Goal: Communication & Community: Answer question/provide support

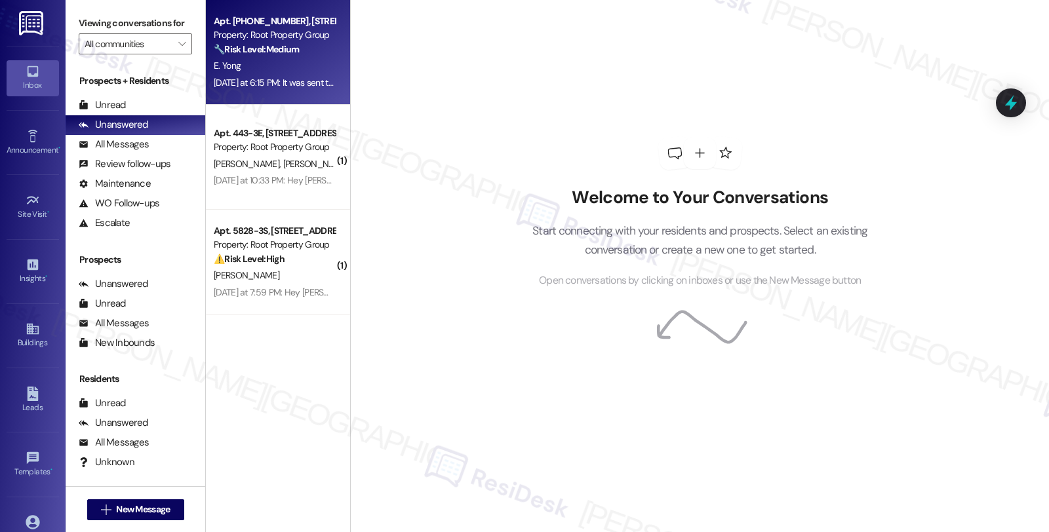
click at [290, 63] on div "E. Yong" at bounding box center [274, 66] width 124 height 16
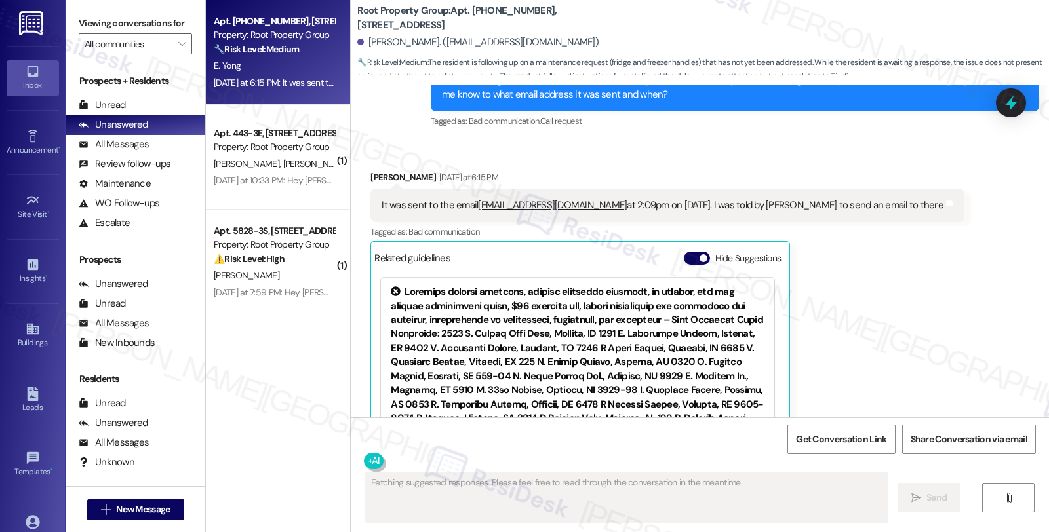
scroll to position [1307, 0]
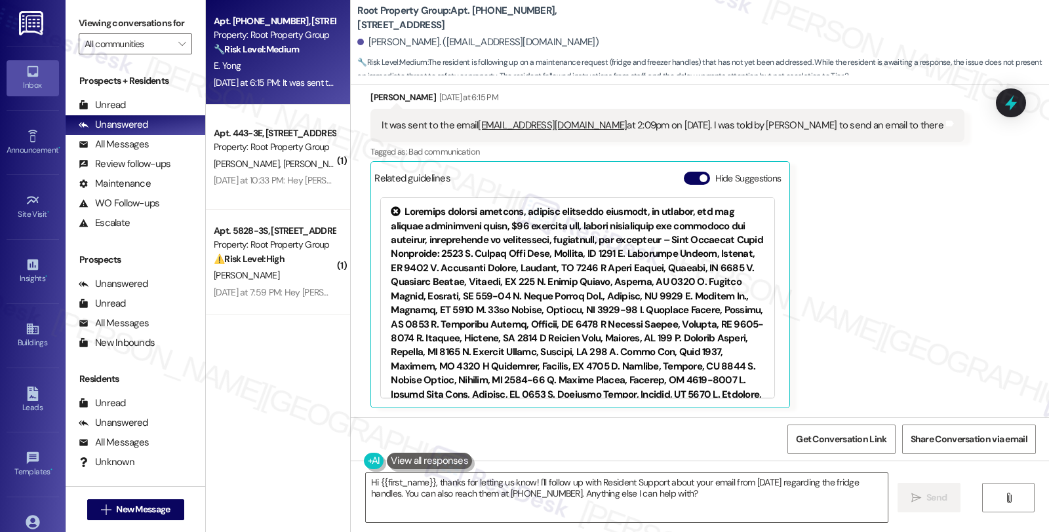
click at [955, 264] on div "Received via SMS Ethan Yong Yesterday at 6:15 PM It was sent to the email resid…" at bounding box center [700, 239] width 698 height 357
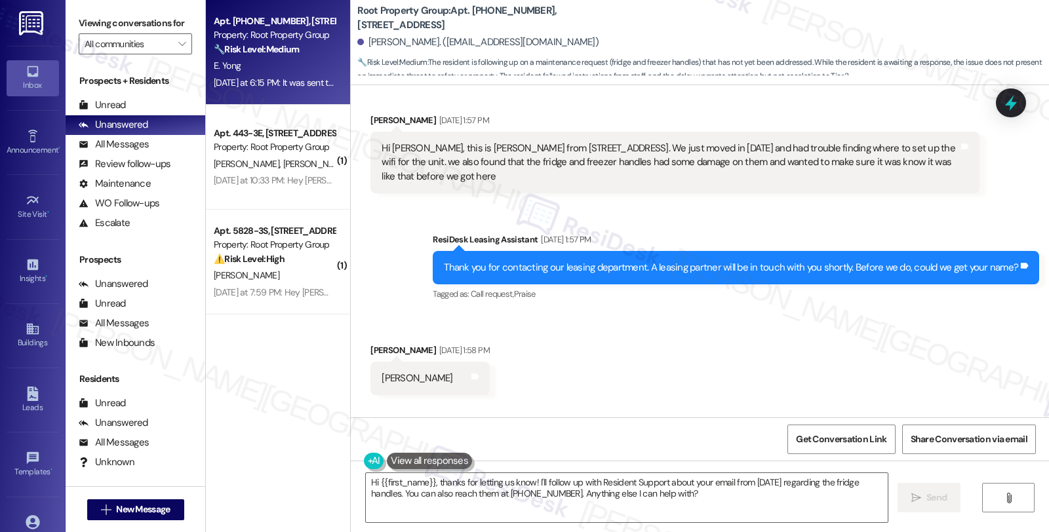
scroll to position [68, 0]
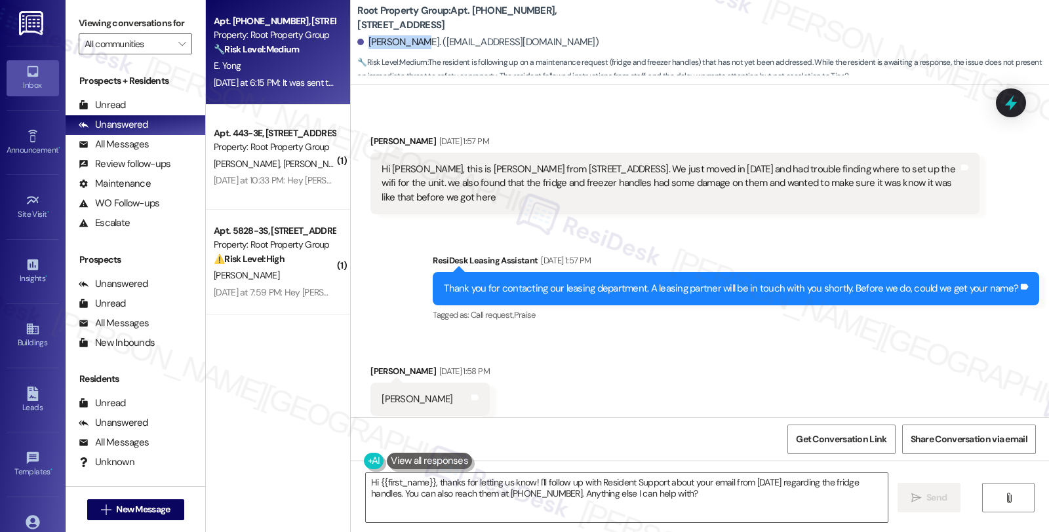
drag, startPoint x: 359, startPoint y: 39, endPoint x: 407, endPoint y: 46, distance: 47.7
click at [407, 46] on div "Ethan Yong. (doomfiredrago@gmail.com)" at bounding box center [477, 42] width 241 height 14
copy div "Ethan Yong."
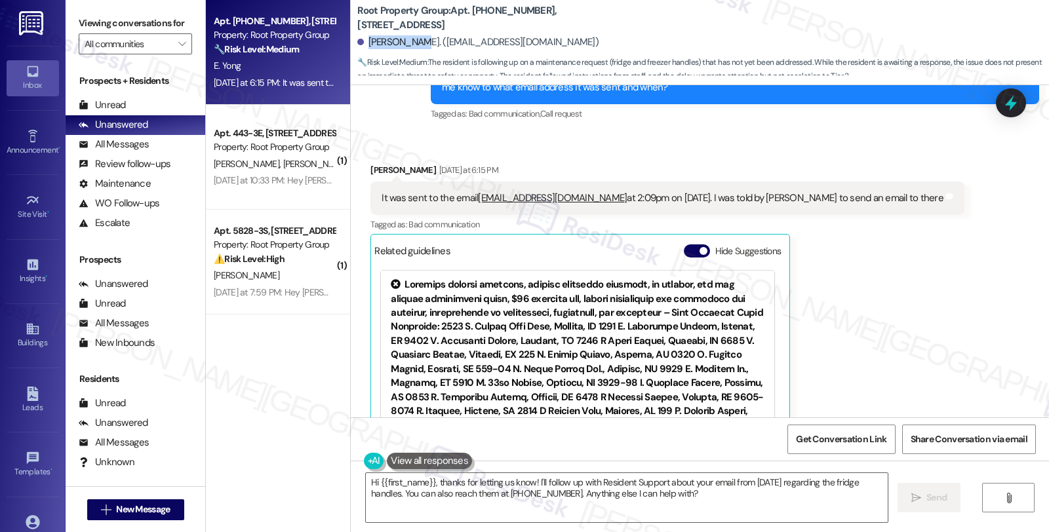
scroll to position [1161, 0]
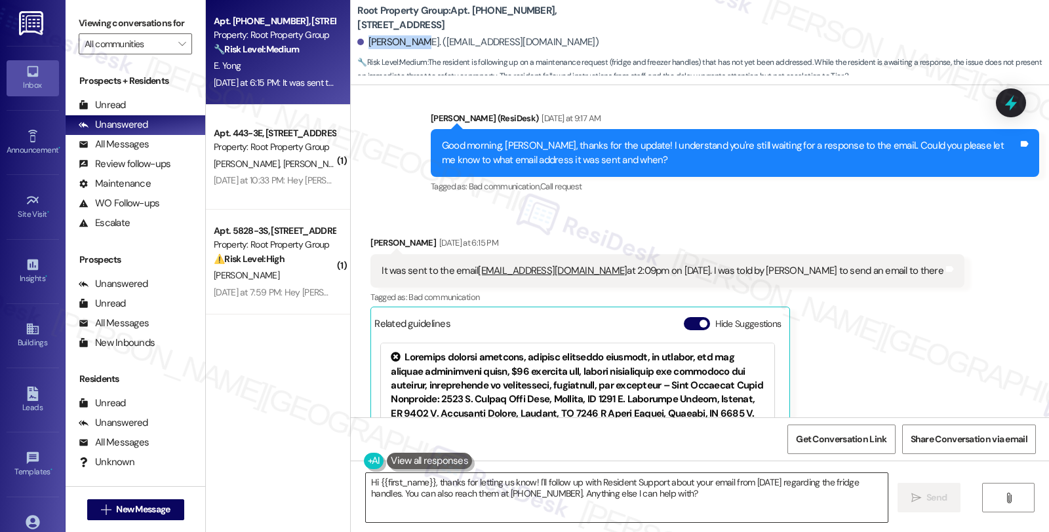
click at [540, 494] on textarea "Hi {{first_name}}, thanks for letting us know! I'll follow up with Resident Sup…" at bounding box center [627, 497] width 522 height 49
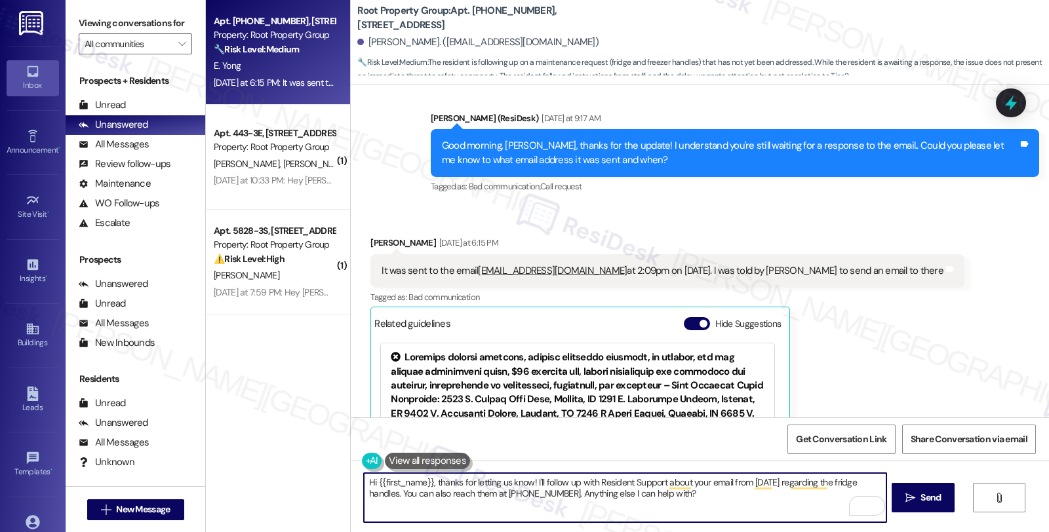
click at [552, 493] on textarea "Hi {{first_name}}, thanks for letting us know! I'll follow up with Resident Sup…" at bounding box center [625, 497] width 522 height 49
click at [443, 490] on textarea "Hi {{first_name}}, thanks for letting us know! I'll follow up with Resident Sup…" at bounding box center [625, 497] width 522 height 49
click at [430, 485] on textarea "Hi {{first_name}}, thanks for letting us know! I'll follow up with Resident Sup…" at bounding box center [625, 497] width 522 height 49
click at [503, 487] on textarea "Hi {{first_name}}, thanks for letting us know! I'll follow up with Resident Sup…" at bounding box center [625, 497] width 522 height 49
click at [681, 494] on textarea "Hi {{first_name}}, thanks for letting us know! I'll follow up with Resident Sup…" at bounding box center [625, 497] width 522 height 49
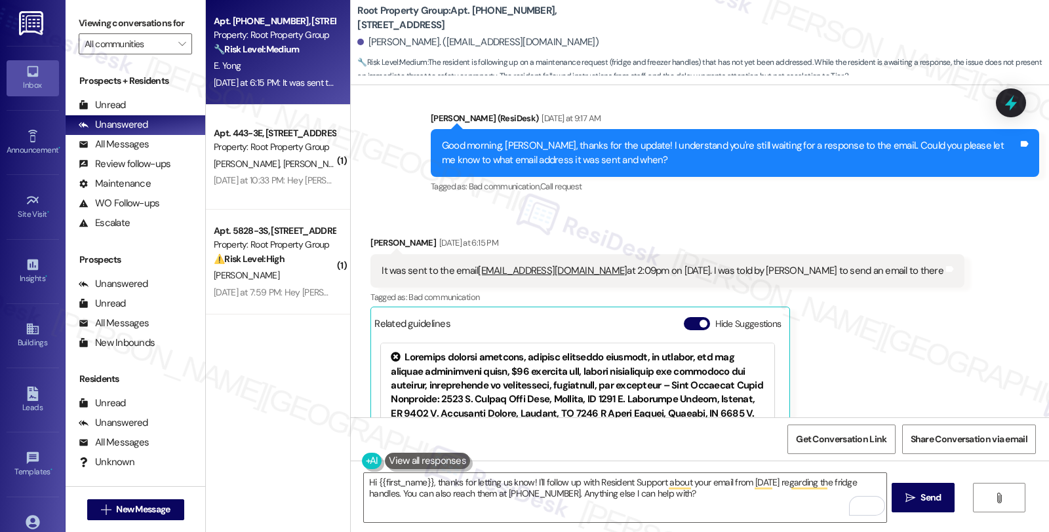
click at [834, 304] on div "Tagged as: Bad communication Click to highlight conversations about Bad communi…" at bounding box center [667, 297] width 594 height 19
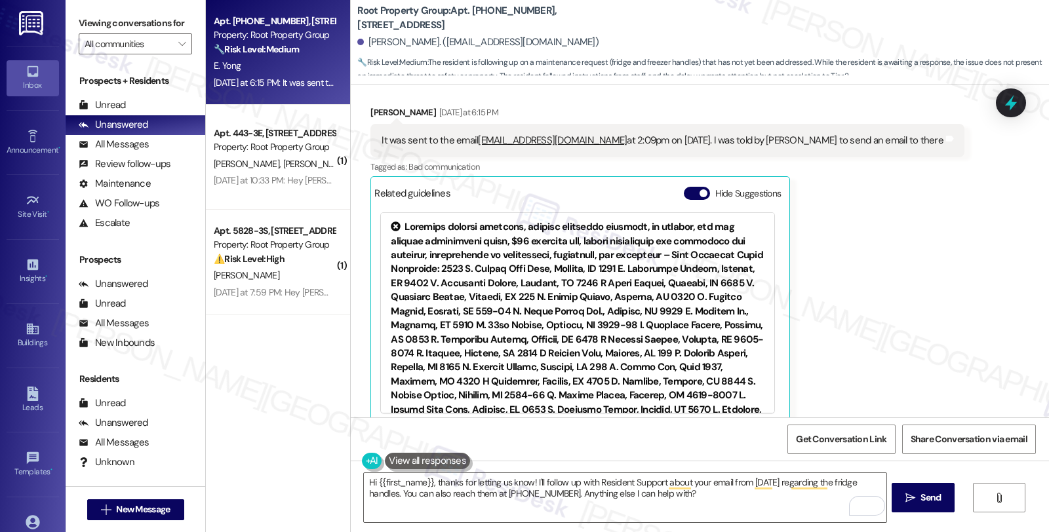
scroll to position [1308, 0]
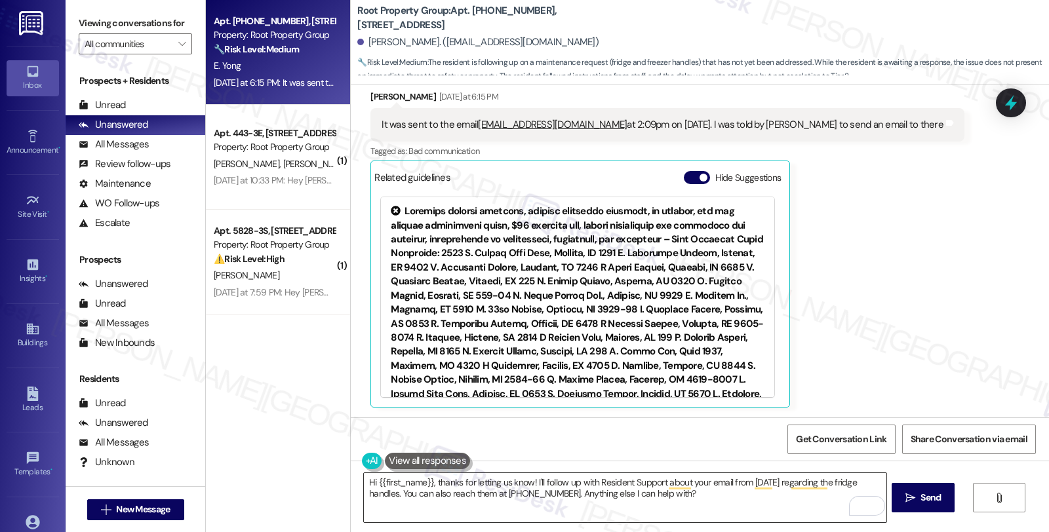
click at [429, 484] on textarea "Hi {{first_name}}, thanks for letting us know! I'll follow up with Resident Sup…" at bounding box center [625, 497] width 522 height 49
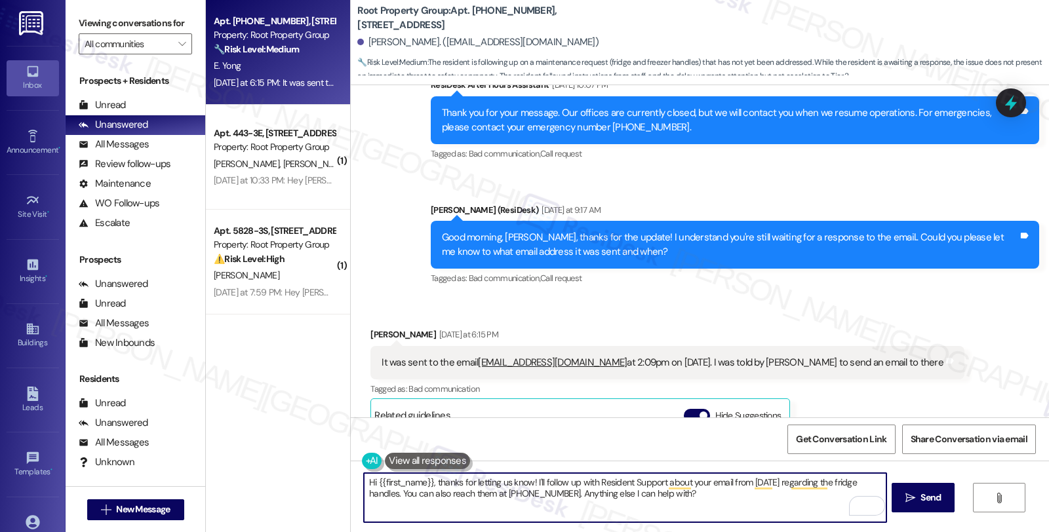
scroll to position [1162, 0]
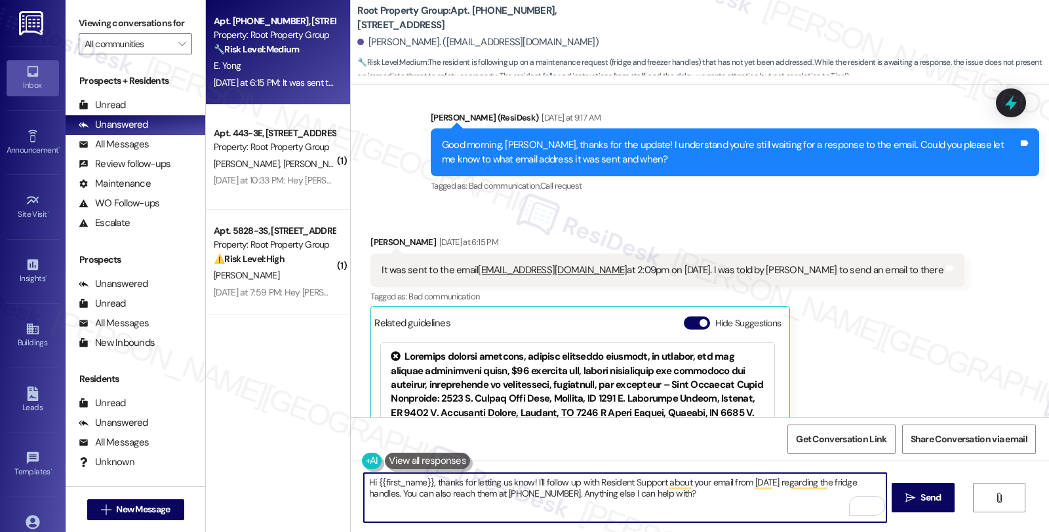
click at [496, 481] on textarea "Hi {{first_name}}, thanks for letting us know! I'll follow up with Resident Sup…" at bounding box center [625, 497] width 522 height 49
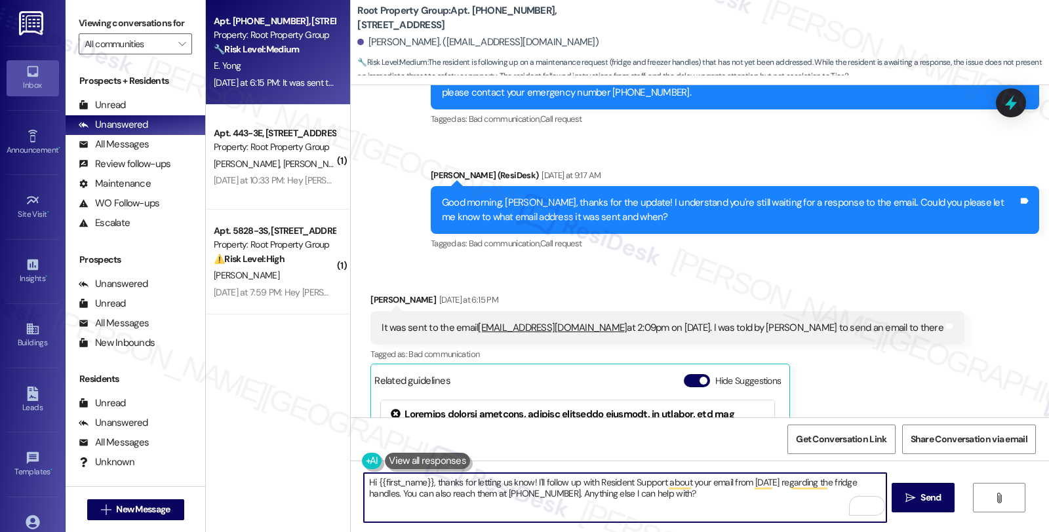
scroll to position [943, 0]
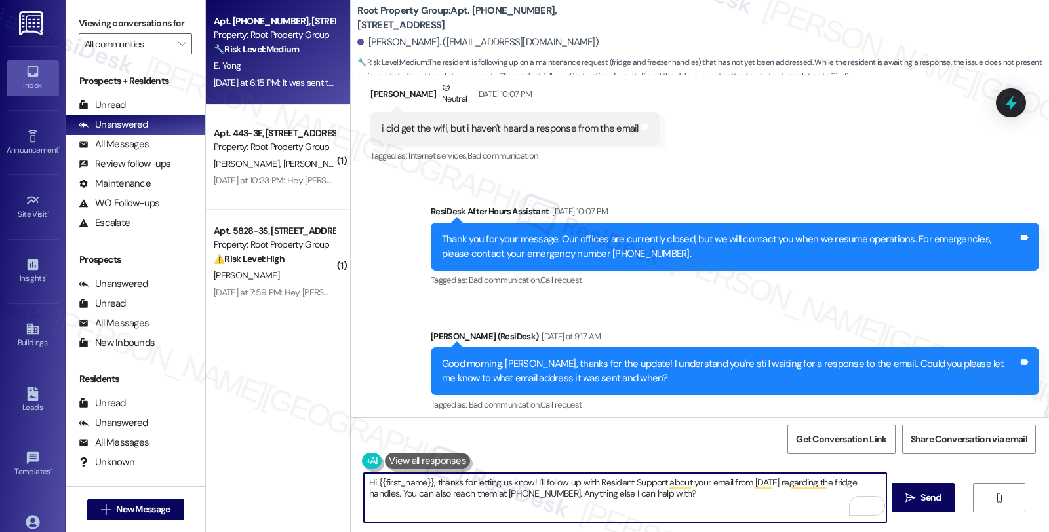
click at [523, 483] on textarea "Hi {{first_name}}, thanks for letting us know! I'll follow up with Resident Sup…" at bounding box center [625, 497] width 522 height 49
drag, startPoint x: 528, startPoint y: 480, endPoint x: 784, endPoint y: 494, distance: 256.1
click at [784, 494] on textarea "Hi {{first_name}}, thanks for letting us know. Let's go ahead an! I'll follow u…" at bounding box center [625, 497] width 522 height 49
type textarea "Hi {{first_name}}, thanks for letting us know. I'll follow"
click at [416, 462] on button at bounding box center [427, 461] width 85 height 16
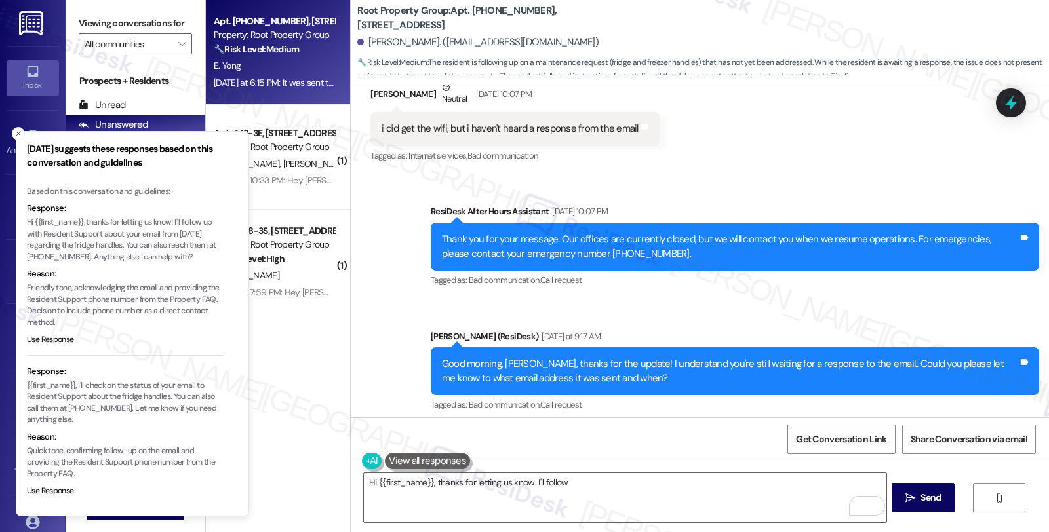
click at [165, 250] on p "Hi {{first_name}}, thanks for letting us know! I'll follow up with Resident Sup…" at bounding box center [125, 240] width 197 height 46
click at [180, 219] on p "Hi {{first_name}}, thanks for letting us know! I'll follow up with Resident Sup…" at bounding box center [125, 240] width 197 height 46
click at [529, 481] on textarea "Hi {{first_name}}, thanks for letting us know. I'll follow" at bounding box center [625, 497] width 522 height 49
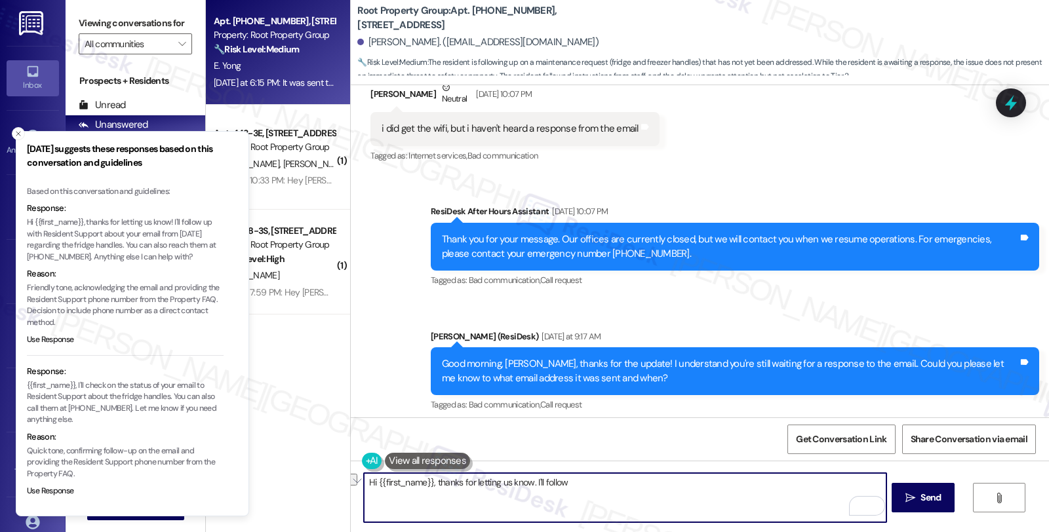
drag, startPoint x: 527, startPoint y: 479, endPoint x: 633, endPoint y: 482, distance: 105.6
click at [633, 482] on textarea "Hi {{first_name}}, thanks for letting us know. I'll follow" at bounding box center [625, 497] width 522 height 49
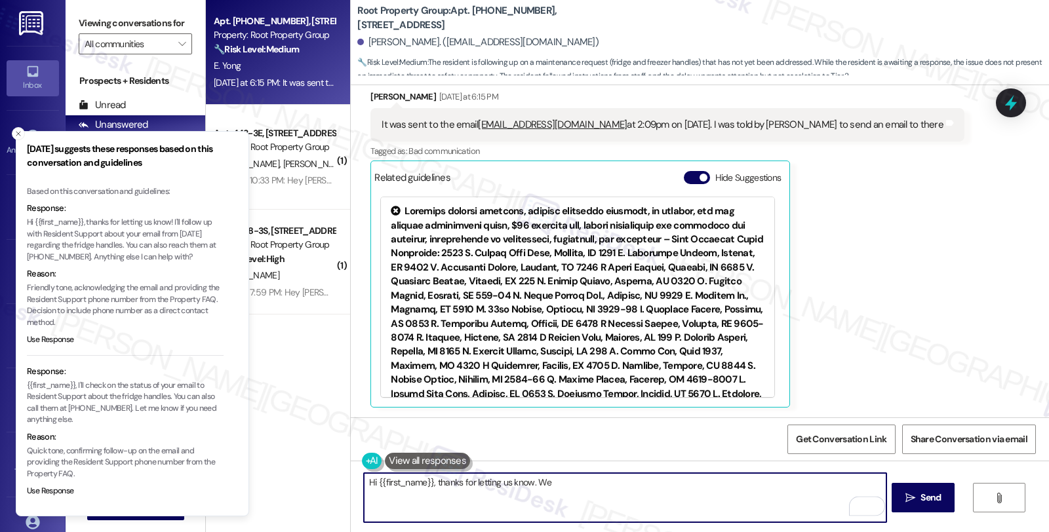
scroll to position [1235, 0]
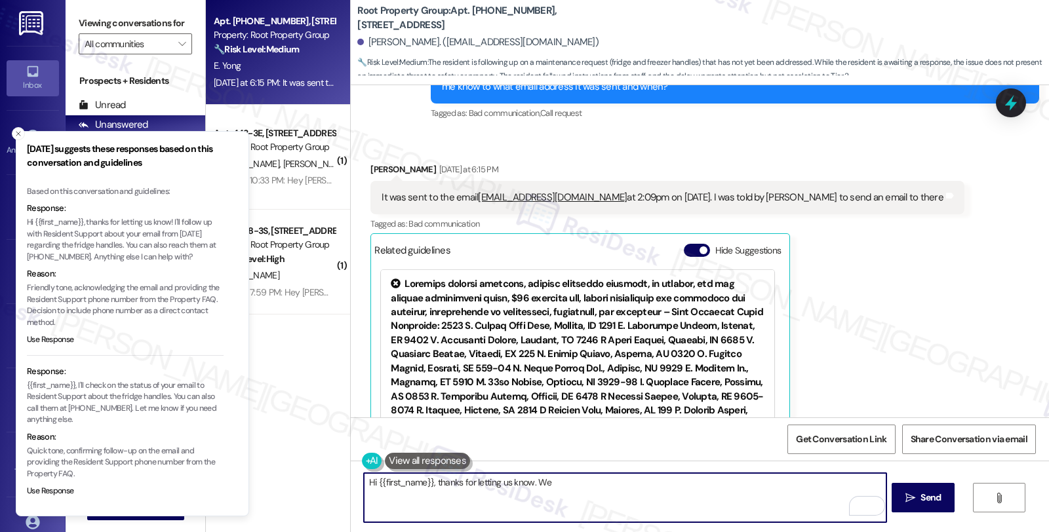
click at [534, 483] on textarea "Hi {{first_name}}, thanks for letting us know. We" at bounding box center [625, 497] width 522 height 49
drag, startPoint x: 526, startPoint y: 483, endPoint x: 559, endPoint y: 481, distance: 32.8
click at [527, 483] on textarea "Hi {{first_name}}, thanks for letting us know. If you still haven't received a" at bounding box center [625, 497] width 522 height 49
click at [690, 476] on textarea "Hi {{first_name}}, thanks for letting us know. We may have to submit a work ord…" at bounding box center [625, 497] width 522 height 49
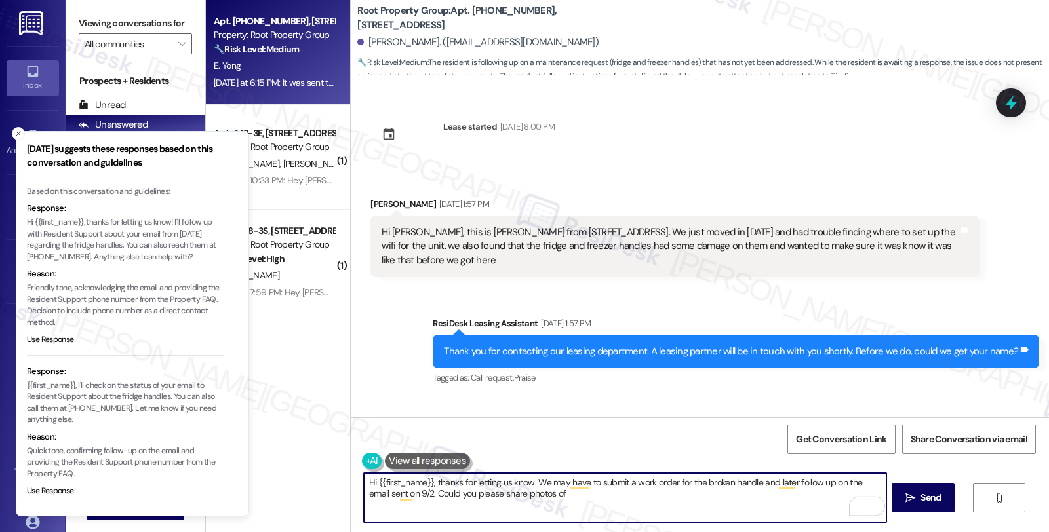
scroll to position [0, 0]
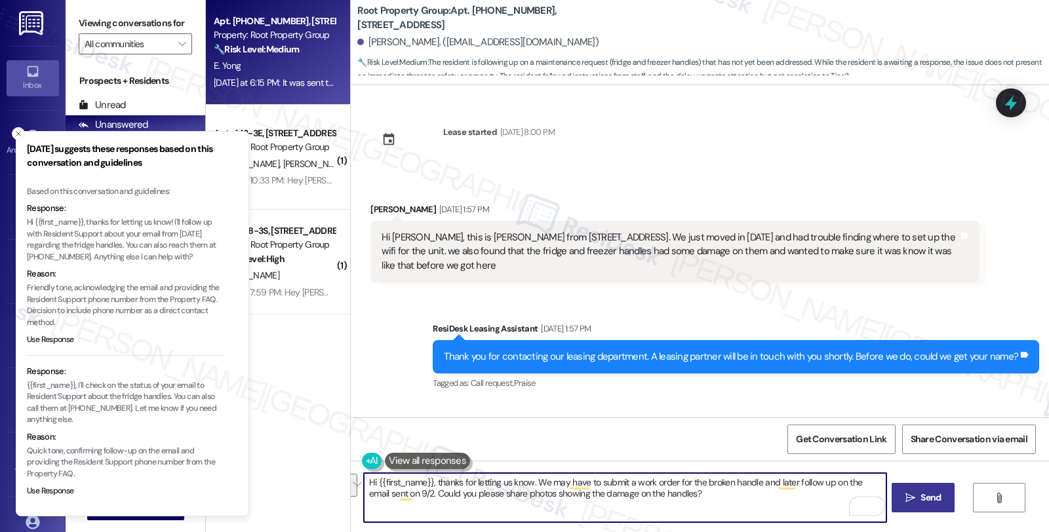
type textarea "Hi {{first_name}}, thanks for letting us know. We may have to submit a work ord…"
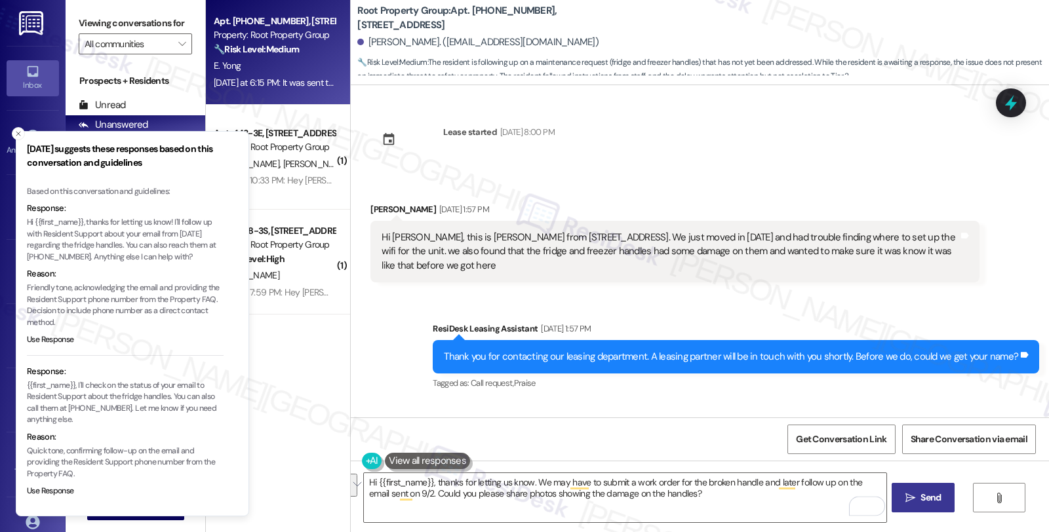
click at [915, 502] on span " Send" at bounding box center [923, 498] width 41 height 14
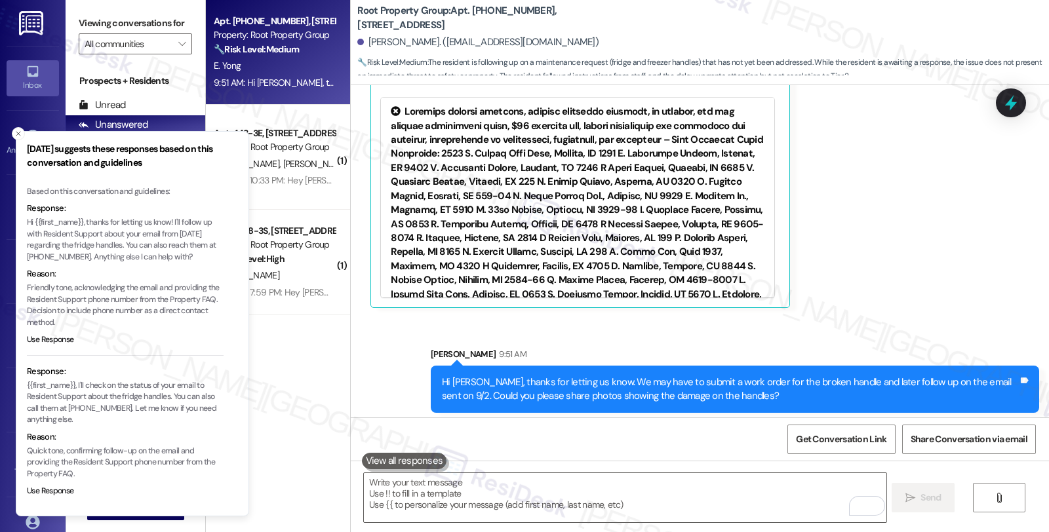
scroll to position [1412, 0]
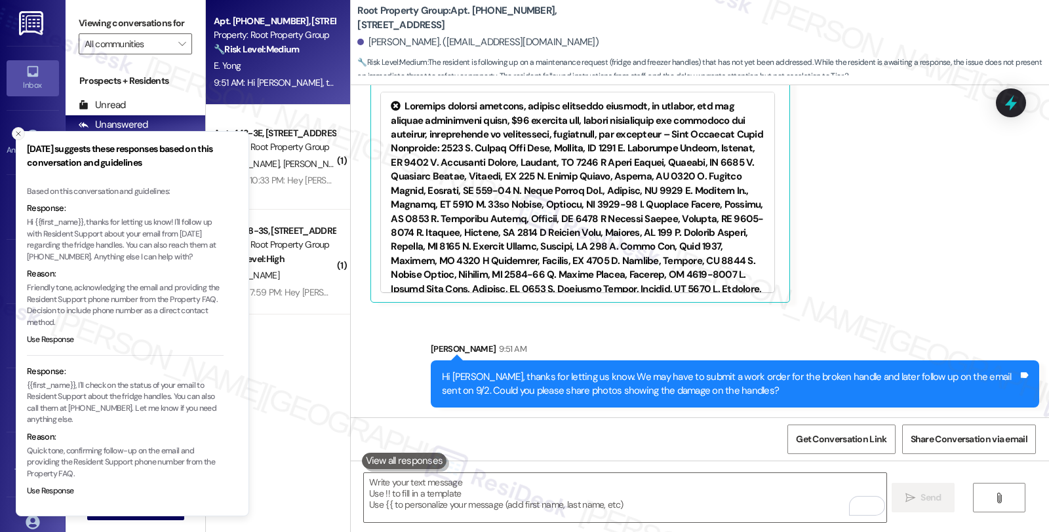
click at [20, 133] on icon "Close toast" at bounding box center [18, 134] width 8 height 8
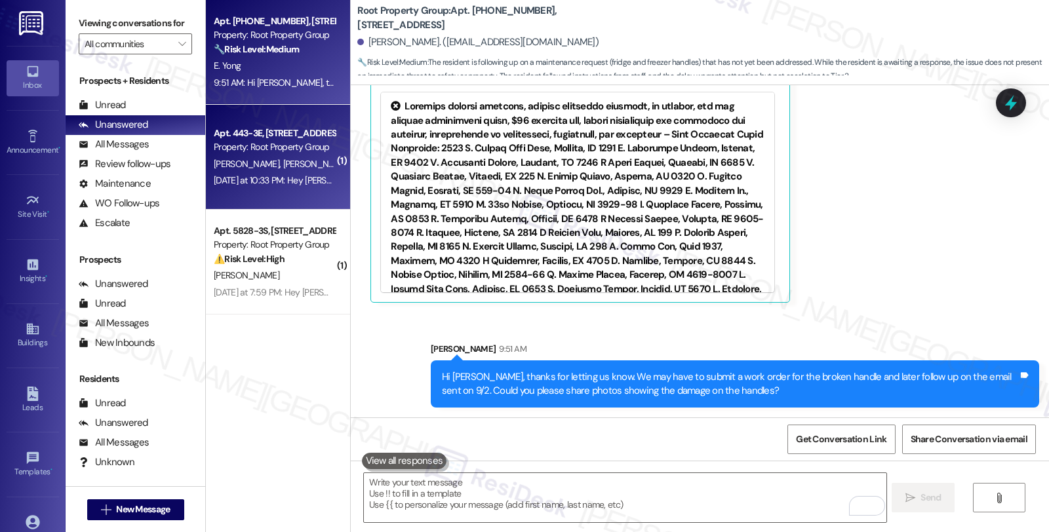
click at [311, 156] on div "A. Pieri J. Vakiener M. Benkey" at bounding box center [274, 164] width 124 height 16
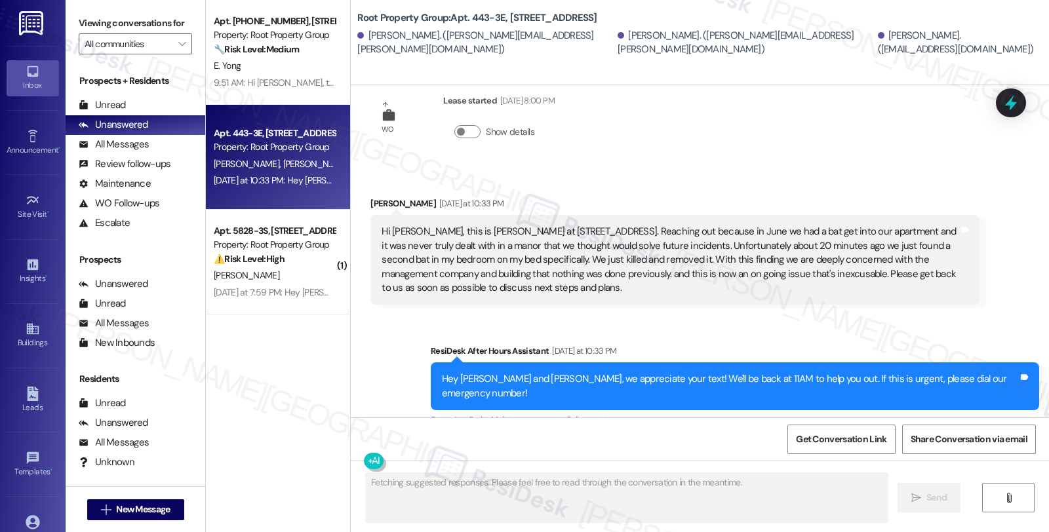
scroll to position [54, 0]
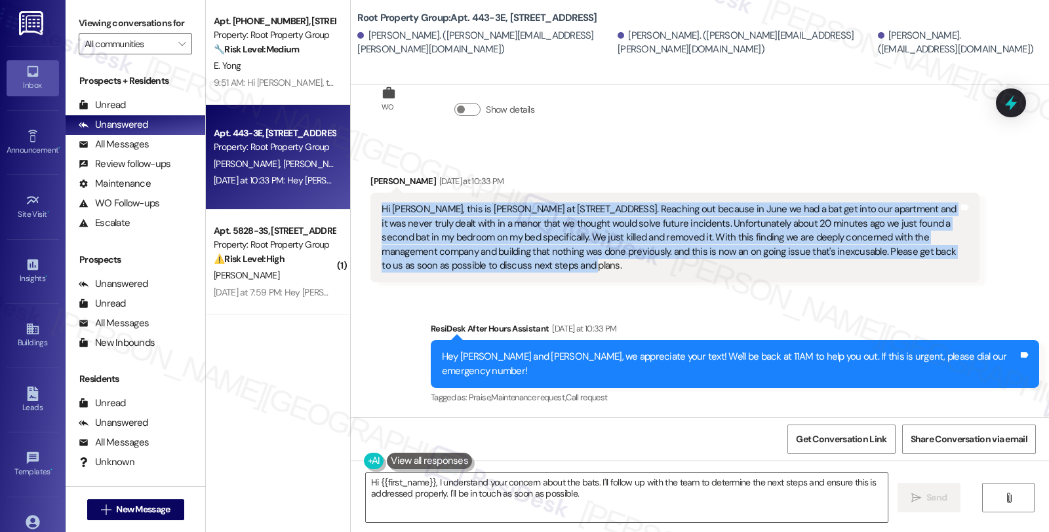
drag, startPoint x: 372, startPoint y: 210, endPoint x: 510, endPoint y: 265, distance: 148.7
click at [510, 265] on div "Hi [PERSON_NAME], this is [PERSON_NAME] at [STREET_ADDRESS]. Reaching out becau…" at bounding box center [670, 238] width 576 height 70
copy div "Hi [PERSON_NAME], this is [PERSON_NAME] at [STREET_ADDRESS]. Reaching out becau…"
click at [479, 507] on textarea "Hi {{first_name}}, I understand your concern about the bats. I'll follow up wit…" at bounding box center [627, 497] width 522 height 49
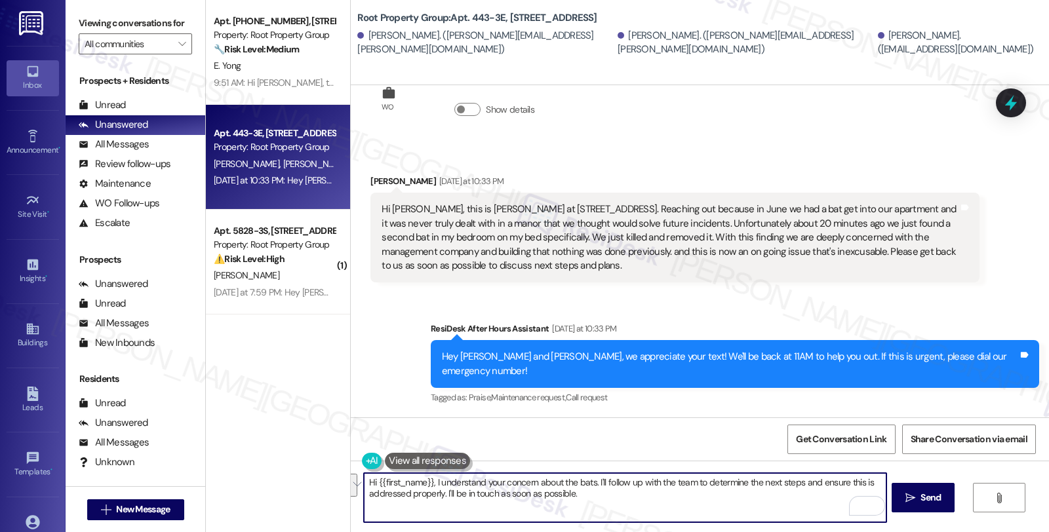
drag, startPoint x: 594, startPoint y: 495, endPoint x: 344, endPoint y: 475, distance: 250.7
click at [351, 475] on div "Hi {{first_name}}, I understand your concern about the bats. I'll follow up wit…" at bounding box center [700, 510] width 698 height 98
click at [409, 498] on textarea "Hi {{first_name}}, I understand your concern about the bats. I'll follow up wit…" at bounding box center [625, 497] width 522 height 49
drag, startPoint x: 365, startPoint y: 483, endPoint x: 508, endPoint y: 483, distance: 143.0
click at [366, 483] on textarea "Hi {{first_name}}, I understand your concern about the bats. I'll follow up wit…" at bounding box center [625, 497] width 522 height 49
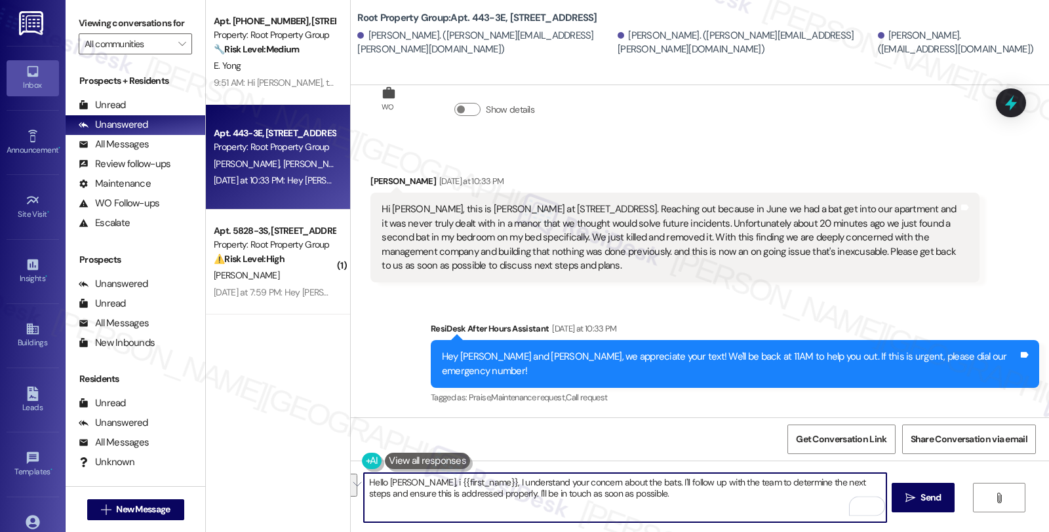
paste textarea "Hi Jay, thanks for reaching out and I’m really sorry to hear that you experienc…"
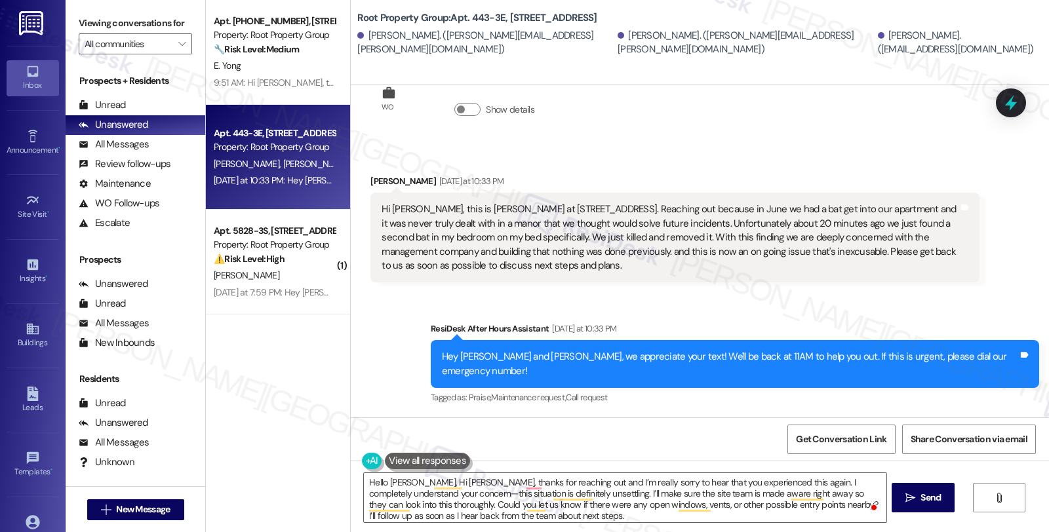
click at [438, 205] on div "Hi [PERSON_NAME], this is [PERSON_NAME] at [STREET_ADDRESS]. Reaching out becau…" at bounding box center [670, 238] width 576 height 70
copy div "Jay"
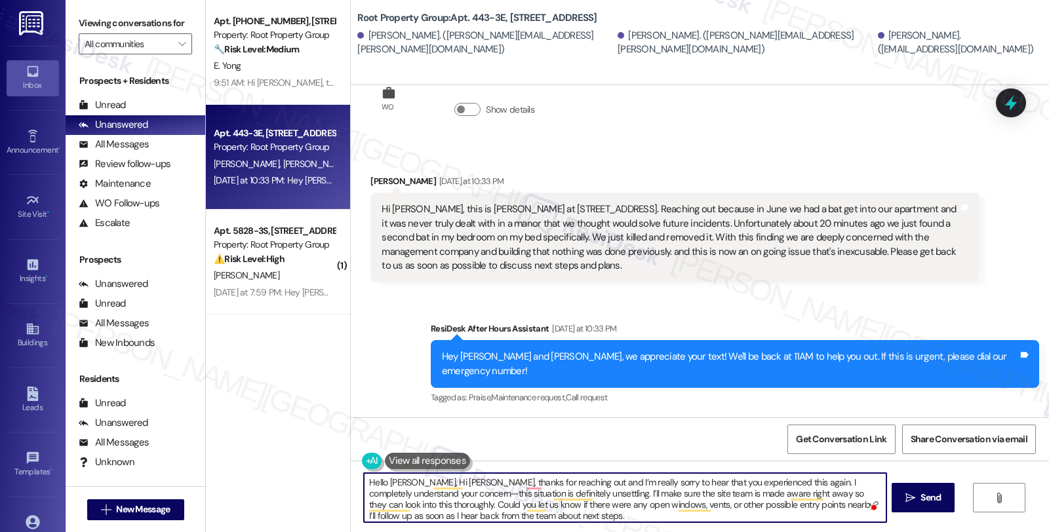
drag, startPoint x: 381, startPoint y: 480, endPoint x: 413, endPoint y: 480, distance: 32.1
click at [413, 480] on textarea "Hello John, Hi Jay, thanks for reaching out and I’m really sorry to hear that y…" at bounding box center [625, 497] width 522 height 49
click at [483, 481] on textarea "Hello Jay, thanks for reaching out and I’m really sorry to hear that you experi…" at bounding box center [625, 497] width 522 height 49
drag, startPoint x: 357, startPoint y: 494, endPoint x: 647, endPoint y: 494, distance: 290.5
click at [647, 494] on textarea "Hello Jay, thanks for reaching out. I understand your concerns about the bat, a…" at bounding box center [625, 497] width 522 height 49
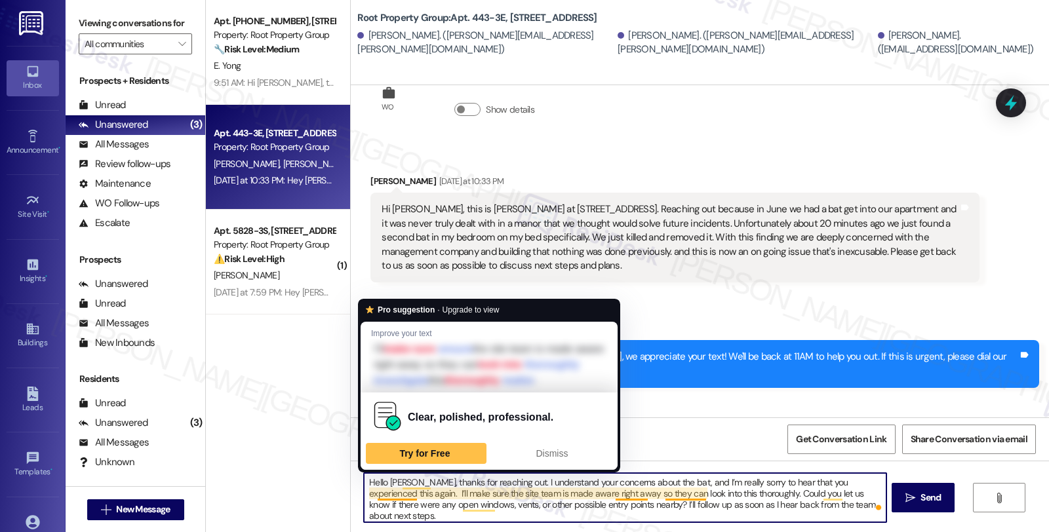
click at [369, 492] on textarea "Hello Jay, thanks for reaching out. I understand your concerns about the bat, a…" at bounding box center [625, 497] width 522 height 49
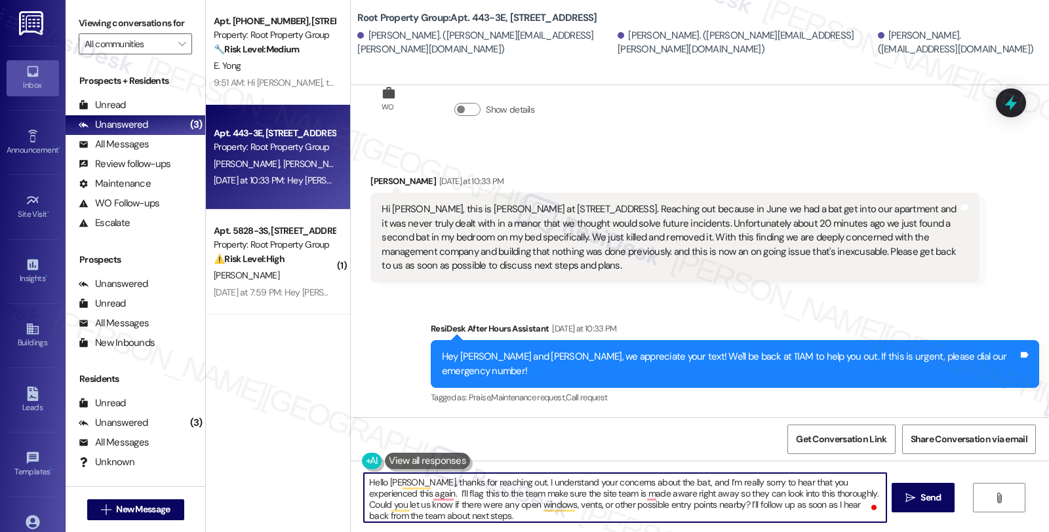
click at [364, 492] on textarea "Hello Jay, thanks for reaching out. I understand your concerns about the bat, a…" at bounding box center [625, 497] width 522 height 49
click at [437, 502] on textarea "Hello Jay, thanks for reaching out. I understand your concerns about the bat, a…" at bounding box center [625, 497] width 522 height 49
drag, startPoint x: 418, startPoint y: 504, endPoint x: 814, endPoint y: 504, distance: 396.1
click at [814, 504] on textarea "Hello Jay, thanks for reaching out. I understand your concerns about the bat, a…" at bounding box center [625, 497] width 522 height 49
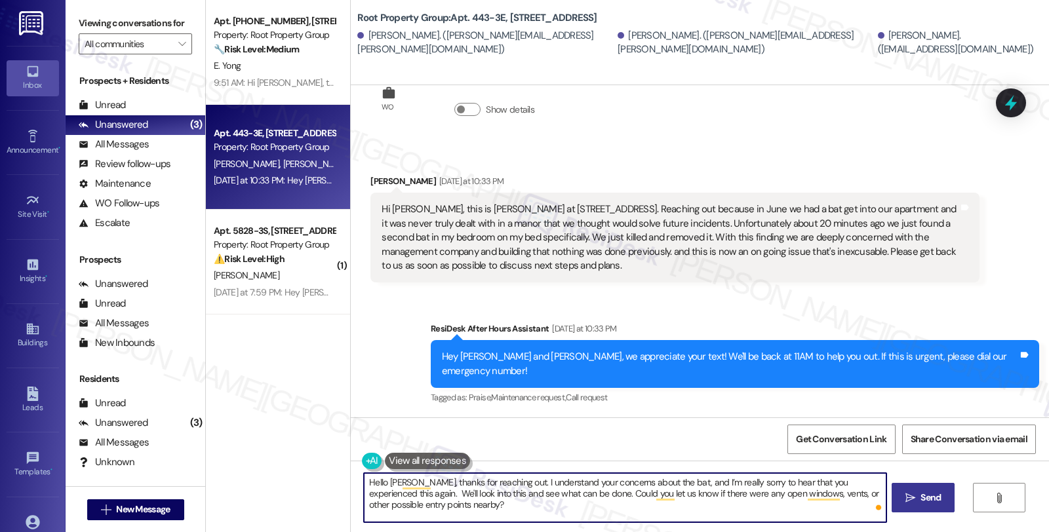
type textarea "Hello [PERSON_NAME], thanks for reaching out. I understand your concerns about …"
click at [927, 500] on span "Send" at bounding box center [931, 498] width 20 height 14
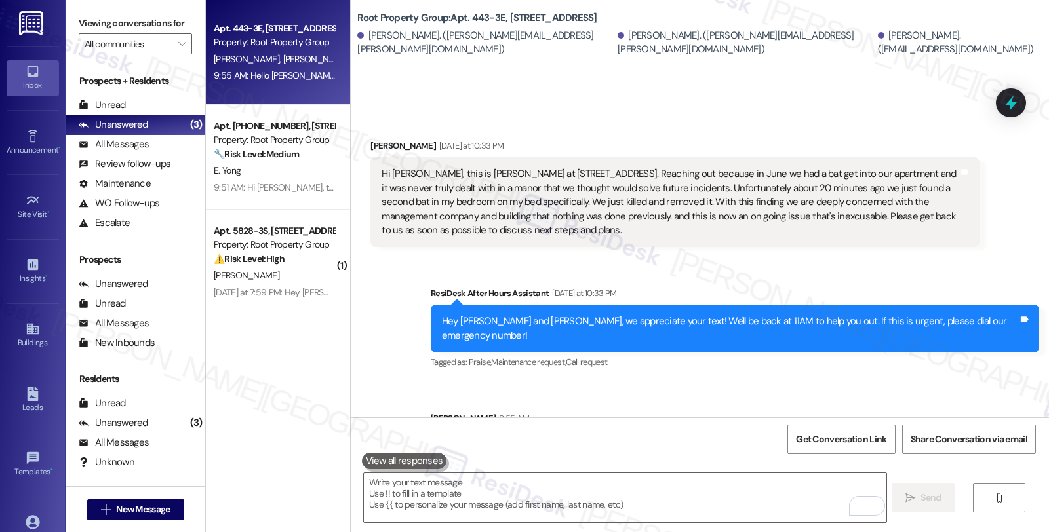
scroll to position [159, 0]
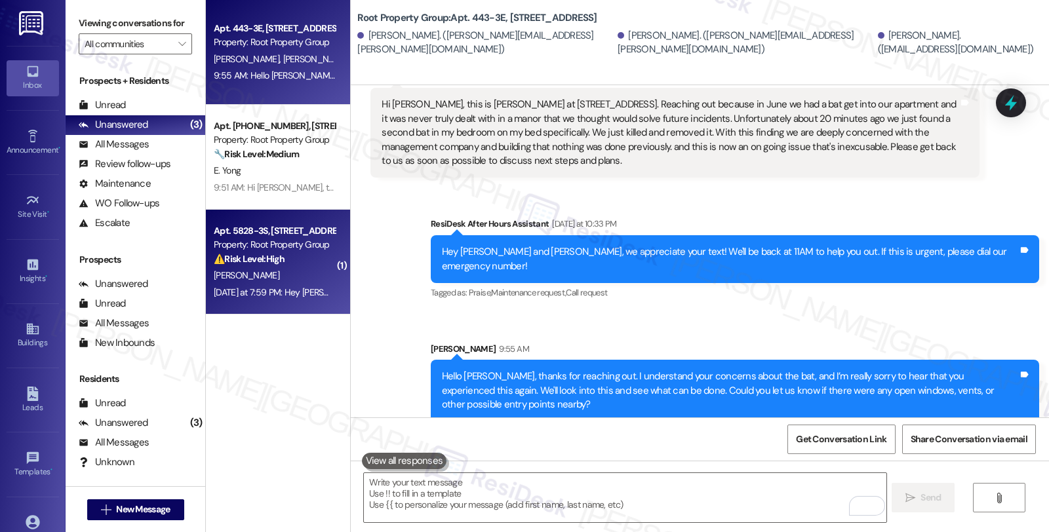
click at [302, 239] on div "Property: Root Property Group" at bounding box center [274, 245] width 121 height 14
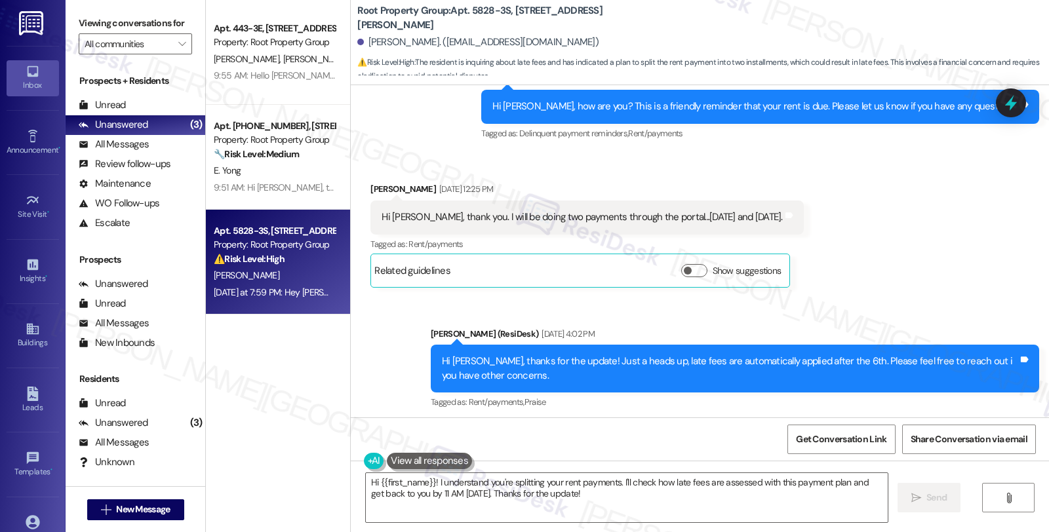
scroll to position [921, 0]
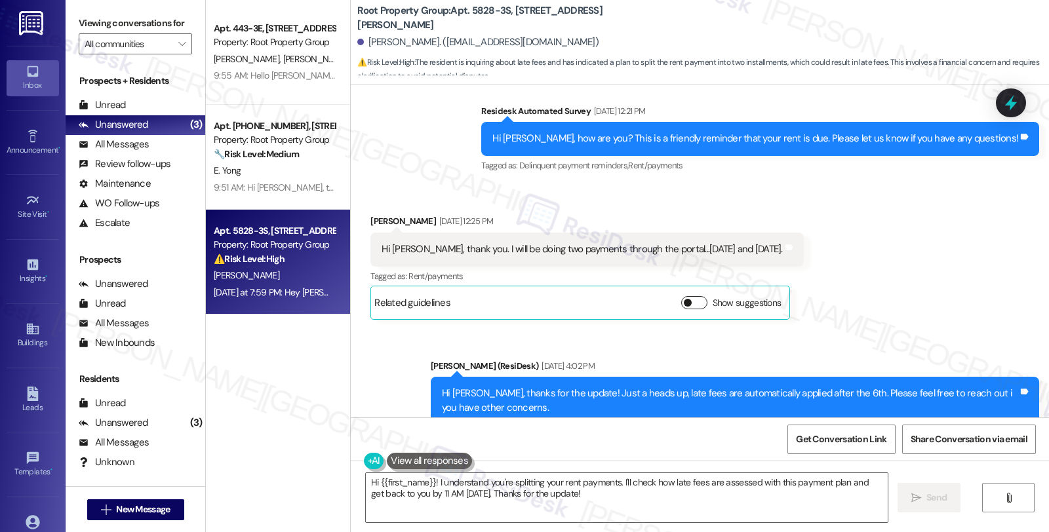
click at [687, 300] on button "Show suggestions" at bounding box center [694, 302] width 26 height 13
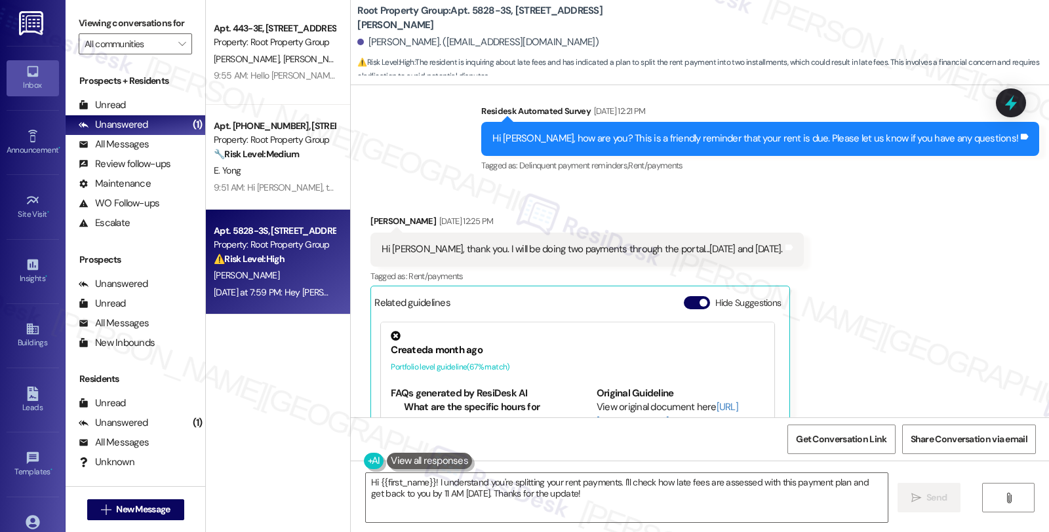
click at [905, 334] on div "Received via SMS Justine Yarus Sep 03, 2025 at 12:25 PM Hi Sarah, thank you. I …" at bounding box center [700, 363] width 698 height 357
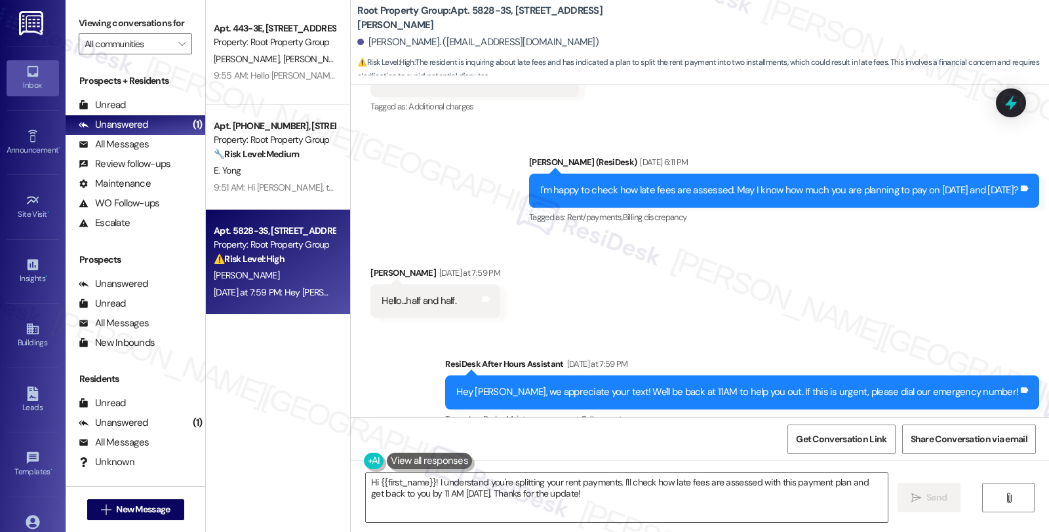
scroll to position [1571, 0]
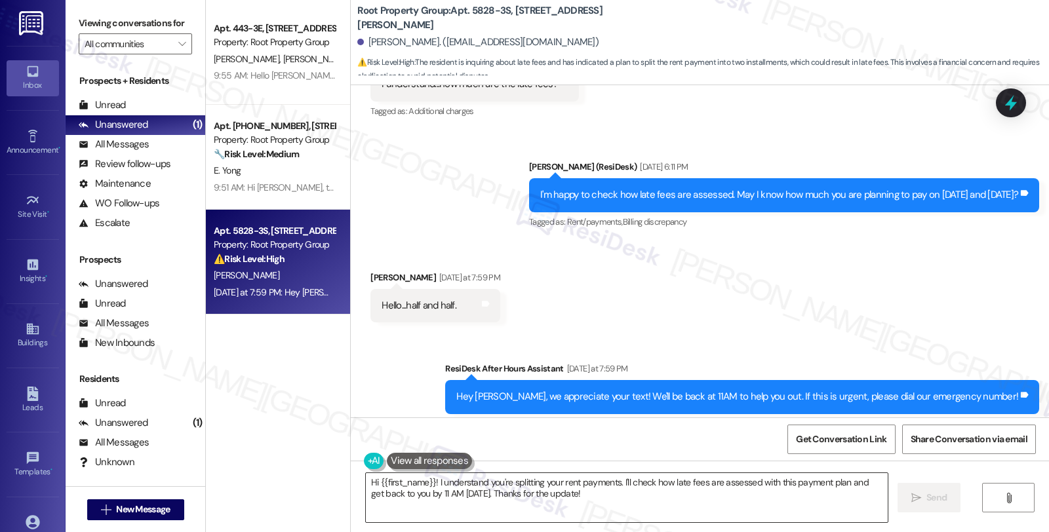
click at [426, 483] on textarea "Hi {{first_name}}! I understand you're splitting your rent payments. I'll check…" at bounding box center [627, 497] width 522 height 49
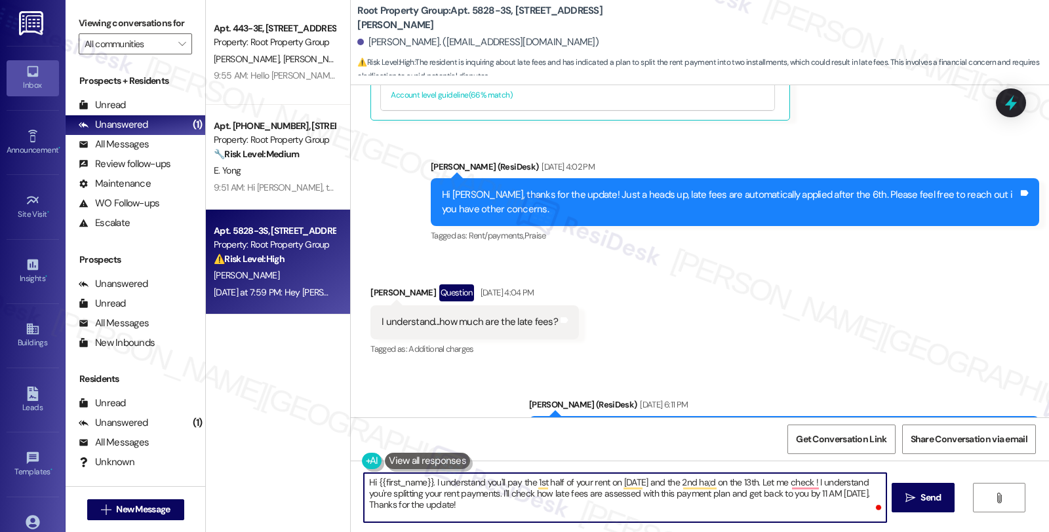
scroll to position [1279, 0]
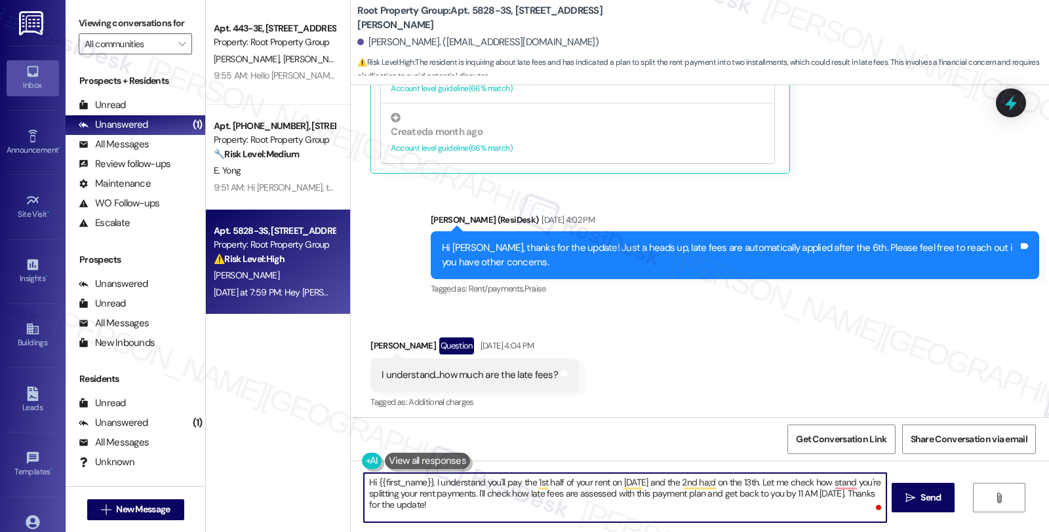
click at [810, 485] on textarea "Hi {{first_name}}. I understand you'll pay the 1st half of your rent on Sept. 6…" at bounding box center [625, 497] width 522 height 49
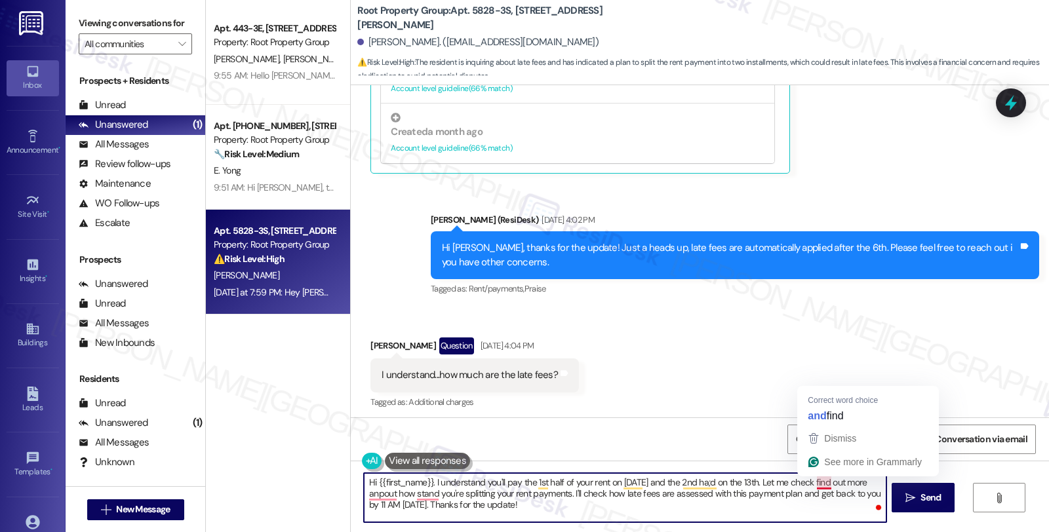
click at [793, 481] on textarea "Hi {{first_name}}. I understand you'll pay the 1st half of your rent on Sept. 6…" at bounding box center [625, 497] width 522 height 49
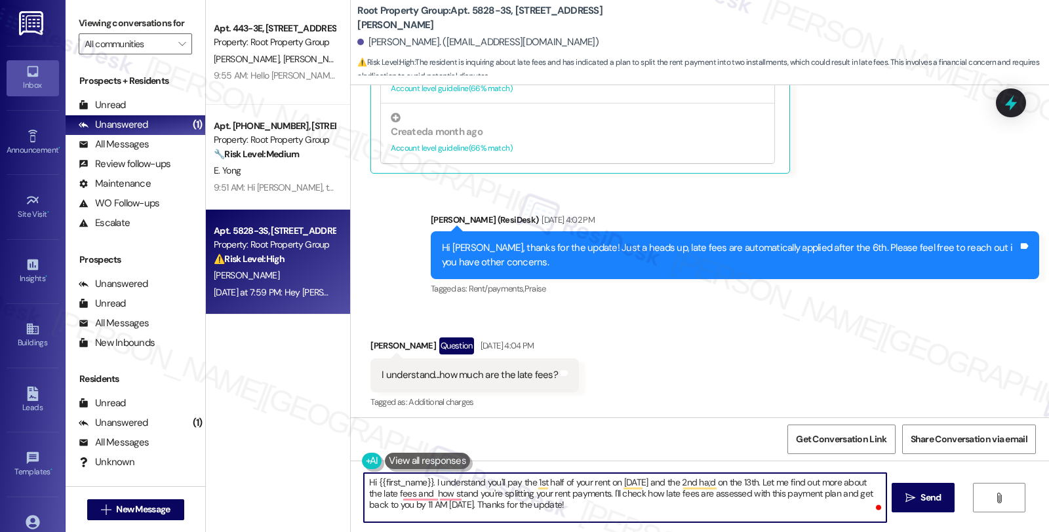
click at [754, 486] on textarea "Hi {{first_name}}. I understand you'll pay the 1st half of your rent on Sept. 6…" at bounding box center [625, 497] width 522 height 49
click at [590, 495] on textarea "Hi {{first_name}}. I understand you'll pay the 1st half of your rent on Sept. 6…" at bounding box center [625, 497] width 522 height 49
type textarea "Hi {{first_name}}. I understand you'll pay the 1st half of your rent on [DATE] …"
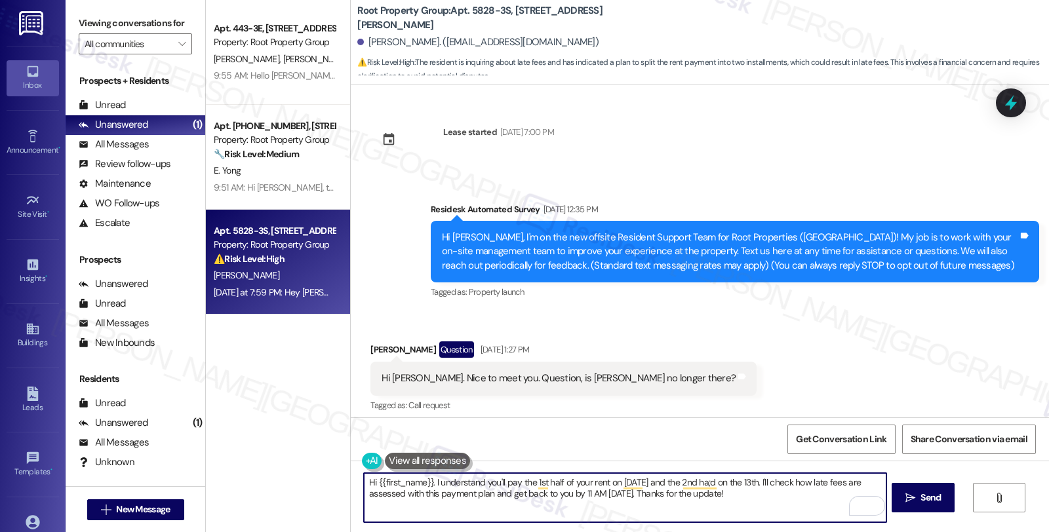
scroll to position [616, 0]
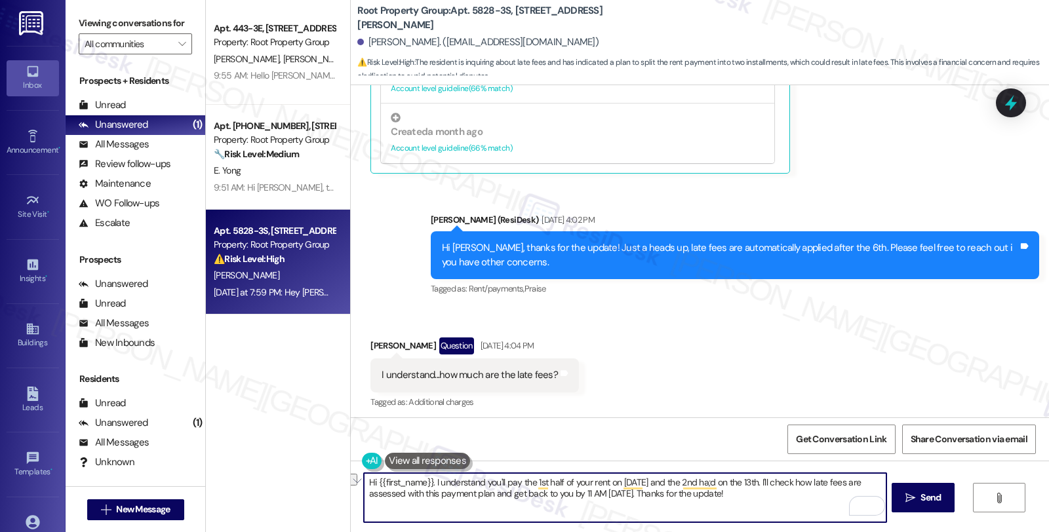
drag, startPoint x: 565, startPoint y: 497, endPoint x: 755, endPoint y: 497, distance: 190.8
click at [756, 497] on textarea "Hi {{first_name}}. I understand you'll pay the 1st half of your rent on [DATE] …" at bounding box center [625, 497] width 522 height 49
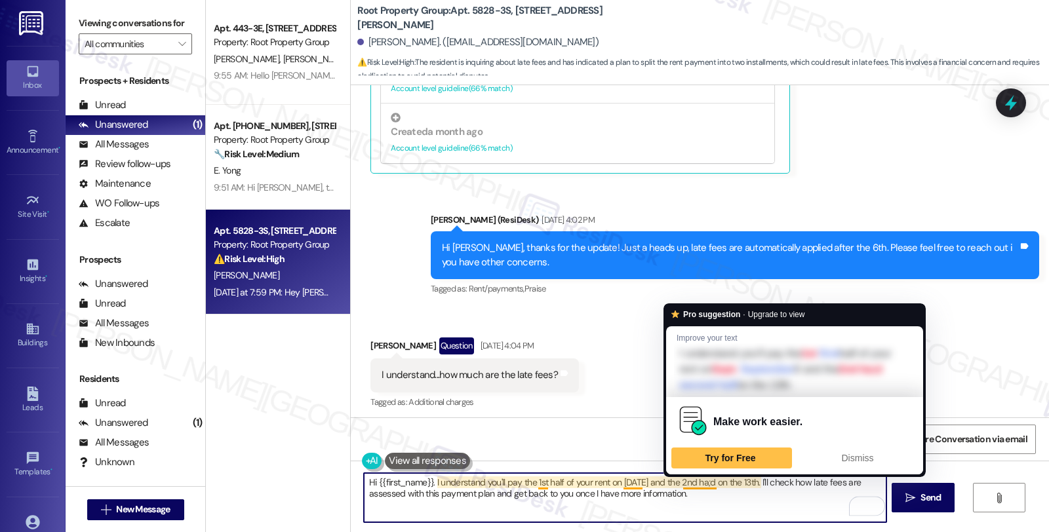
click at [706, 485] on textarea "Hi {{first_name}}. I understand you'll pay the 1st half of your rent on [DATE] …" at bounding box center [625, 497] width 522 height 49
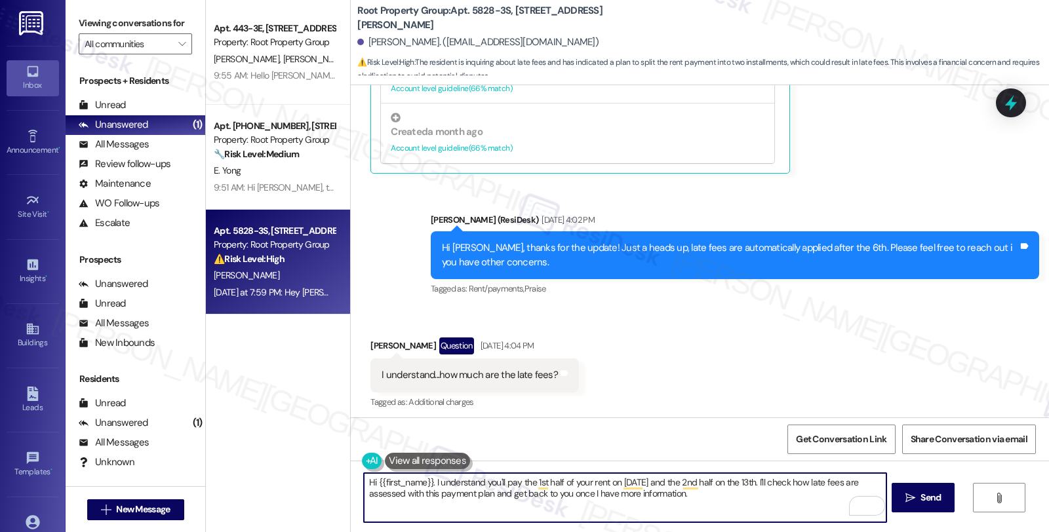
click at [766, 499] on textarea "Hi {{first_name}}. I understand you'll pay the 1st half of your rent on [DATE] …" at bounding box center [625, 497] width 522 height 49
type textarea "Hi {{first_name}}. I understand you'll pay the 1st half of your rent on [DATE] …"
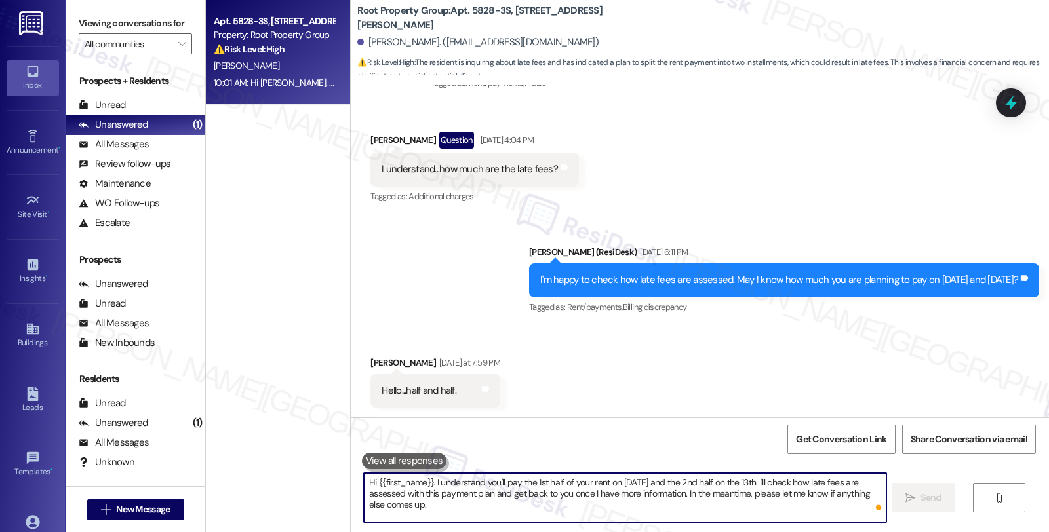
scroll to position [1822, 0]
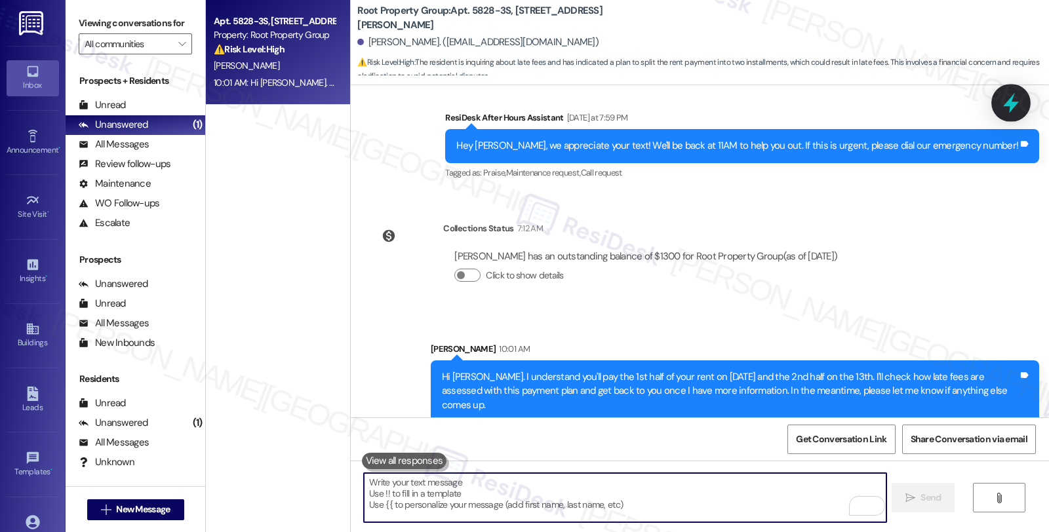
click at [1018, 101] on icon at bounding box center [1011, 103] width 22 height 22
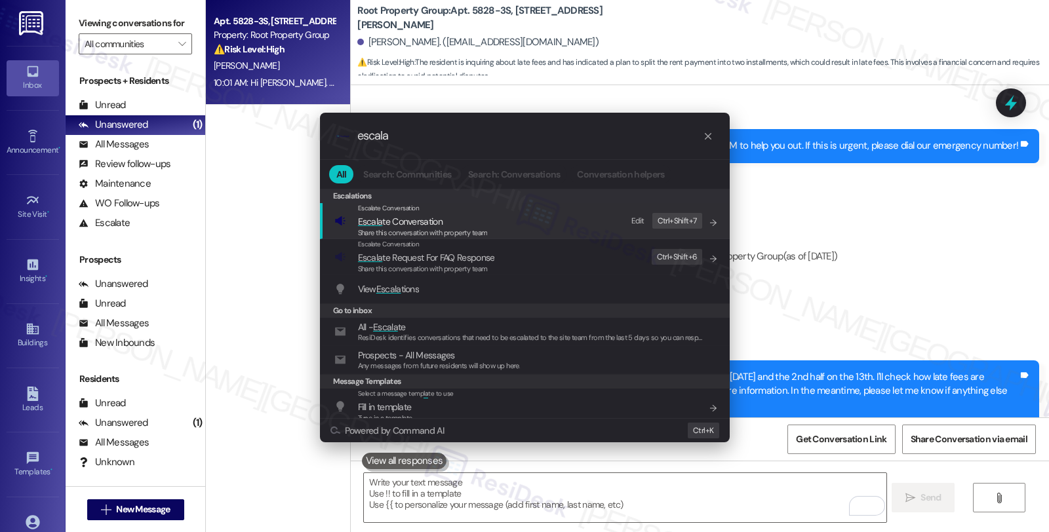
type input "escala"
click at [428, 235] on span "Share this conversation with property team" at bounding box center [423, 232] width 130 height 9
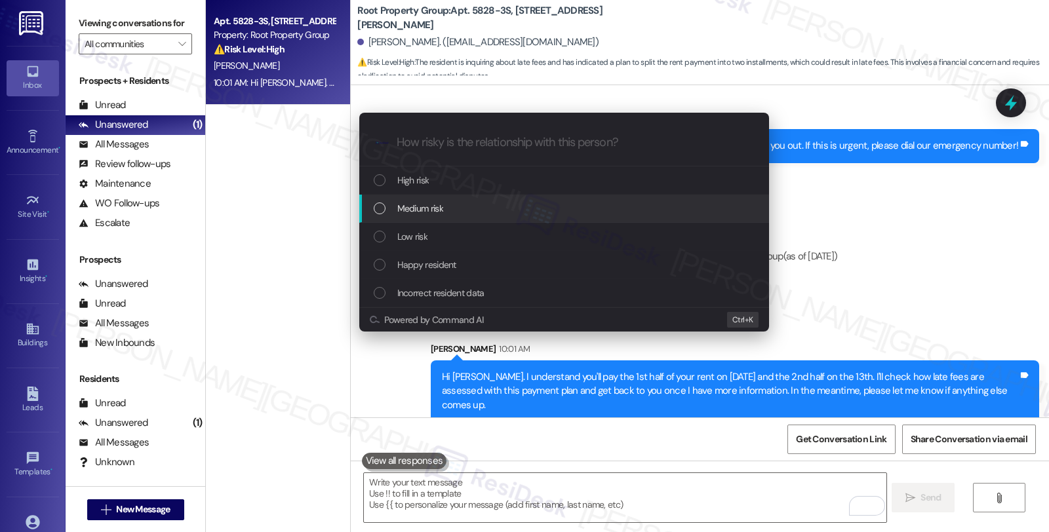
click at [424, 213] on span "Medium risk" at bounding box center [420, 208] width 46 height 14
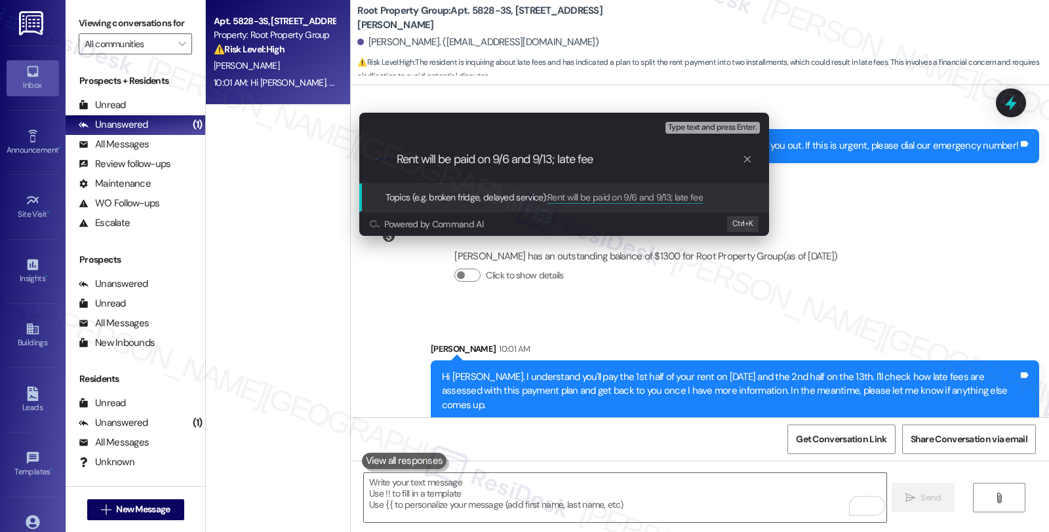
type input "Rent will be paid on 9/6 and 9/13; late fees"
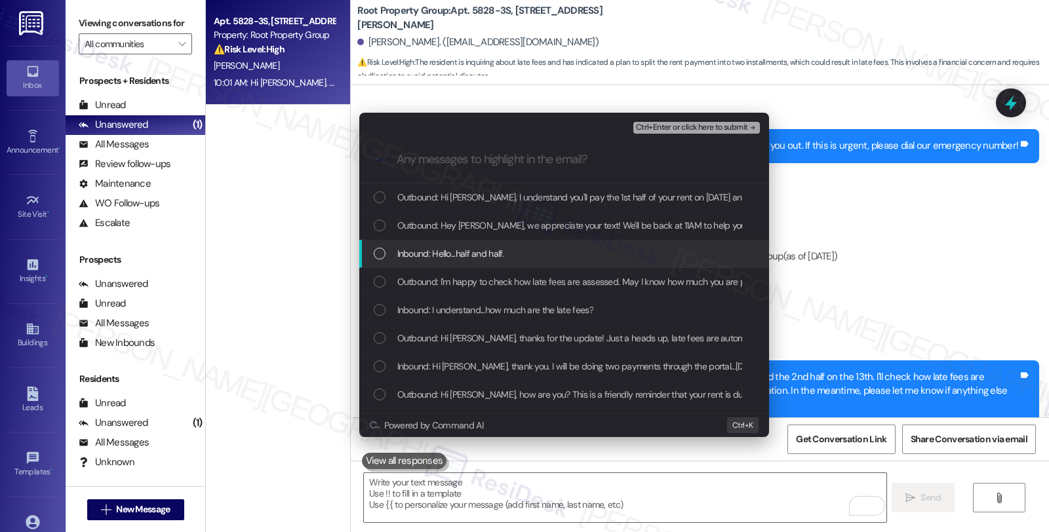
click at [418, 252] on span "Inbound: Hello...half and half." at bounding box center [450, 254] width 107 height 14
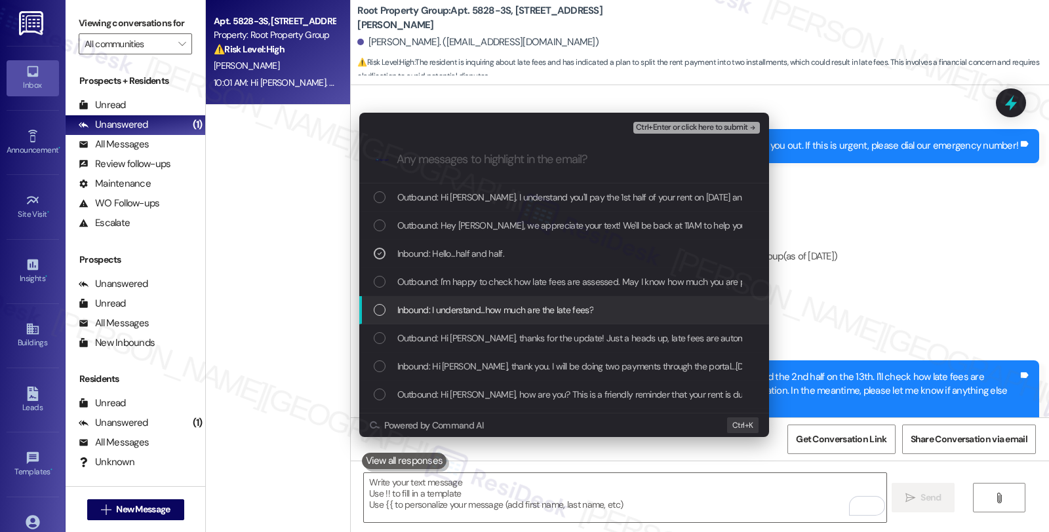
click at [447, 311] on span "Inbound: I understand...how much are the late fees?" at bounding box center [495, 310] width 196 height 14
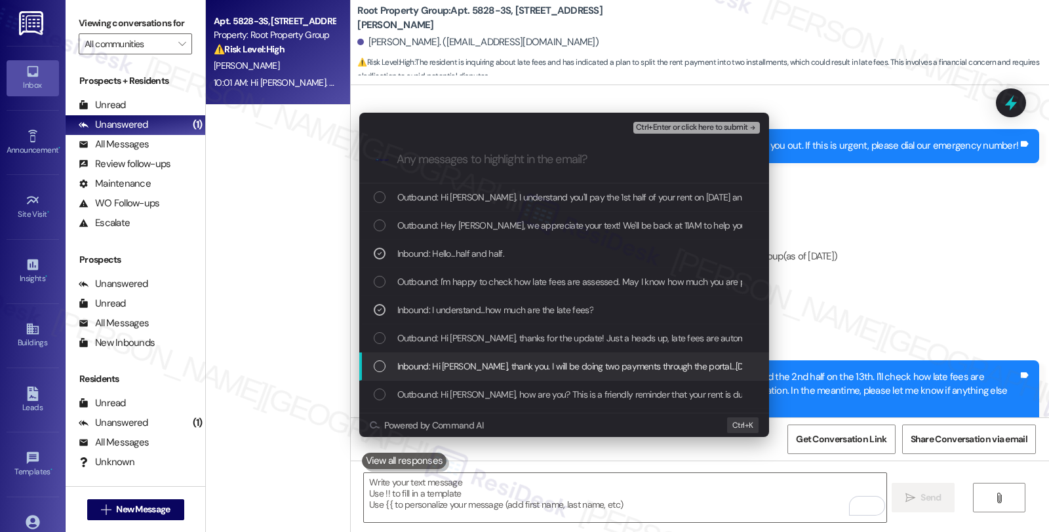
click at [473, 365] on span "Inbound: Hi [PERSON_NAME], thank you. I will be doing two payments through the …" at bounding box center [601, 366] width 408 height 14
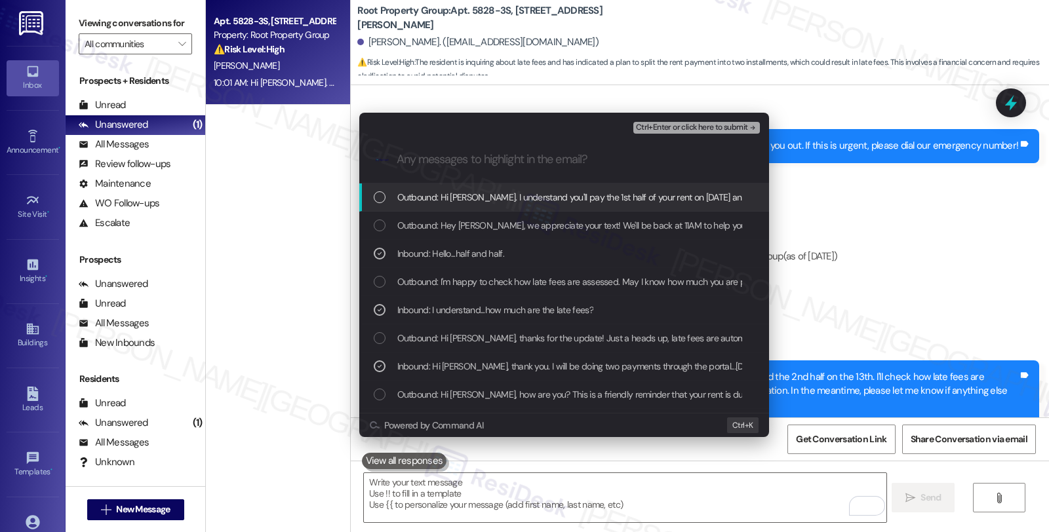
click at [700, 129] on span "Ctrl+Enter or click here to submit" at bounding box center [692, 127] width 112 height 9
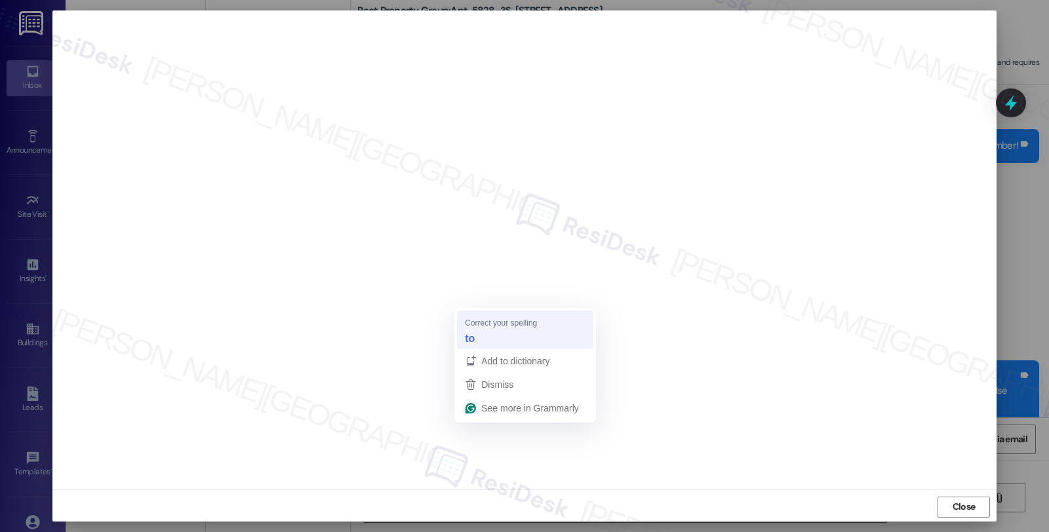
click at [475, 332] on div "to" at bounding box center [525, 339] width 126 height 21
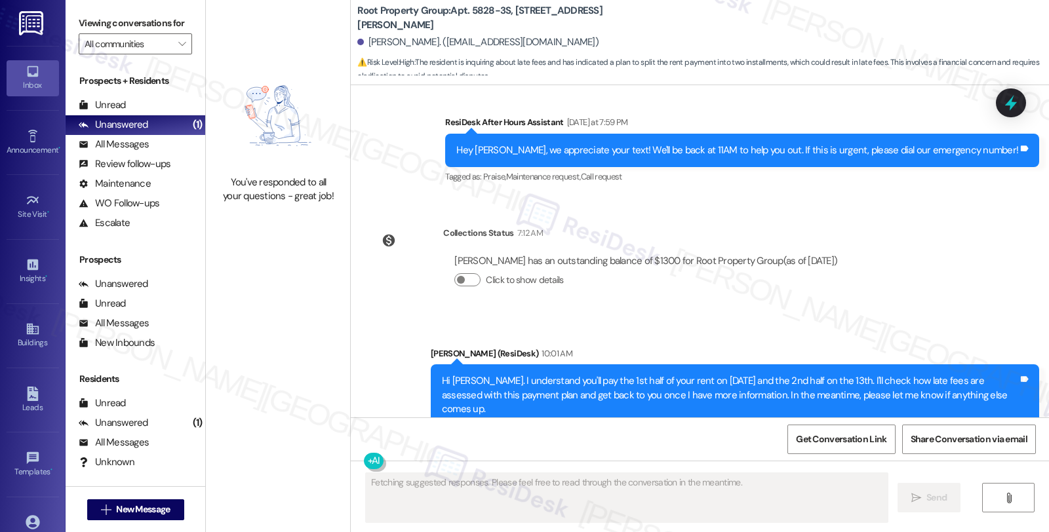
scroll to position [1648, 0]
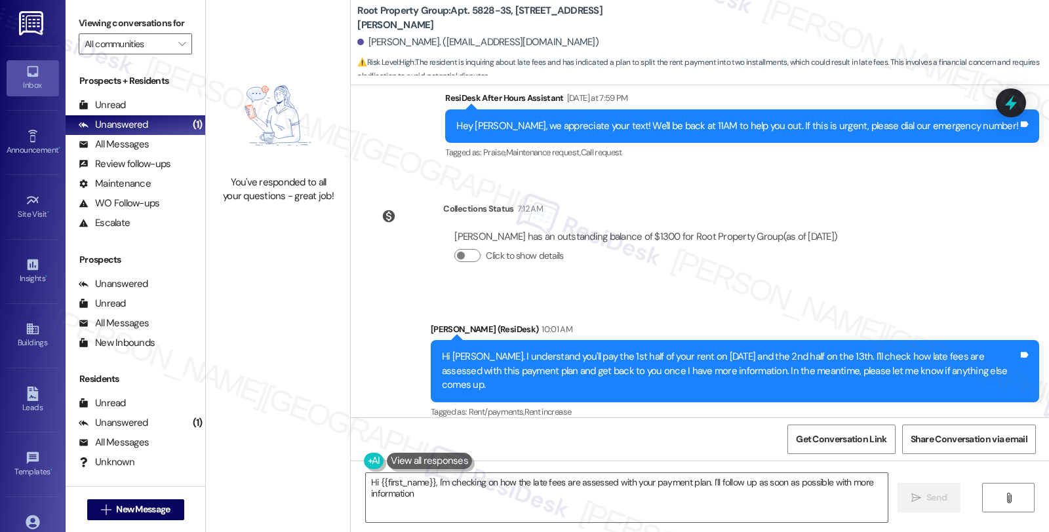
type textarea "Hi {{first_name}}, I'm checking on how the late fees are assessed with your pay…"
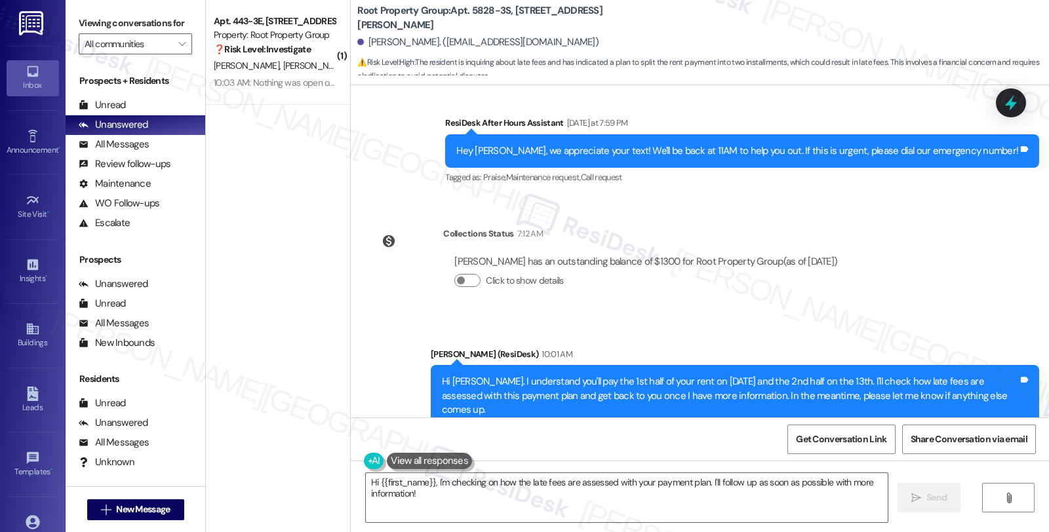
scroll to position [1753, 0]
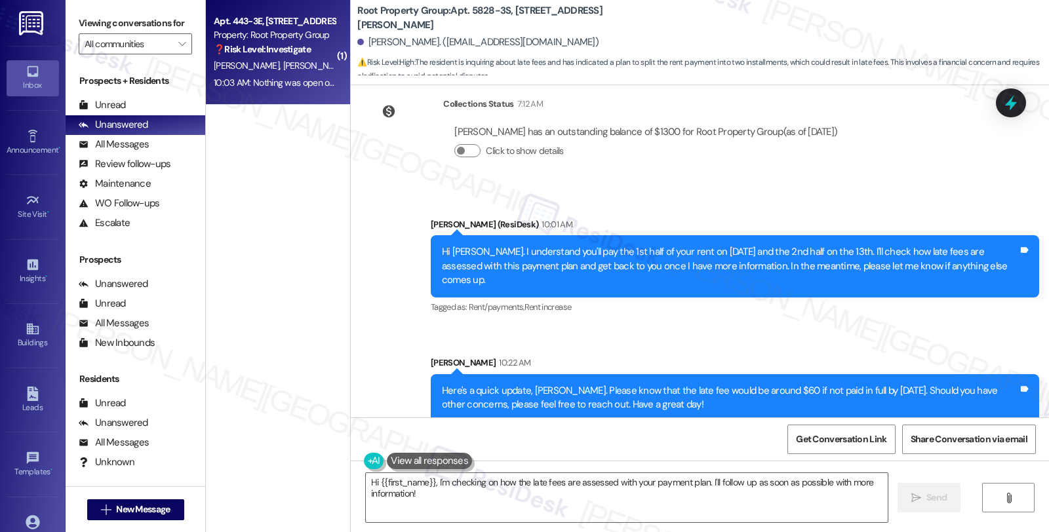
click at [352, 69] on span "[PERSON_NAME]" at bounding box center [385, 66] width 66 height 12
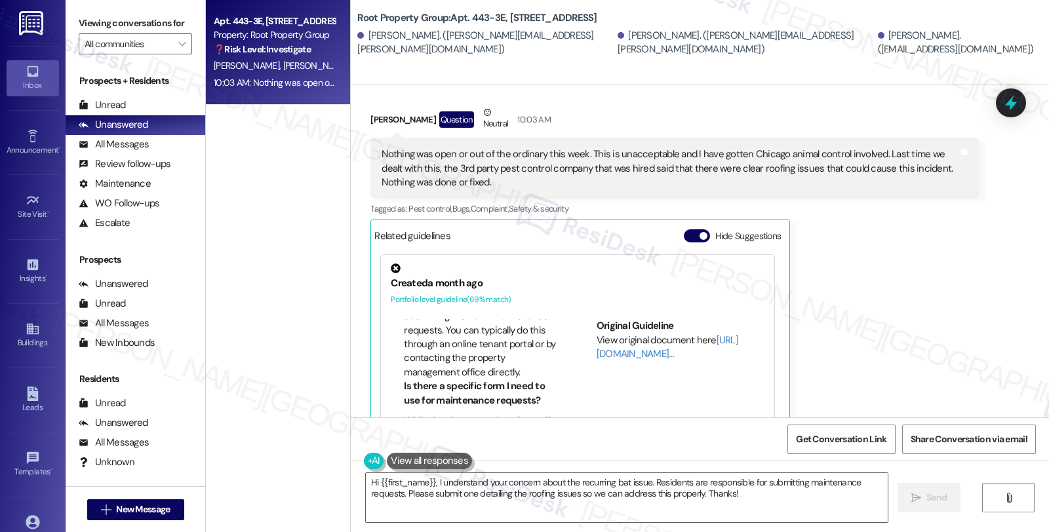
scroll to position [505, 0]
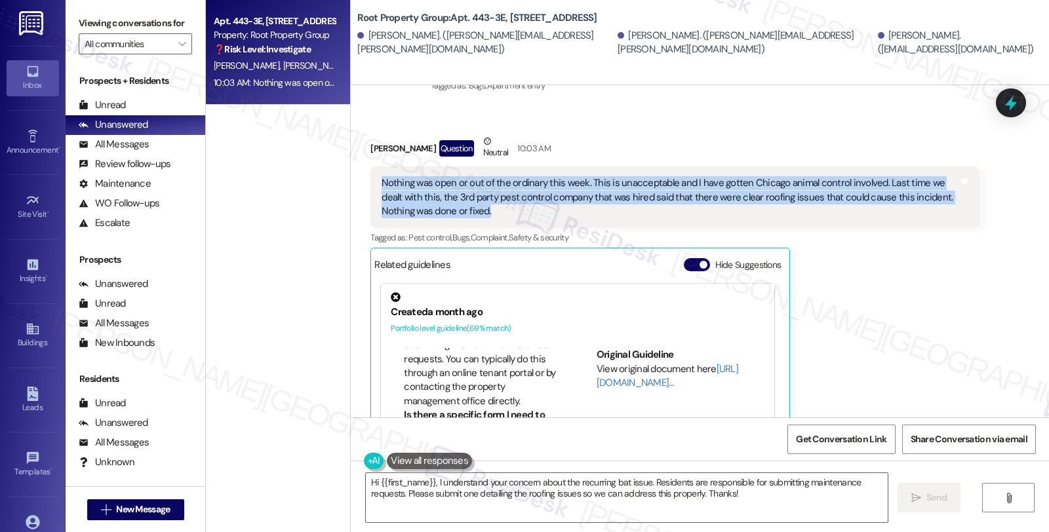
drag, startPoint x: 474, startPoint y: 203, endPoint x: 361, endPoint y: 163, distance: 119.9
click at [370, 167] on div "Nothing was open or out of the ordinary this week. This is unacceptable and I h…" at bounding box center [674, 198] width 609 height 62
copy div "Nothing was open or out of the ordinary this week. This is unacceptable and I h…"
click at [562, 487] on textarea "Hi {{first_name}}, I understand your concern about the recurring bat issue. Res…" at bounding box center [627, 497] width 522 height 49
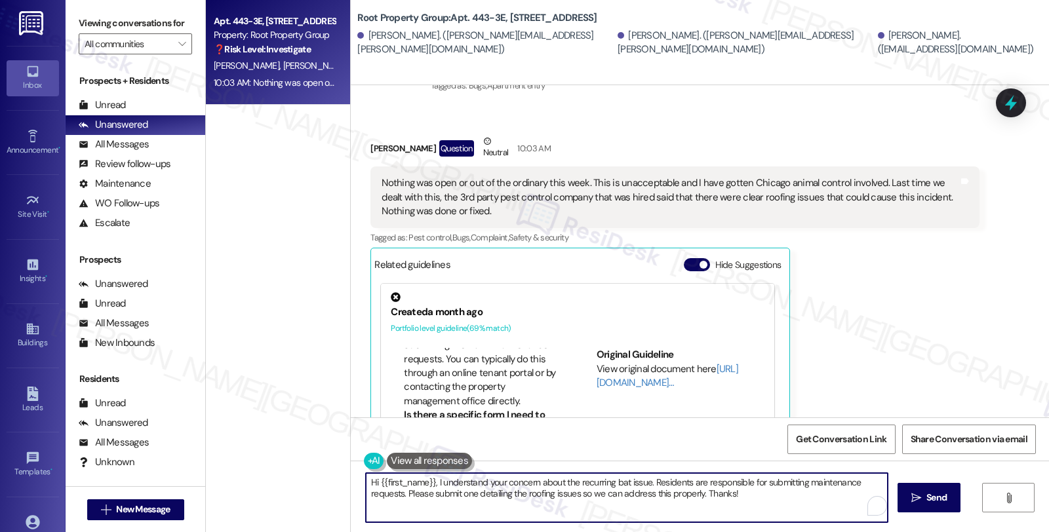
click at [729, 493] on textarea "Hi {{first_name}}, I understand your concern about the recurring bat issue. Res…" at bounding box center [627, 497] width 522 height 49
drag, startPoint x: 741, startPoint y: 492, endPoint x: 326, endPoint y: 484, distance: 415.2
click at [326, 484] on div "Apt. 443-3E, [STREET_ADDRESS] Property: Root Property Group ❓ Risk Level: Inves…" at bounding box center [627, 266] width 843 height 532
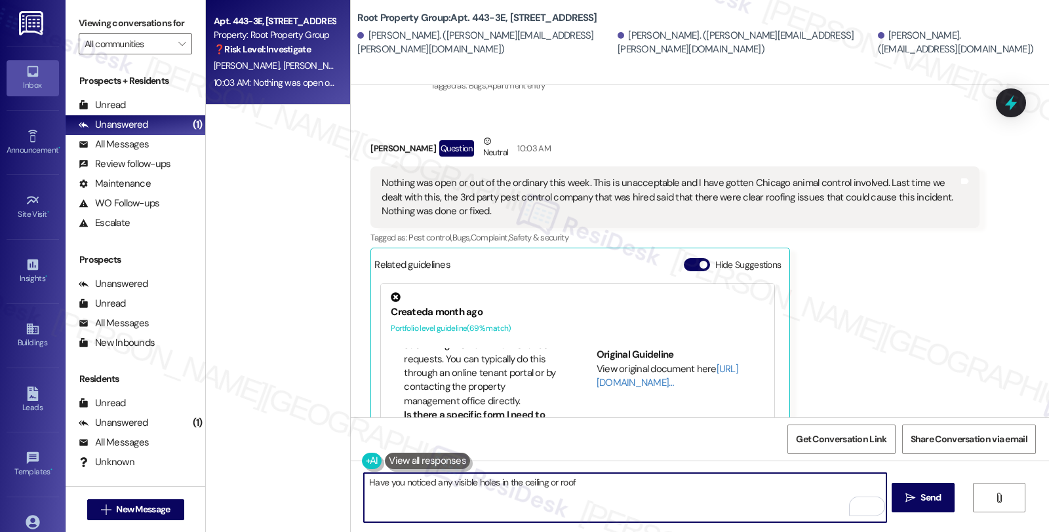
click at [598, 482] on textarea "Have you noticed any visible holes in the ceiling or roof" at bounding box center [625, 497] width 522 height 49
click at [548, 483] on textarea "Have you noticed any visible holes in the ceiling or roof" at bounding box center [625, 497] width 522 height 49
click at [624, 487] on textarea "Have you noticed any visible holes in the ceiling or the roof" at bounding box center [625, 497] width 522 height 49
paste textarea "Could you confirm exactly where in the unit the animal was seen or any signs we…"
click at [759, 480] on textarea "Have you noticed any visible holes in the ceiling or the roof that could possib…" at bounding box center [625, 497] width 522 height 49
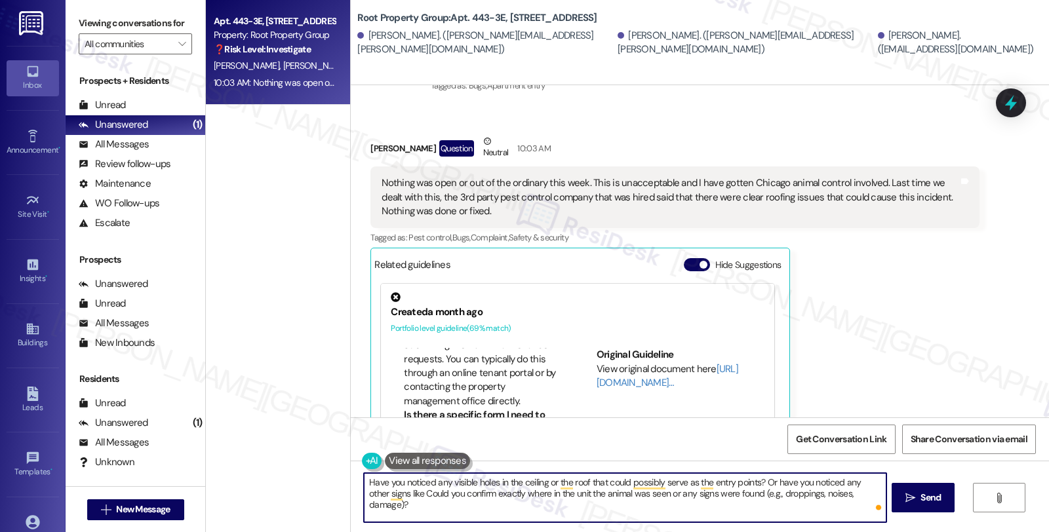
click at [750, 492] on textarea "Have you noticed any visible holes in the ceiling or the roof that could possib…" at bounding box center [625, 497] width 522 height 49
click at [527, 507] on textarea "Have you noticed any visible holes in the ceiling or the roof that could possib…" at bounding box center [625, 497] width 522 height 49
type textarea "Have you noticed any visible holes in the ceiling or the roof that could possib…"
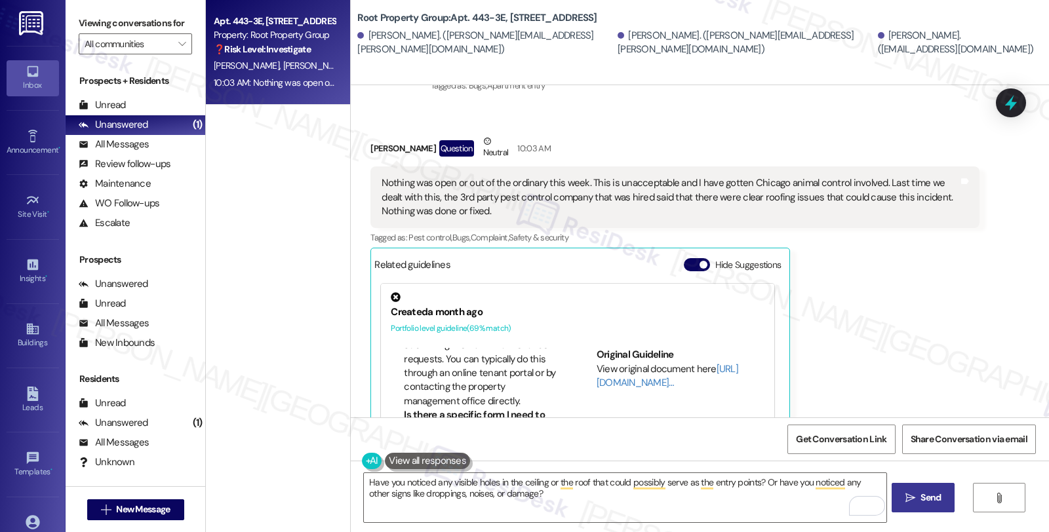
click at [921, 501] on span "Send" at bounding box center [931, 498] width 20 height 14
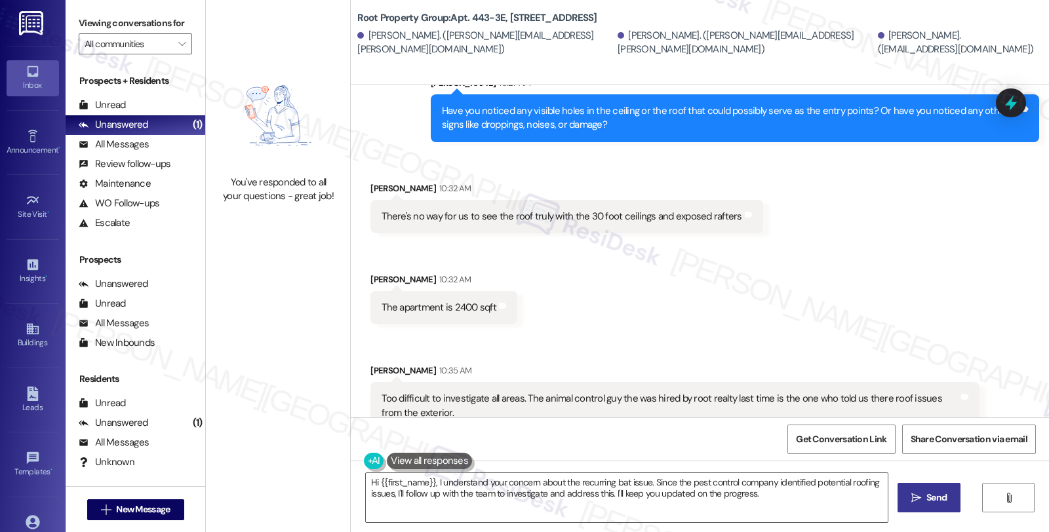
scroll to position [971, 0]
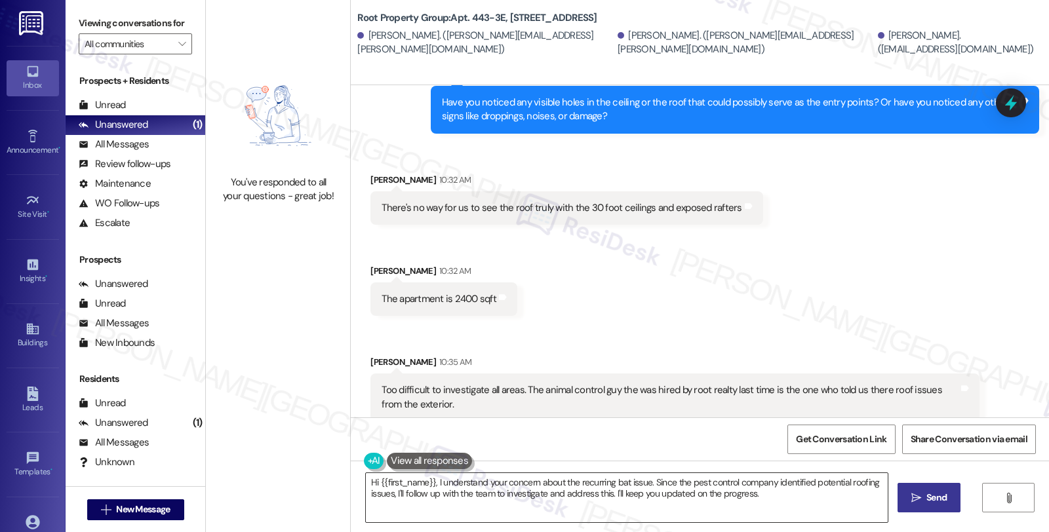
click at [366, 480] on textarea "Hi {{first_name}}, I understand your concern about the recurring bat issue. Sin…" at bounding box center [627, 497] width 522 height 49
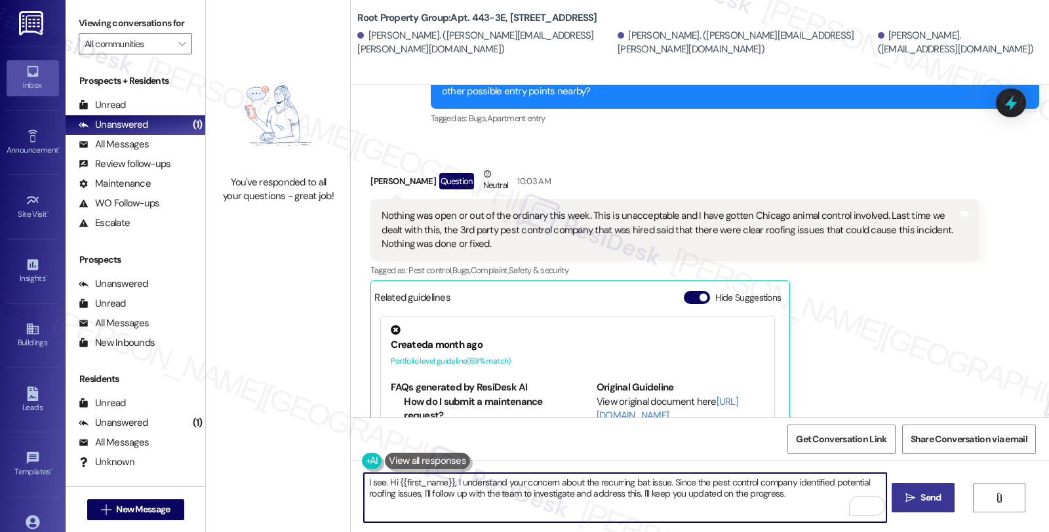
scroll to position [461, 0]
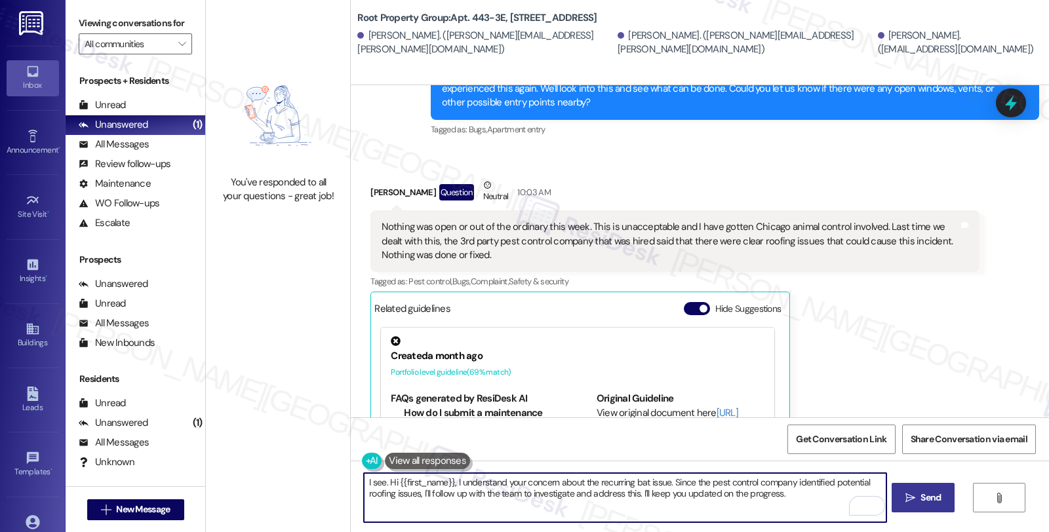
click at [662, 484] on textarea "I see. Hi {{first_name}}, I understand your concern about the recurring bat iss…" at bounding box center [625, 497] width 522 height 49
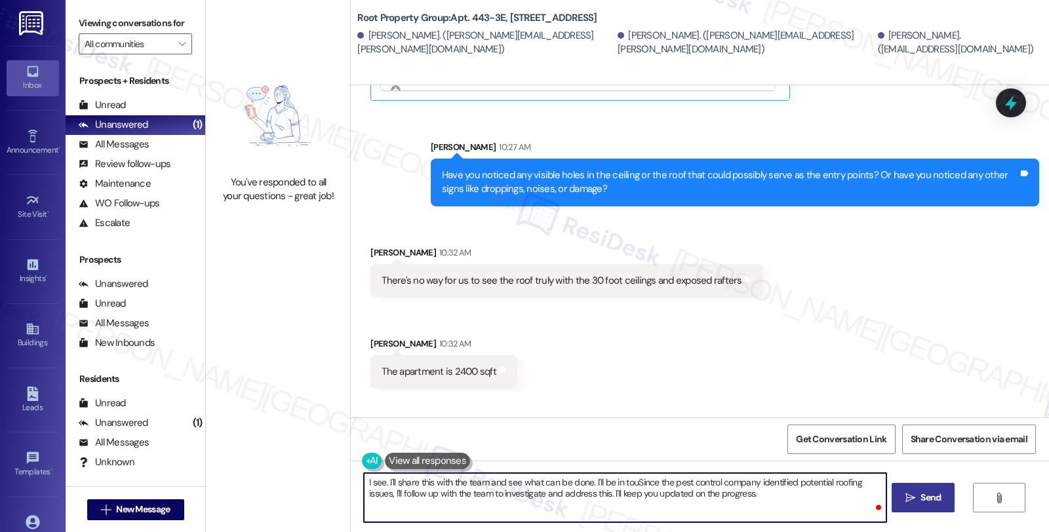
scroll to position [971, 0]
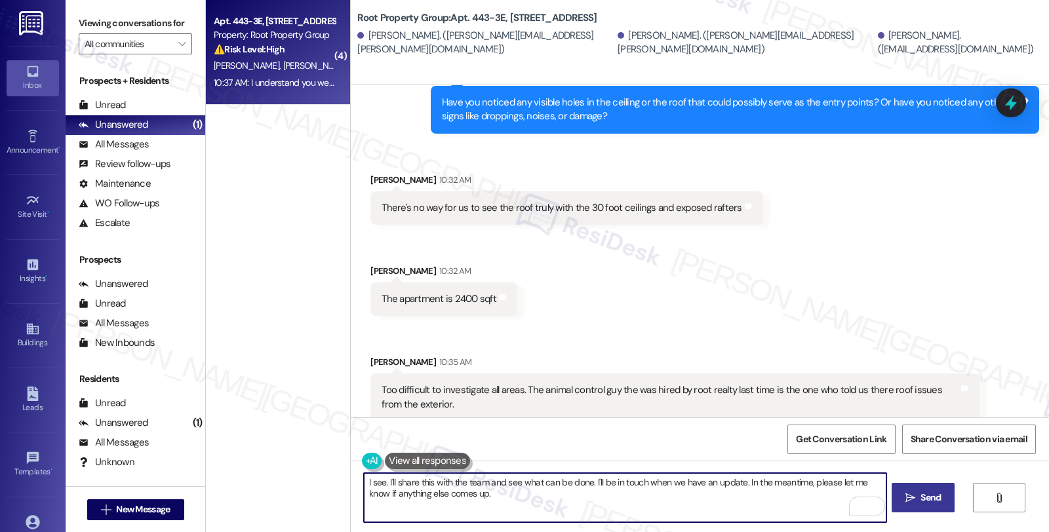
click at [378, 482] on textarea "I see. I'll share this with the team and see what can be done. I'll be in touch…" at bounding box center [625, 497] width 522 height 49
click at [447, 483] on textarea "I see. I understand that I'll share this with the team and see what can be done…" at bounding box center [625, 497] width 522 height 49
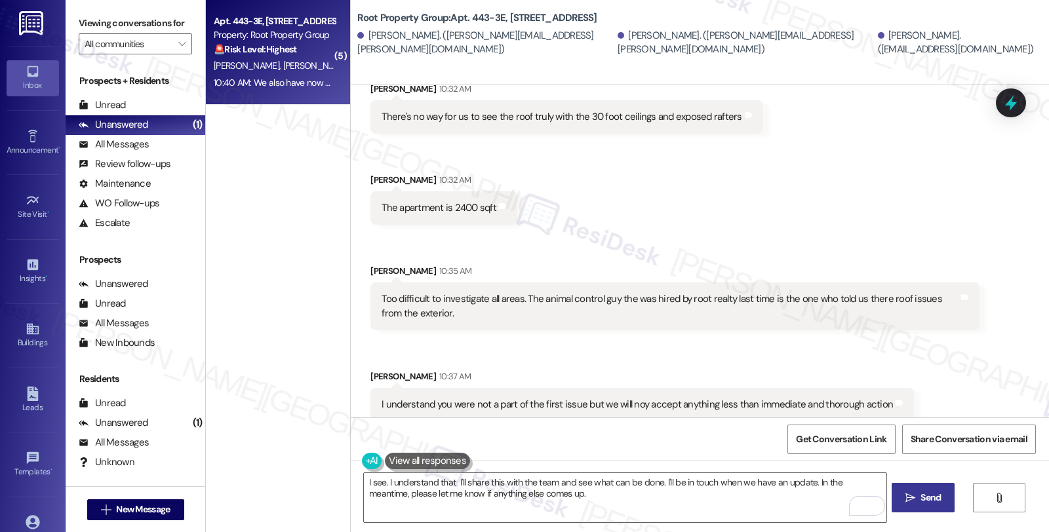
click at [916, 329] on div "Received via SMS [PERSON_NAME] 10:32 AM There's no way for us to see the roof t…" at bounding box center [700, 287] width 698 height 471
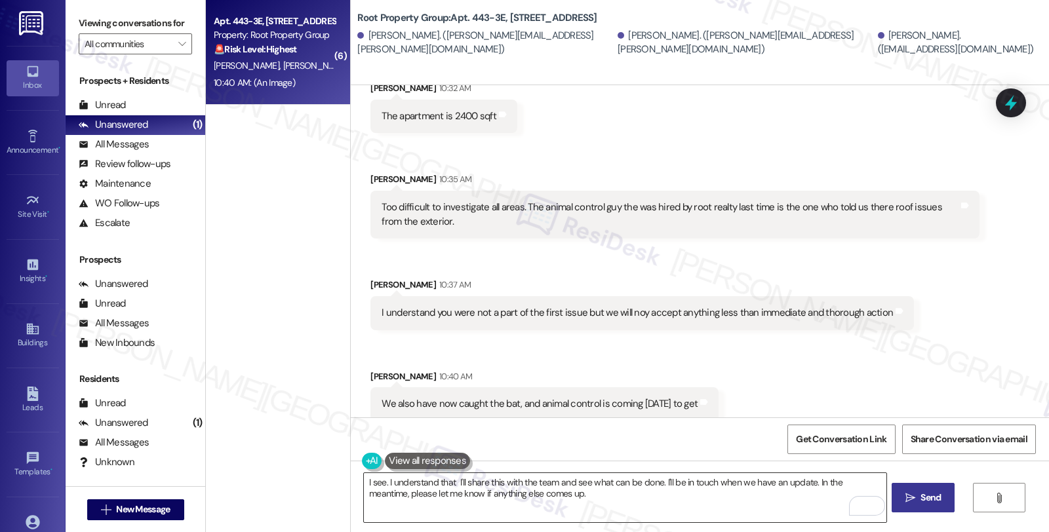
scroll to position [1421, 0]
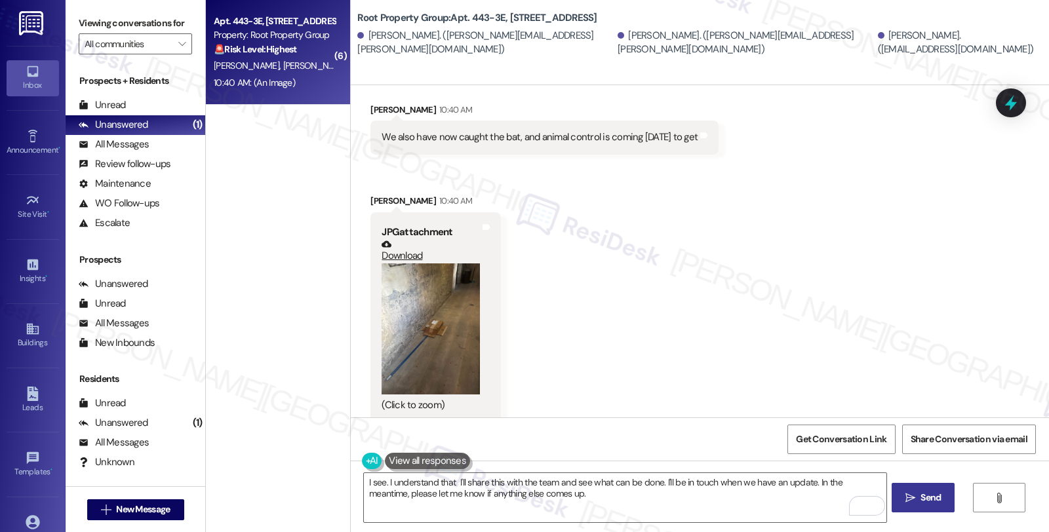
click at [443, 336] on button "Zoom image" at bounding box center [431, 329] width 98 height 131
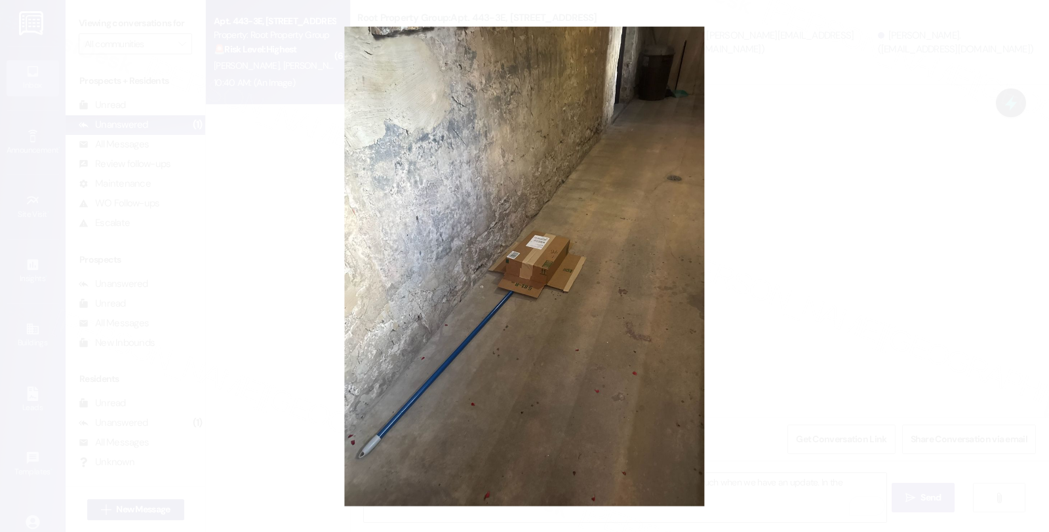
click at [797, 262] on button "Unzoom image" at bounding box center [524, 266] width 1049 height 532
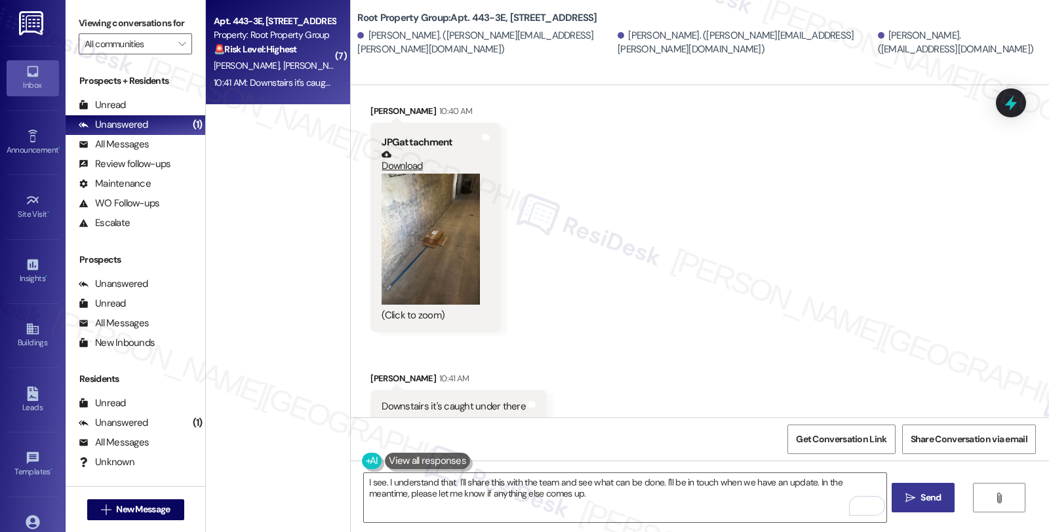
scroll to position [1512, 0]
click at [449, 279] on button "Zoom image" at bounding box center [431, 237] width 98 height 131
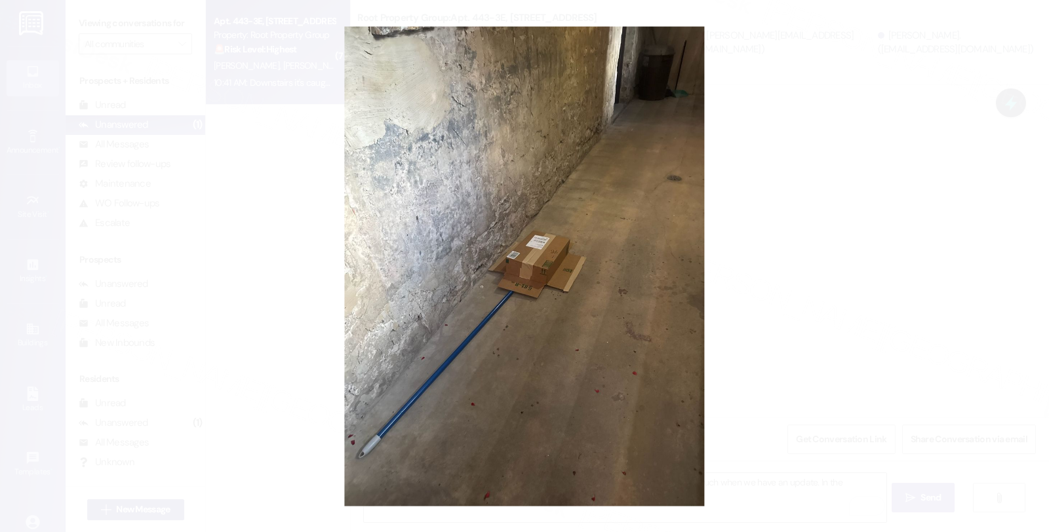
click at [764, 257] on button "Unzoom image" at bounding box center [524, 266] width 1049 height 532
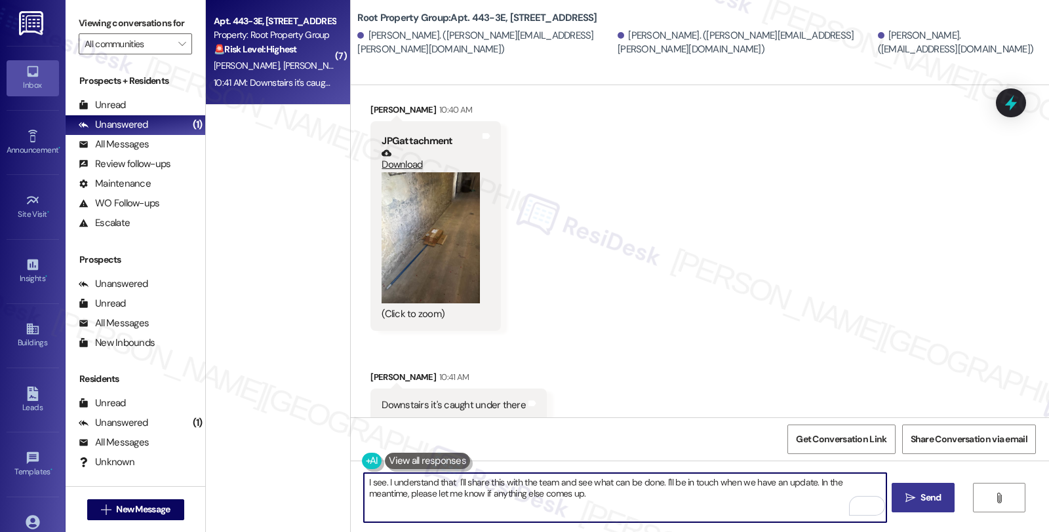
click at [444, 484] on textarea "I see. I understand that I'll share this with the team and see what can be done…" at bounding box center [625, 497] width 522 height 49
click at [664, 497] on textarea "I see. I understand that this is concerning for you. I'll share this with the t…" at bounding box center [625, 497] width 522 height 49
type textarea "I see. I understand that this is concerning for you. I'll share this with the t…"
click at [925, 503] on span "Send" at bounding box center [931, 498] width 20 height 14
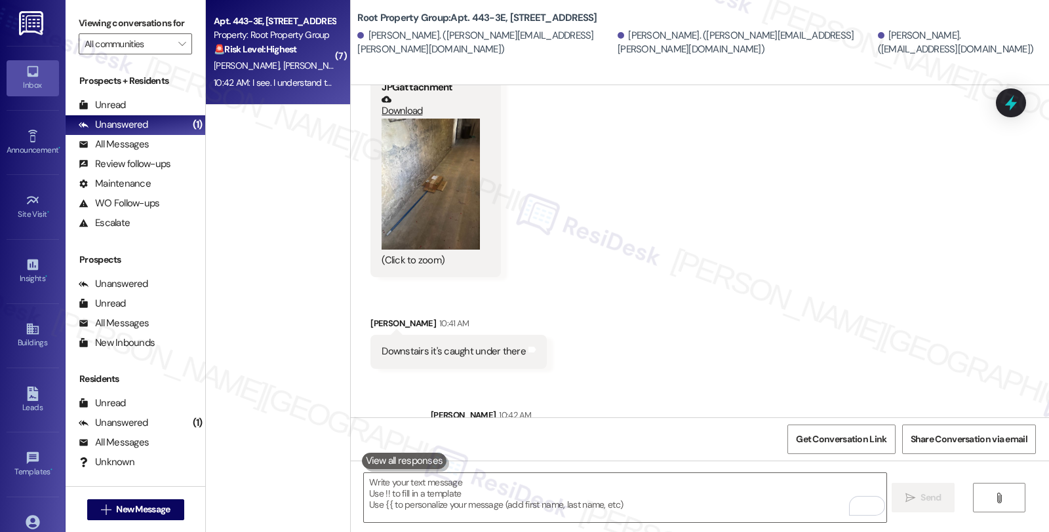
scroll to position [1618, 0]
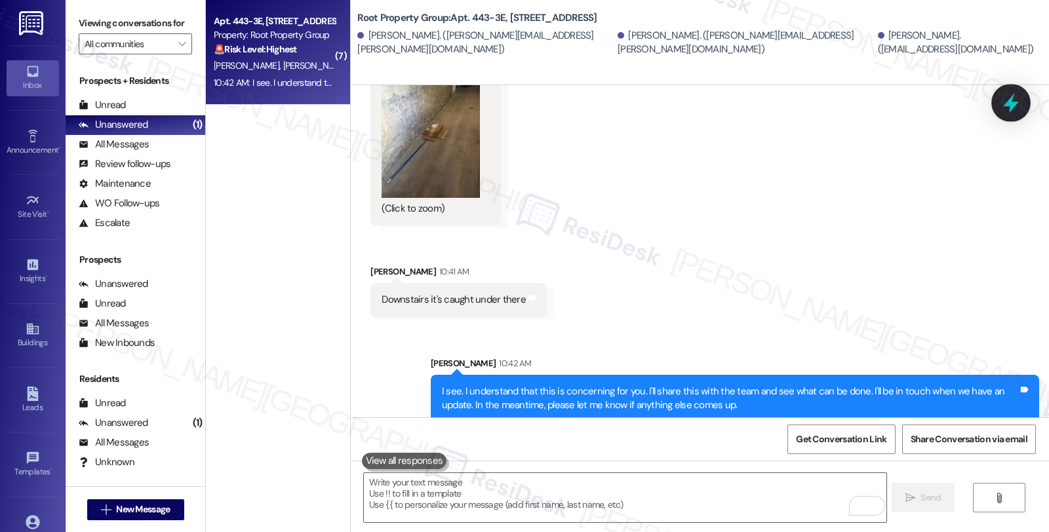
click at [1006, 109] on icon at bounding box center [1011, 103] width 22 height 22
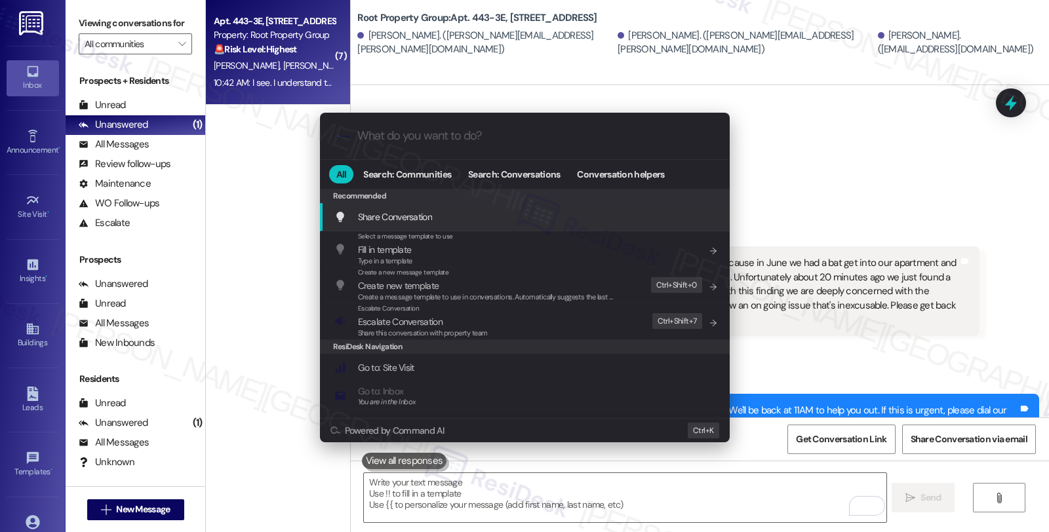
scroll to position [1618, 0]
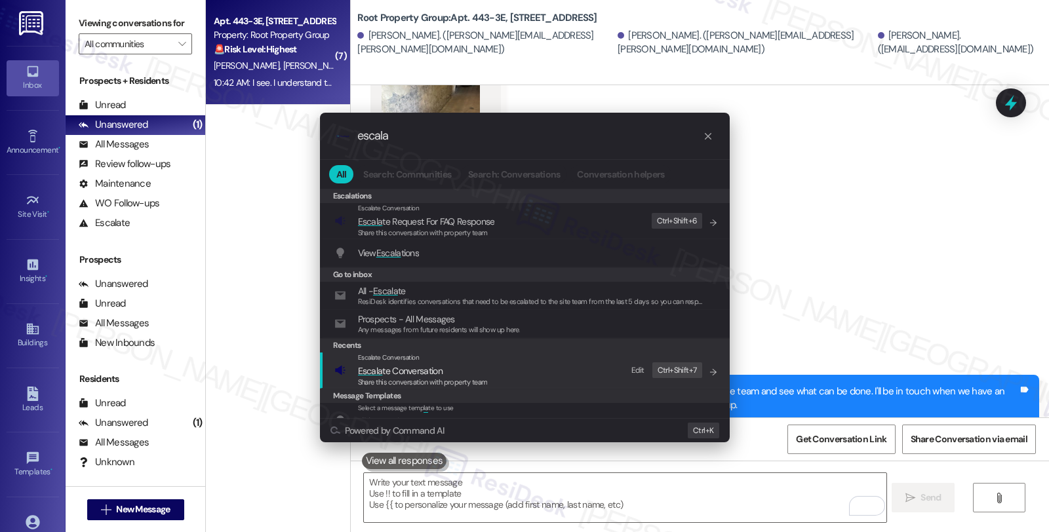
type input "escala"
click at [438, 377] on div "Share this conversation with property team" at bounding box center [423, 383] width 130 height 12
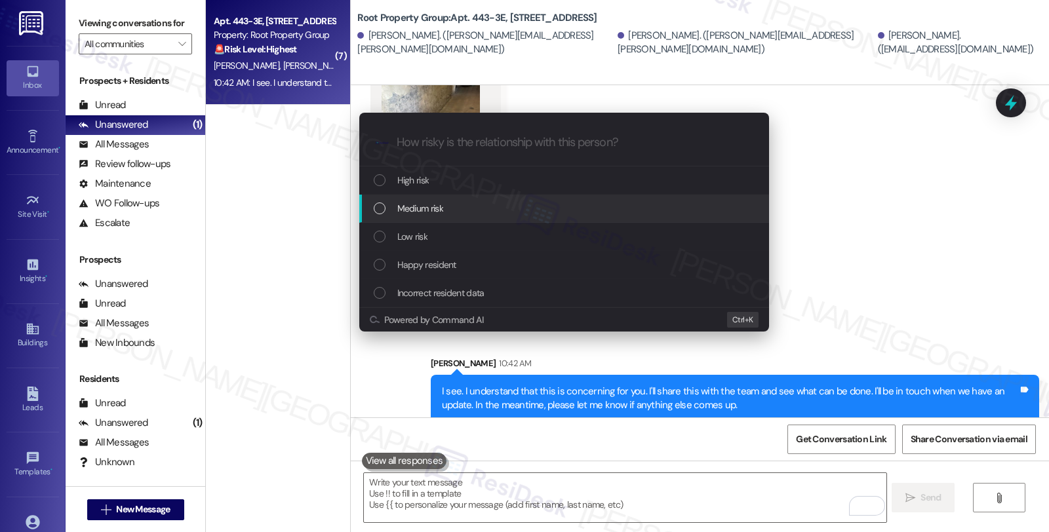
click at [430, 210] on span "Medium risk" at bounding box center [420, 208] width 46 height 14
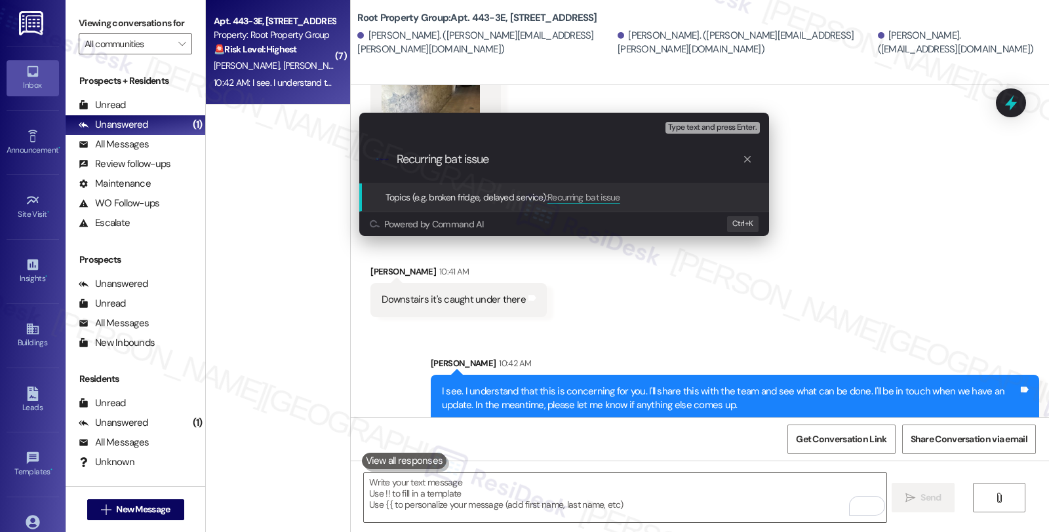
type input "Recurring bat issue"
drag, startPoint x: 410, startPoint y: 153, endPoint x: 397, endPoint y: 153, distance: 13.8
click at [397, 153] on div ".cls-1{fill:#0a055f;}.cls-2{fill:#0cc4c4;} resideskLogoBlueOrange Recurring bat…" at bounding box center [564, 159] width 410 height 47
click at [503, 153] on input "Recurring bat issue" at bounding box center [570, 160] width 346 height 14
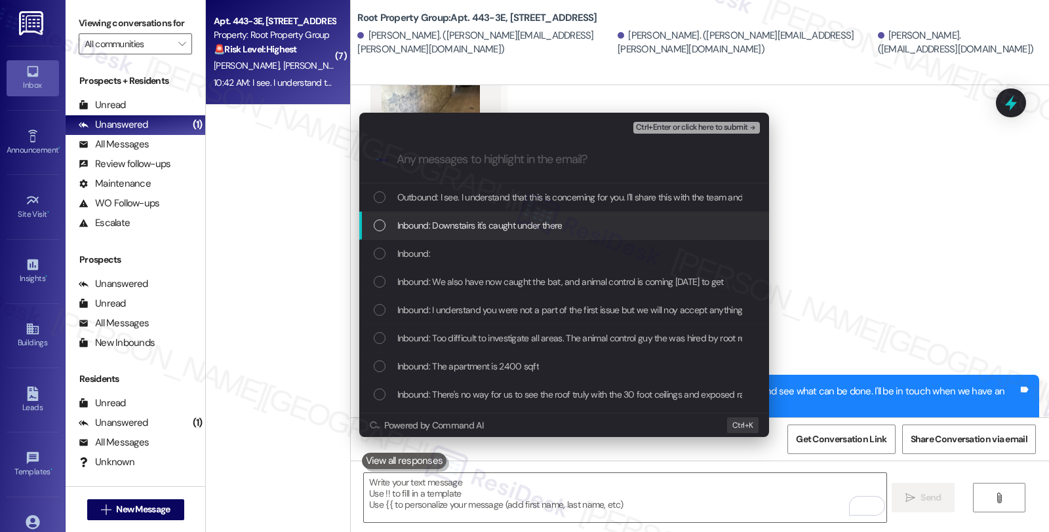
click at [481, 221] on span "Inbound: Downstairs it's caught under there" at bounding box center [479, 225] width 165 height 14
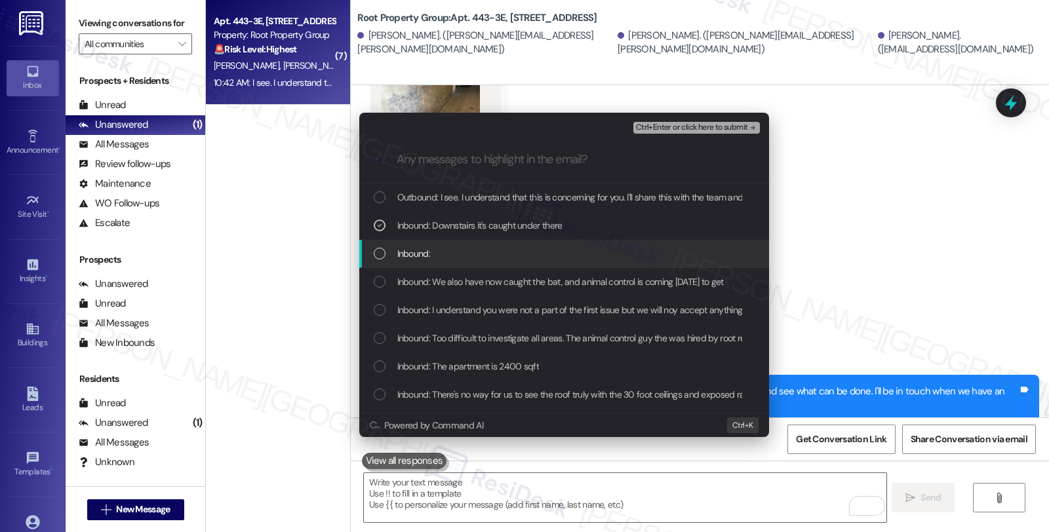
click at [407, 247] on span "Inbound:" at bounding box center [413, 254] width 33 height 14
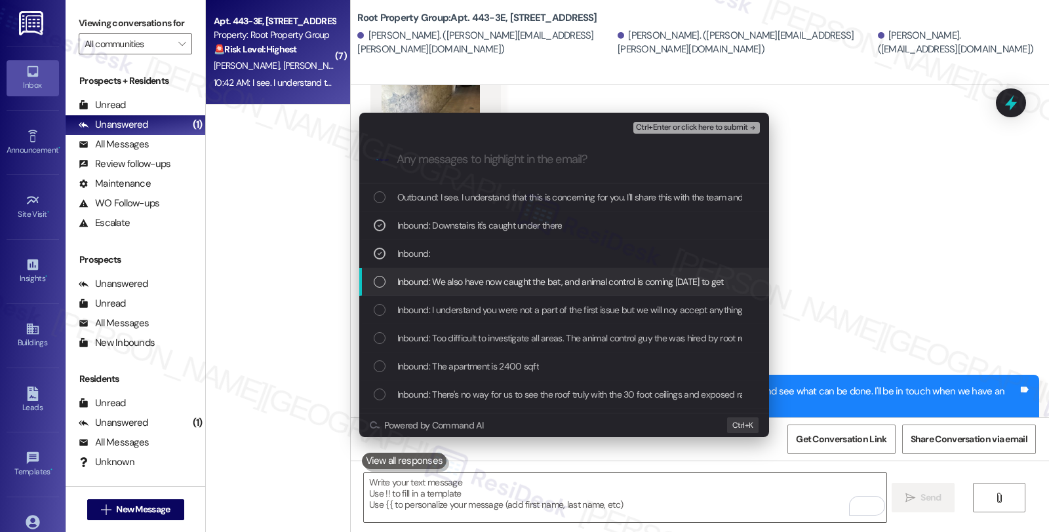
click at [412, 282] on span "Inbound: We also have now caught the bat, and animal control is coming today to…" at bounding box center [560, 282] width 327 height 14
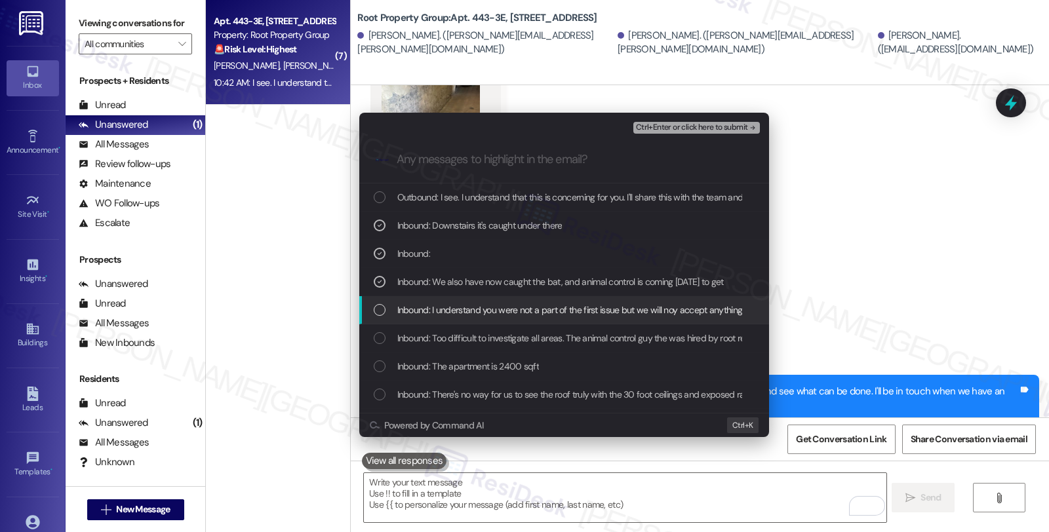
click at [413, 302] on div "Inbound: I understand you were not a part of the first issue but we will noy ac…" at bounding box center [564, 310] width 410 height 28
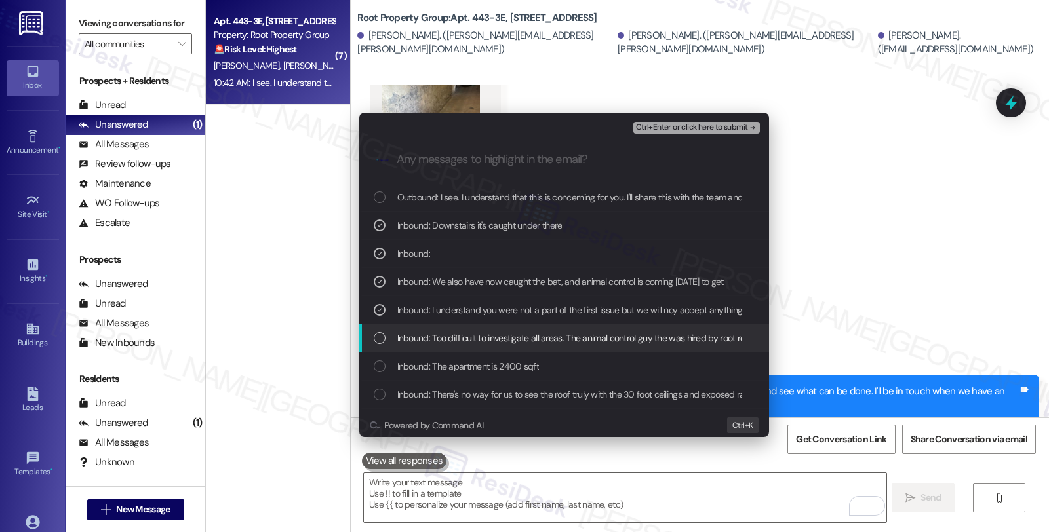
click at [420, 340] on span "Inbound: Too difficult to investigate all areas. The animal control guy the was…" at bounding box center [703, 338] width 612 height 14
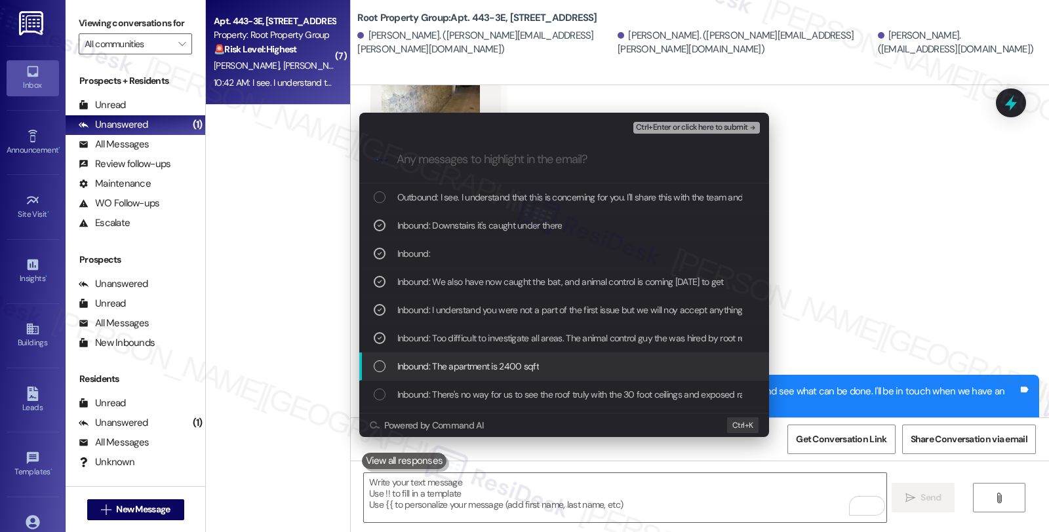
click at [422, 367] on span "Inbound: The apartment is 2400 sqft" at bounding box center [468, 366] width 142 height 14
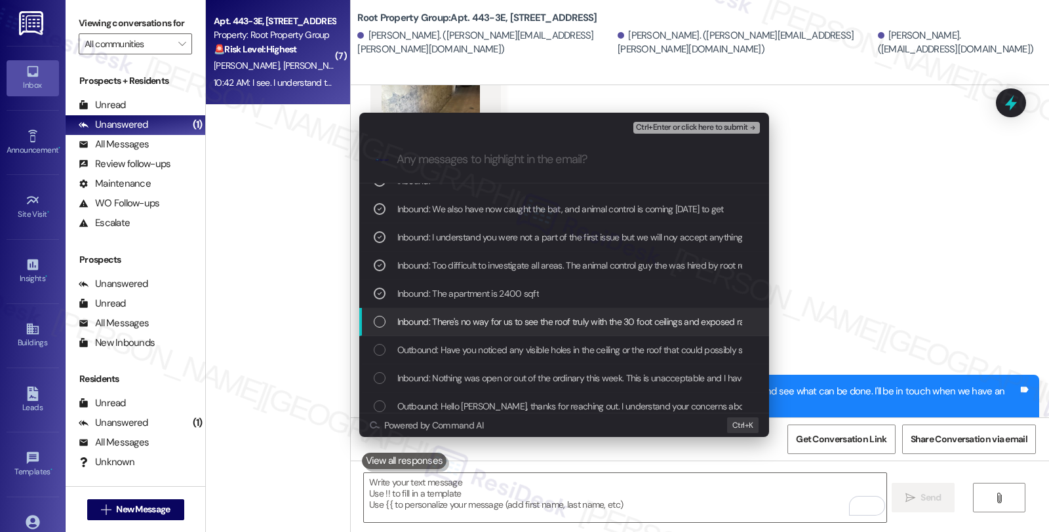
click at [499, 325] on span "Inbound: There's no way for us to see the roof truly with the 30 foot ceilings …" at bounding box center [579, 322] width 365 height 14
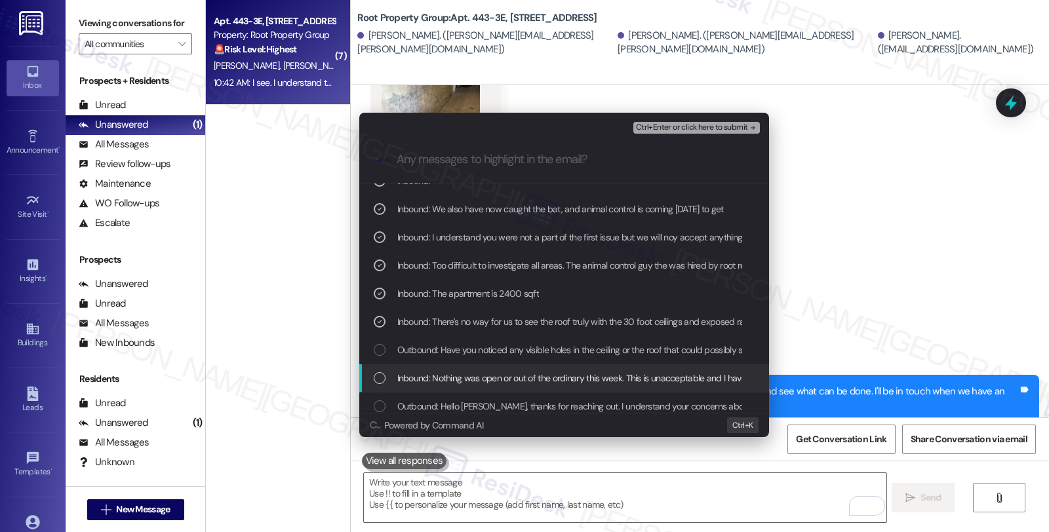
click at [498, 372] on span "Inbound: Nothing was open or out of the ordinary this week. This is unacceptabl…" at bounding box center [985, 378] width 1176 height 14
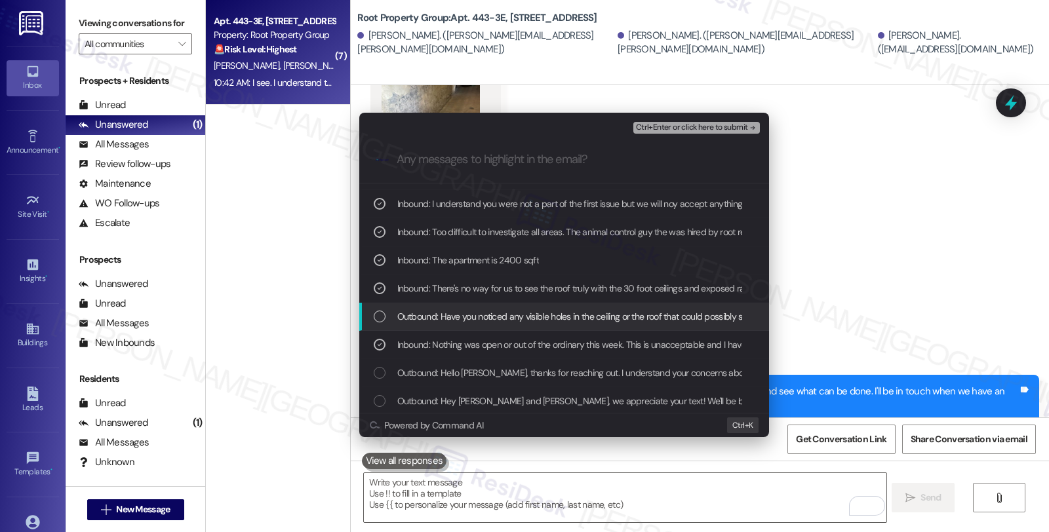
scroll to position [146, 0]
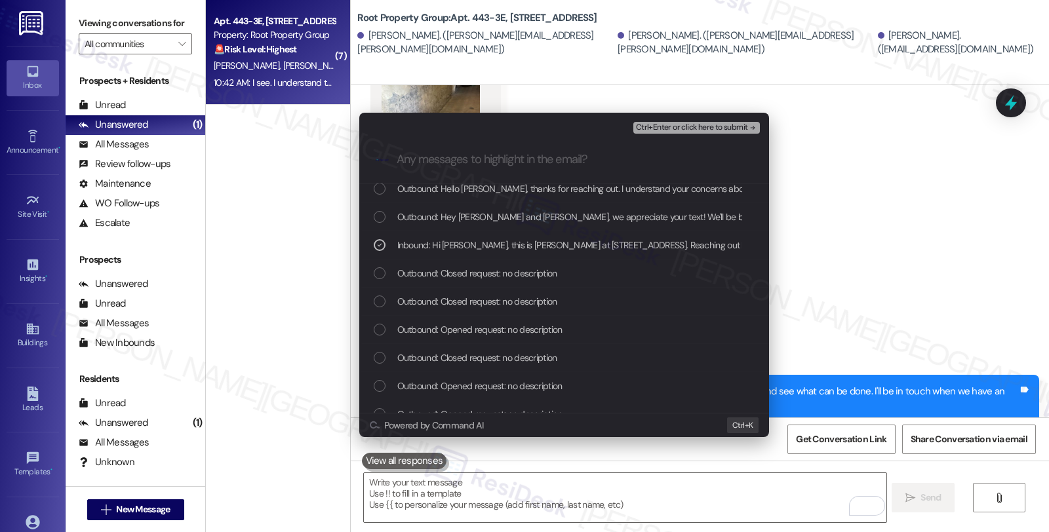
scroll to position [291, 0]
click at [686, 122] on button "Ctrl+Enter or click here to submit" at bounding box center [696, 128] width 127 height 12
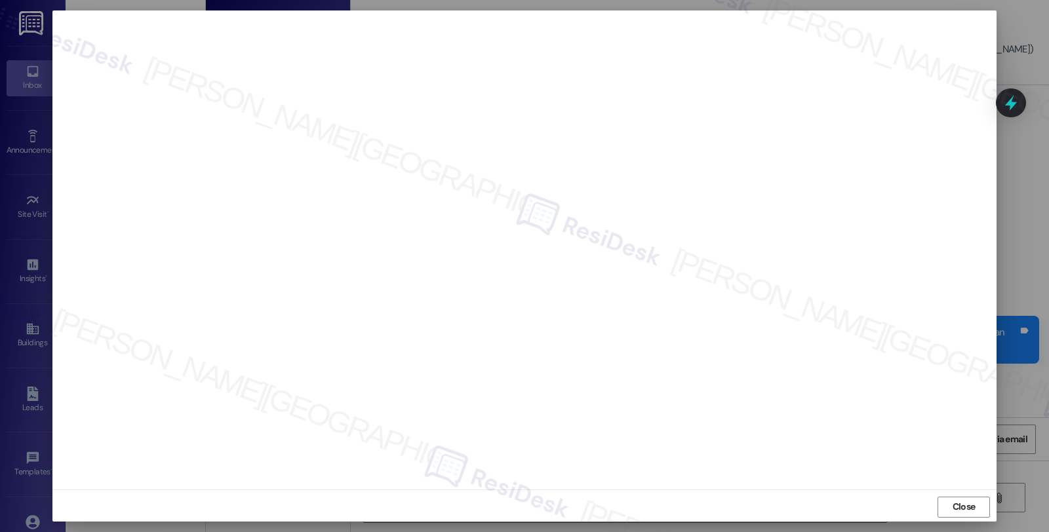
scroll to position [1709, 0]
click at [968, 509] on span "Close" at bounding box center [964, 507] width 23 height 14
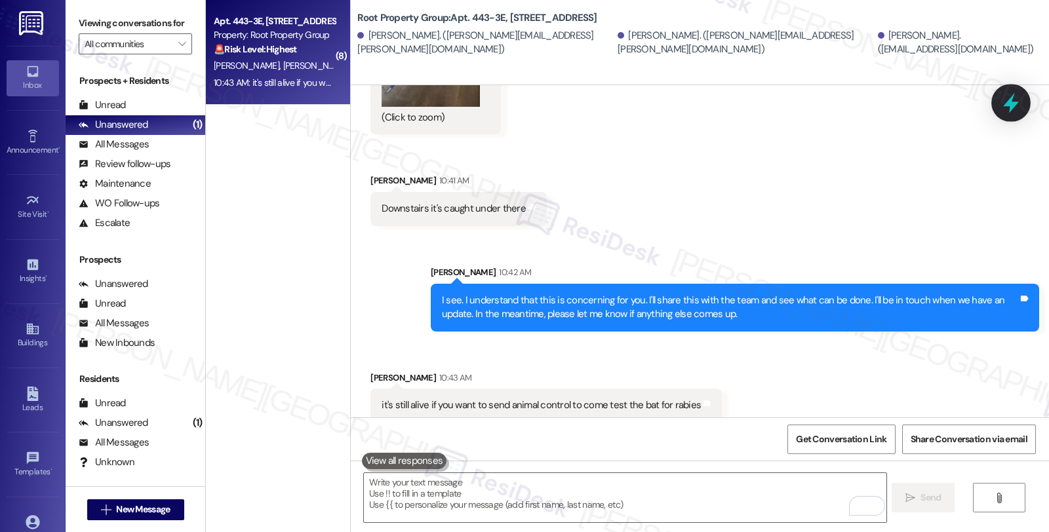
click at [1007, 106] on icon at bounding box center [1011, 103] width 16 height 20
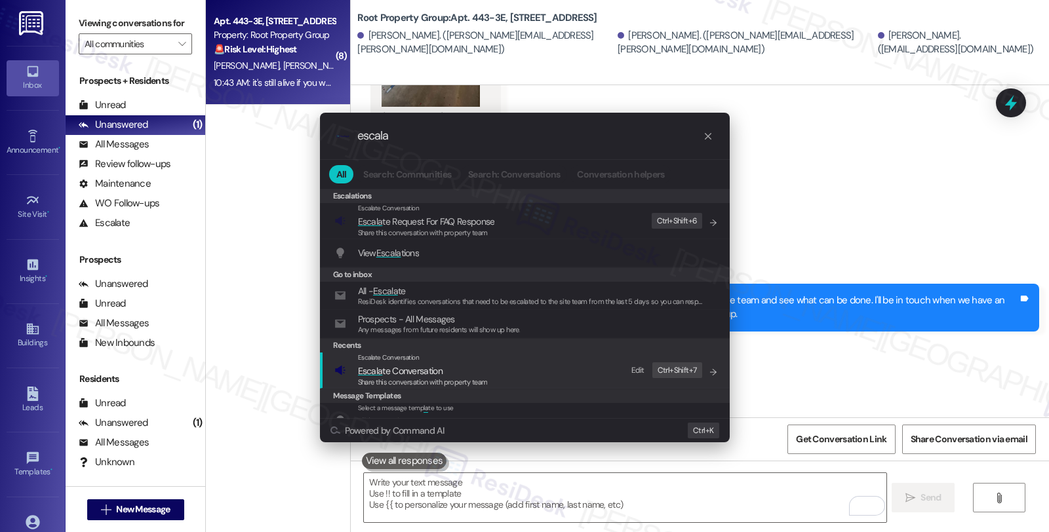
type input "escala"
click at [415, 365] on span "Escala te Conversation" at bounding box center [400, 371] width 85 height 12
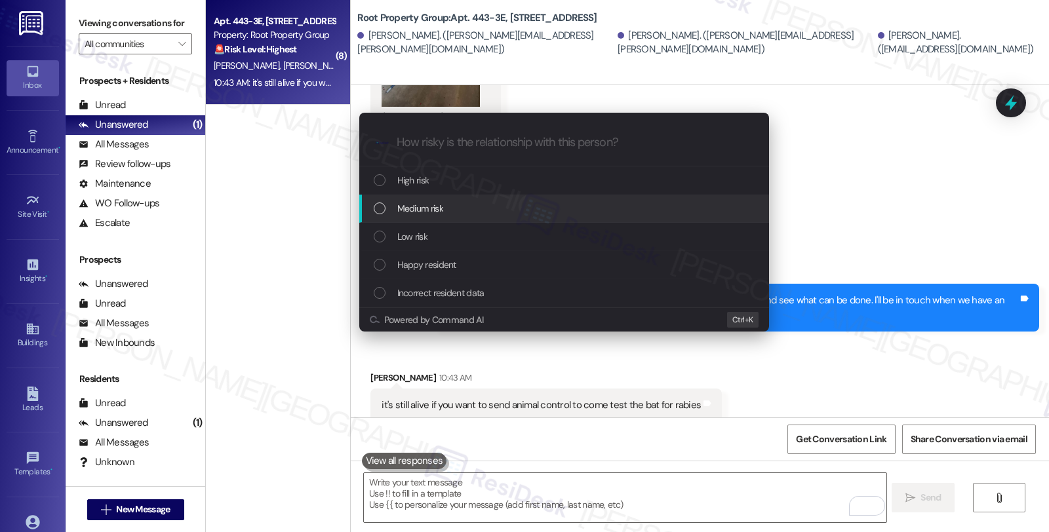
click at [434, 200] on div "Medium risk" at bounding box center [564, 209] width 410 height 28
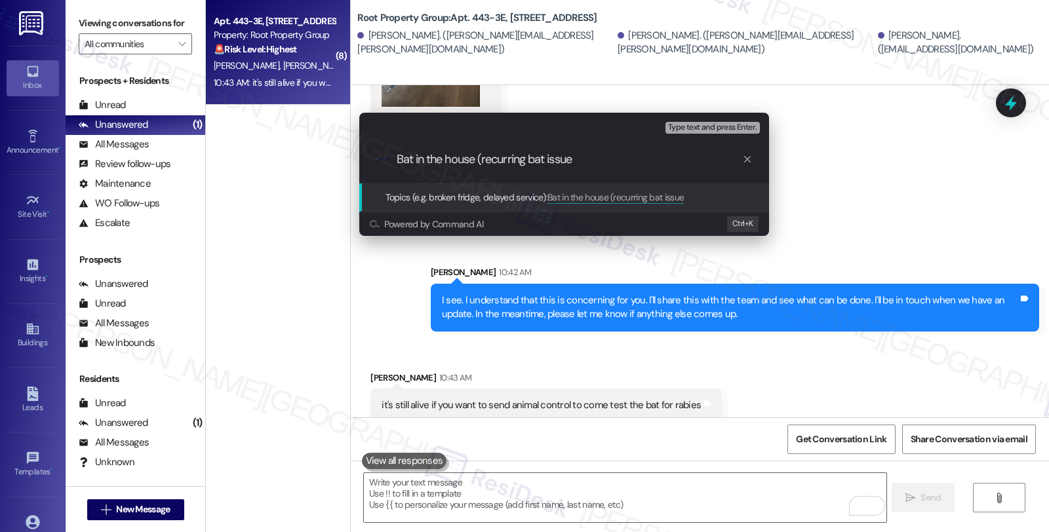
type input "Bat in the house (recurring bat issue)"
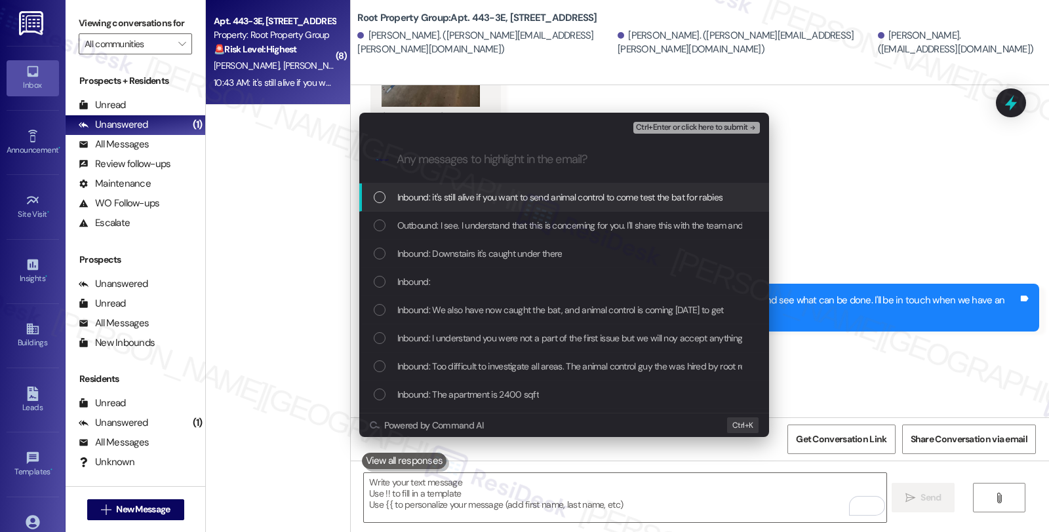
click at [434, 200] on span "Inbound: it's still alive if you want to send animal control to come test the b…" at bounding box center [560, 197] width 326 height 14
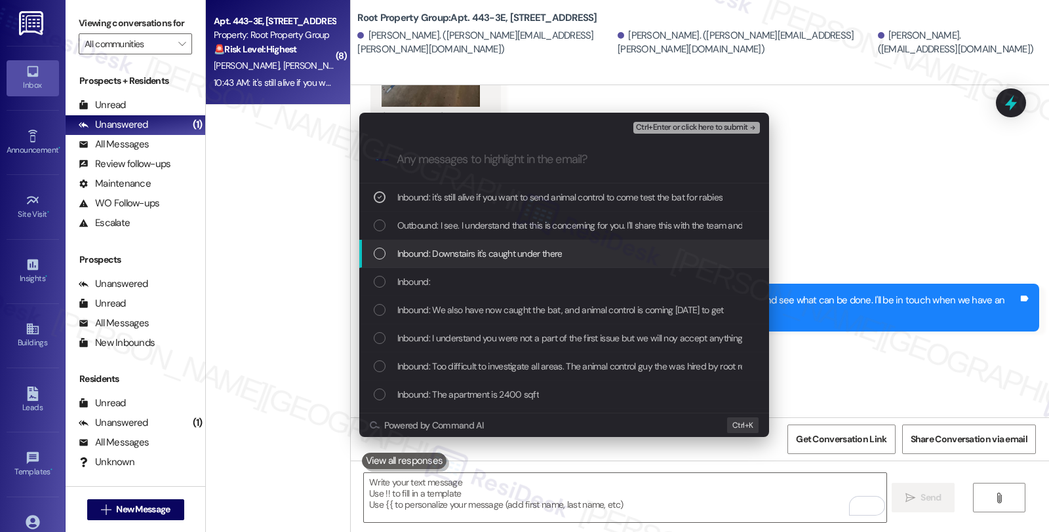
click at [434, 254] on span "Inbound: Downstairs it's caught under there" at bounding box center [479, 254] width 165 height 14
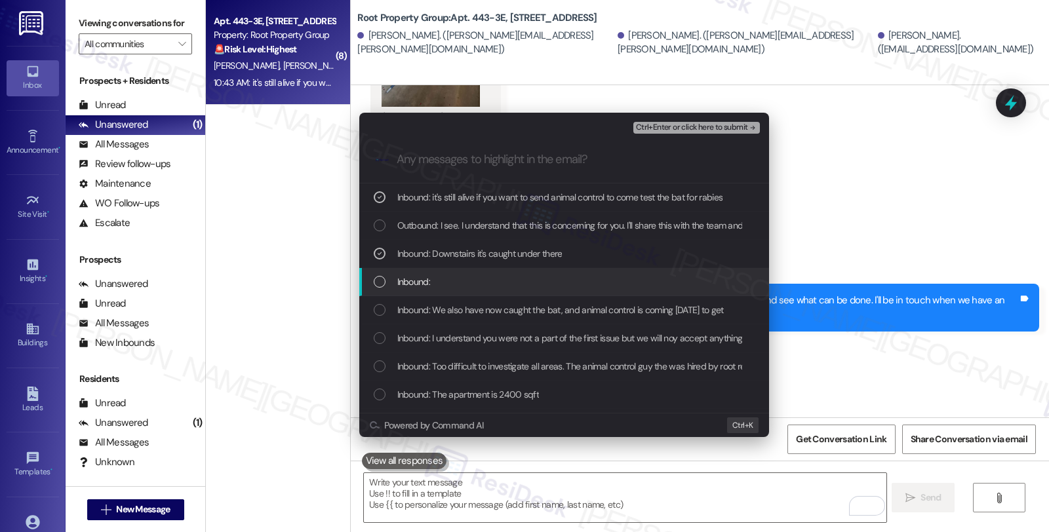
click at [423, 286] on span "Inbound:" at bounding box center [413, 282] width 33 height 14
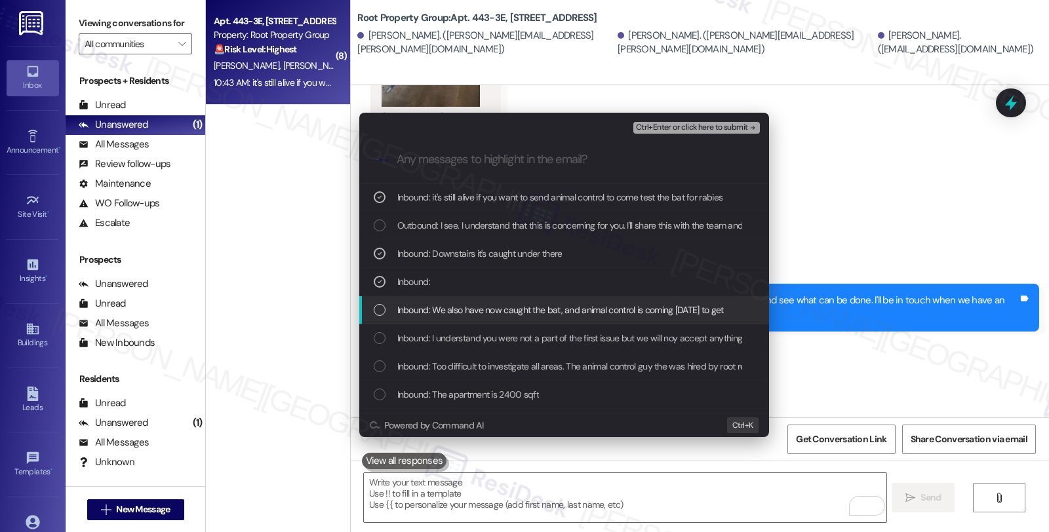
click at [424, 302] on div "Inbound: We also have now caught the bat, and animal control is coming today to…" at bounding box center [564, 310] width 410 height 28
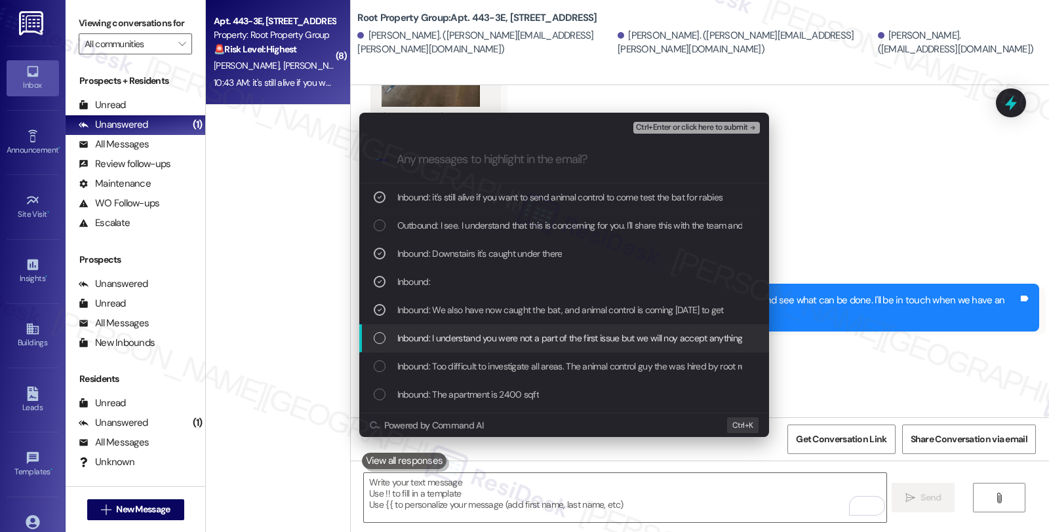
click at [427, 335] on span "Inbound: I understand you were not a part of the first issue but we will noy ac…" at bounding box center [649, 338] width 504 height 14
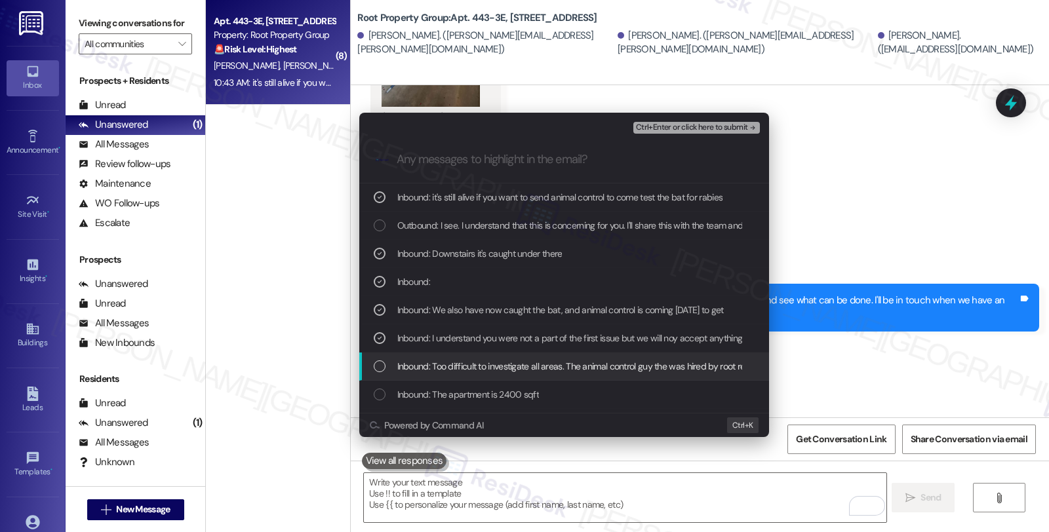
click at [427, 374] on div "Inbound: Too difficult to investigate all areas. The animal control guy the was…" at bounding box center [564, 367] width 410 height 28
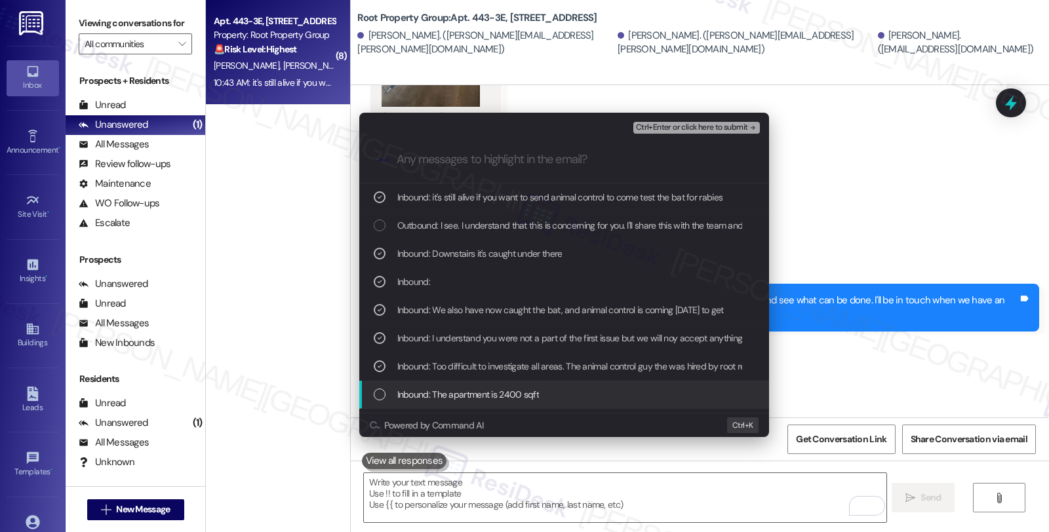
click at [433, 391] on span "Inbound: The apartment is 2400 sqft" at bounding box center [468, 395] width 142 height 14
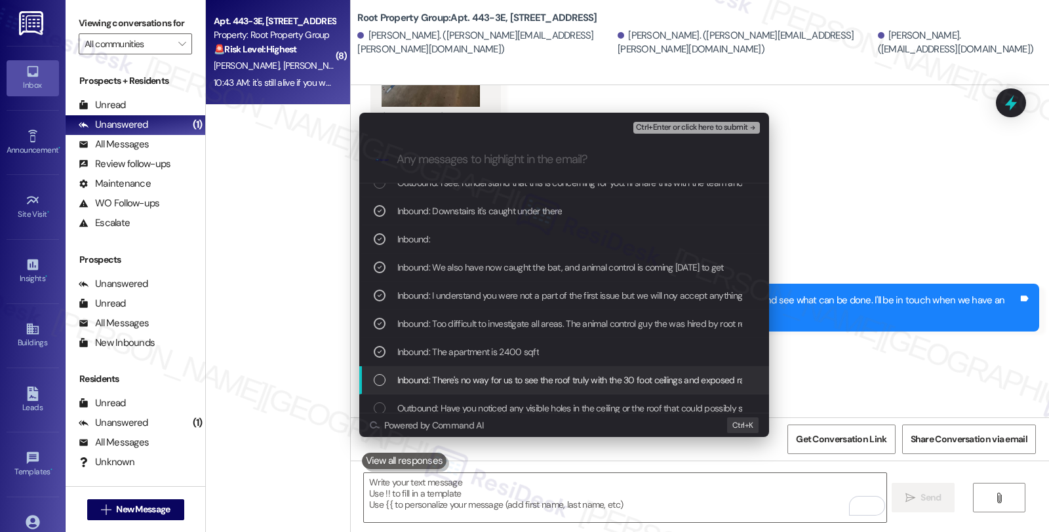
scroll to position [73, 0]
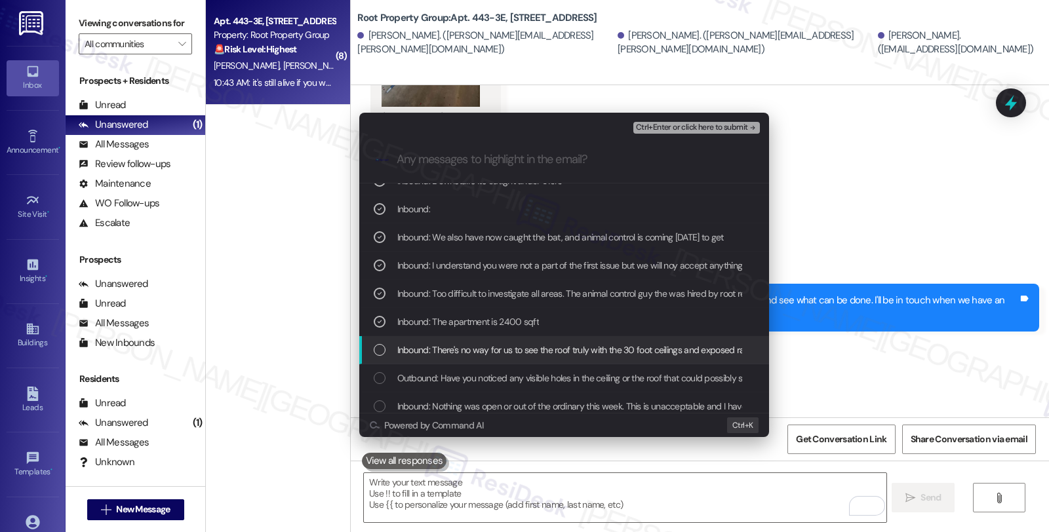
click at [492, 356] on span "Inbound: There's no way for us to see the roof truly with the 30 foot ceilings …" at bounding box center [579, 350] width 365 height 14
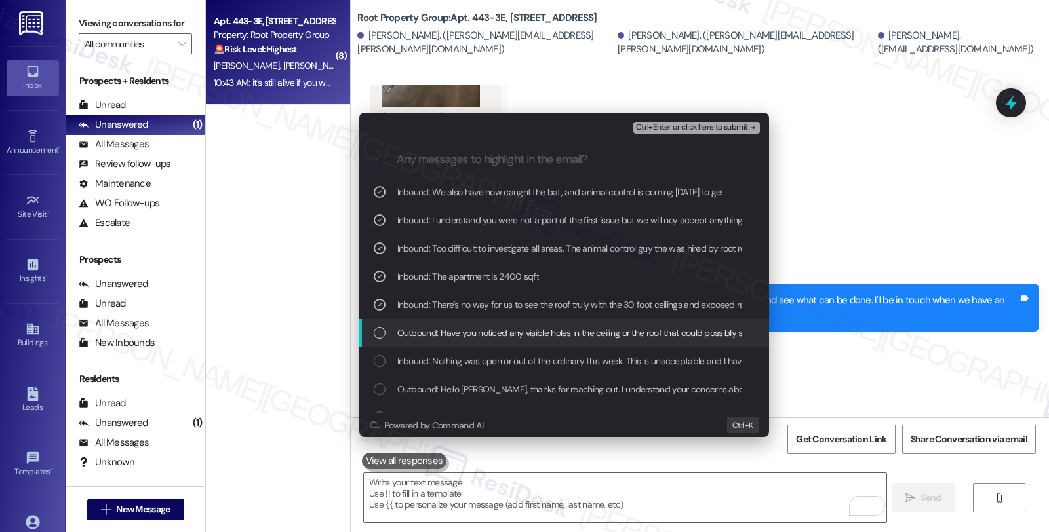
scroll to position [146, 0]
click at [449, 329] on span "Inbound: Nothing was open or out of the ordinary this week. This is unacceptabl…" at bounding box center [985, 334] width 1176 height 14
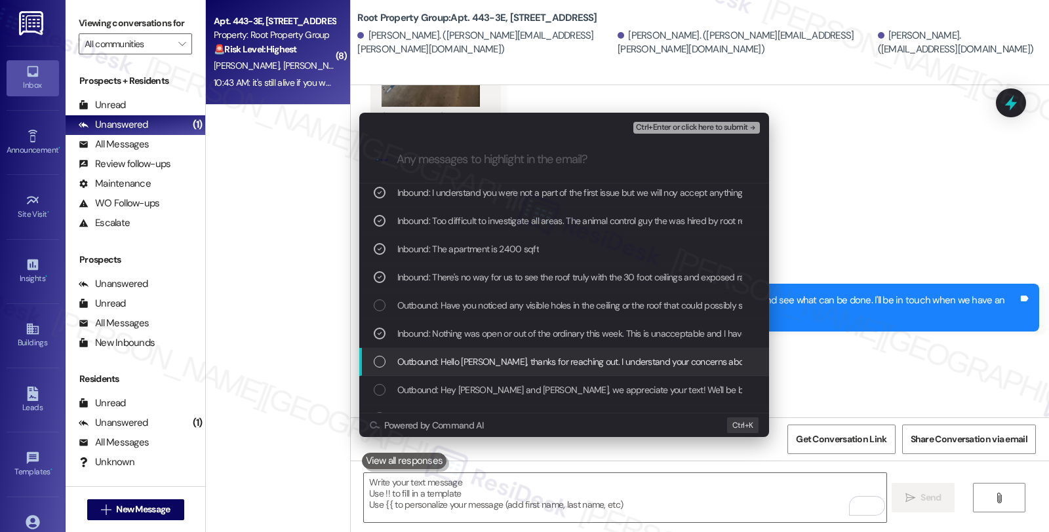
scroll to position [218, 0]
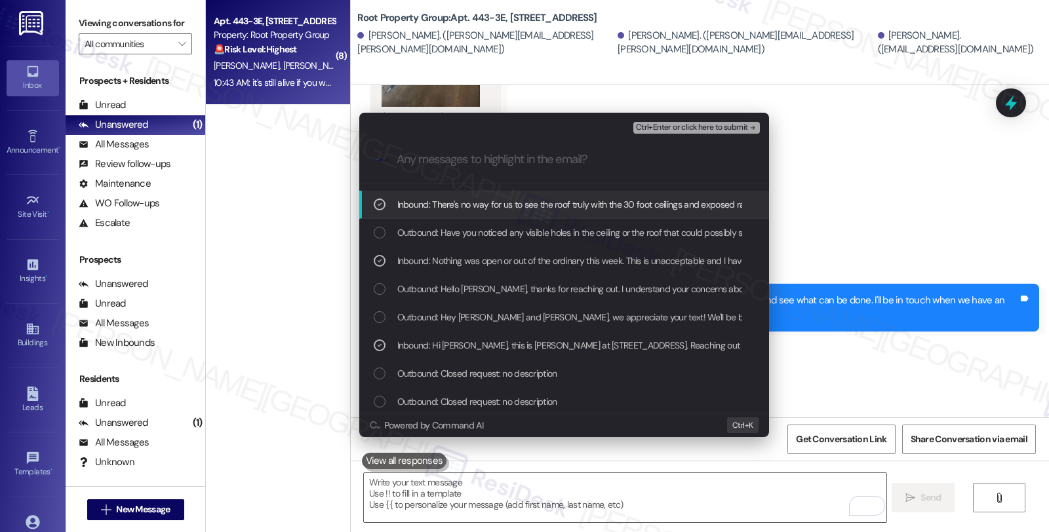
click at [665, 127] on span "Ctrl+Enter or click here to submit" at bounding box center [692, 127] width 112 height 9
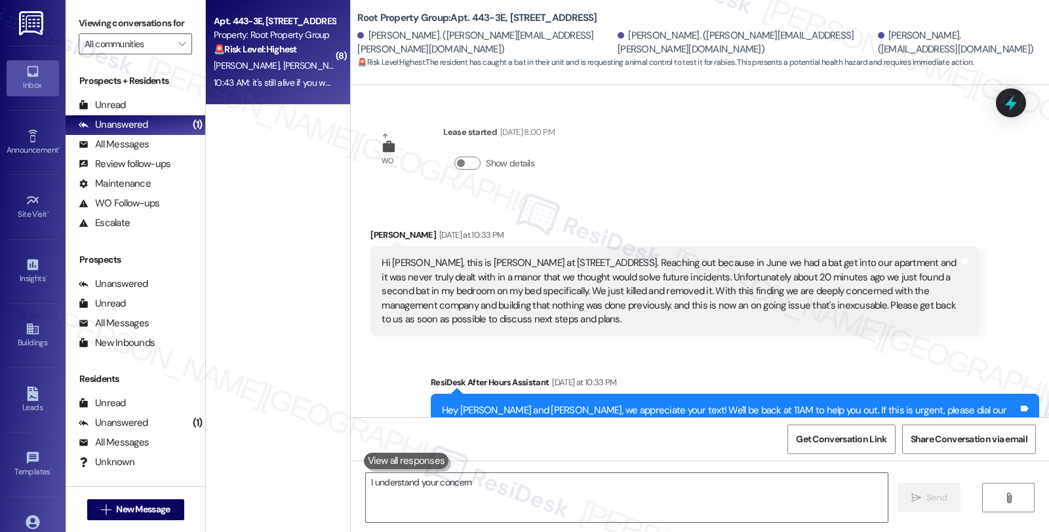
scroll to position [1784, 0]
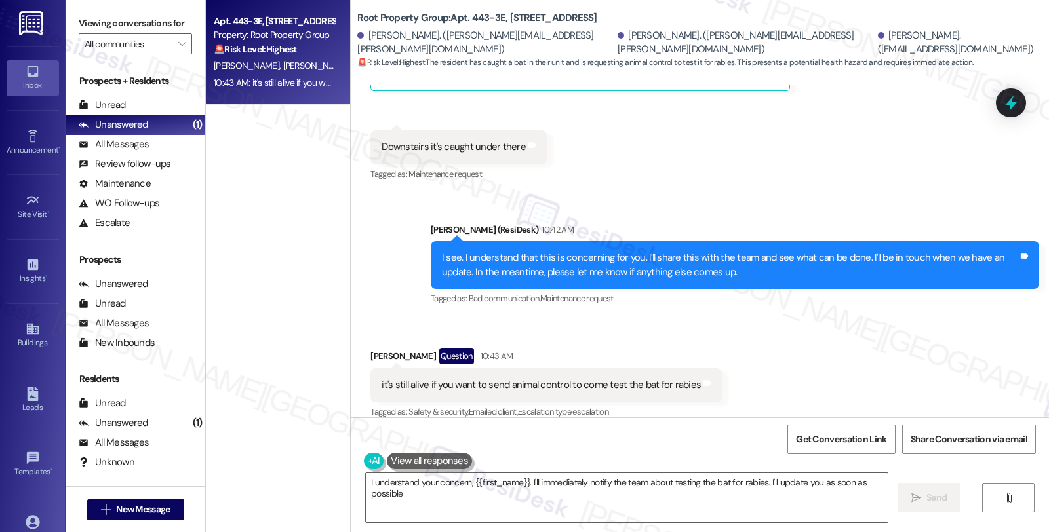
type textarea "I understand your concern, {{first_name}}. I'll immediately notify the team abo…"
click at [132, 132] on div "Unanswered" at bounding box center [114, 125] width 70 height 14
click at [132, 151] on div "All Messages" at bounding box center [114, 145] width 70 height 14
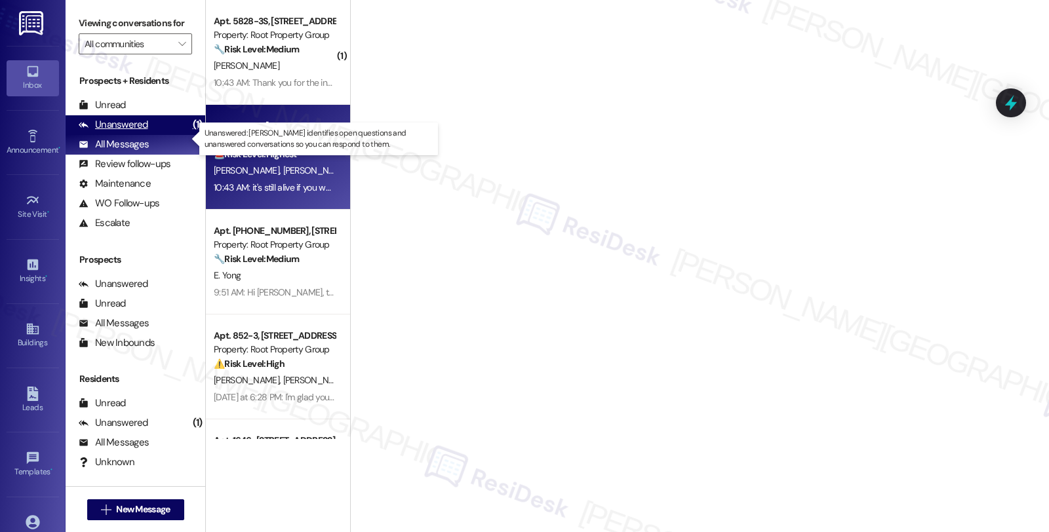
click at [132, 132] on div "Unanswered" at bounding box center [114, 125] width 70 height 14
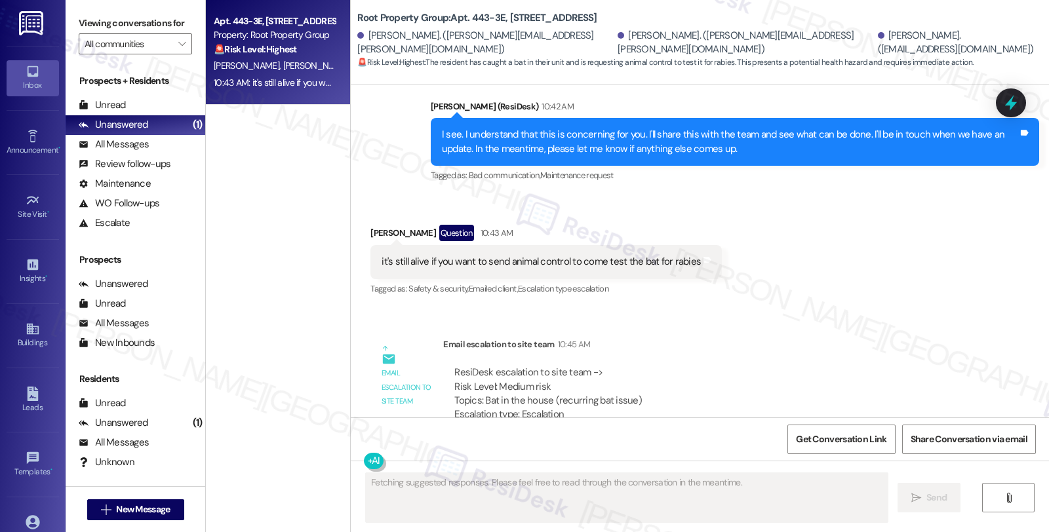
scroll to position [1945, 0]
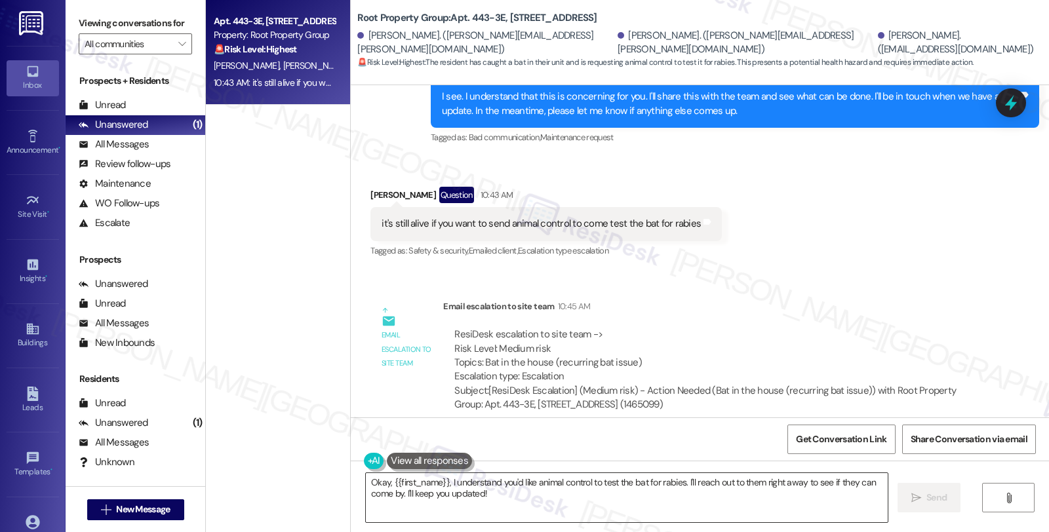
click at [366, 488] on textarea "Okay, {{first_name}}, I understand you'd like animal control to test the bat fo…" at bounding box center [627, 497] width 522 height 49
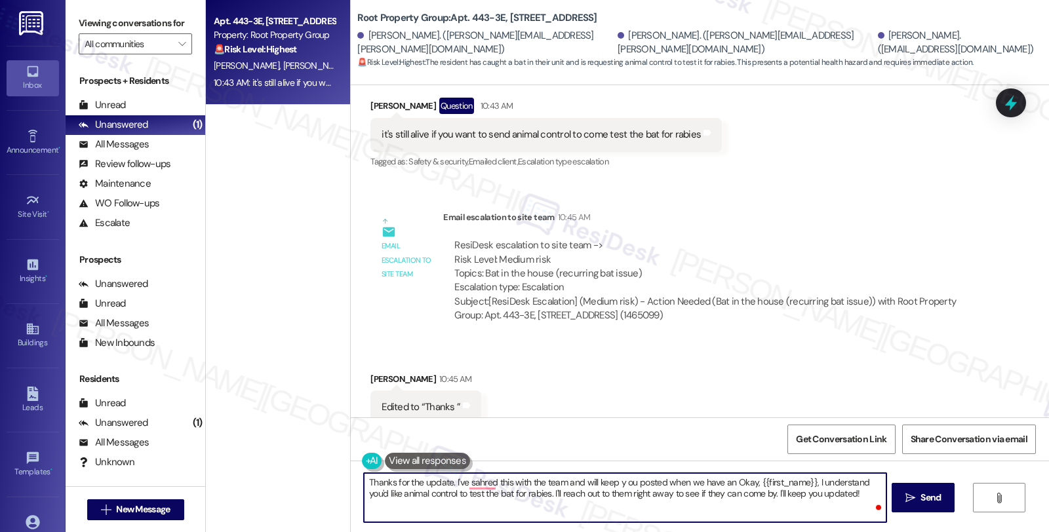
scroll to position [2036, 0]
drag, startPoint x: 654, startPoint y: 482, endPoint x: 683, endPoint y: 533, distance: 58.7
click at [683, 532] on html "Inbox Go to Inbox Announcement • Send A Text Announcement Site Visit • Go to Si…" at bounding box center [524, 266] width 1049 height 532
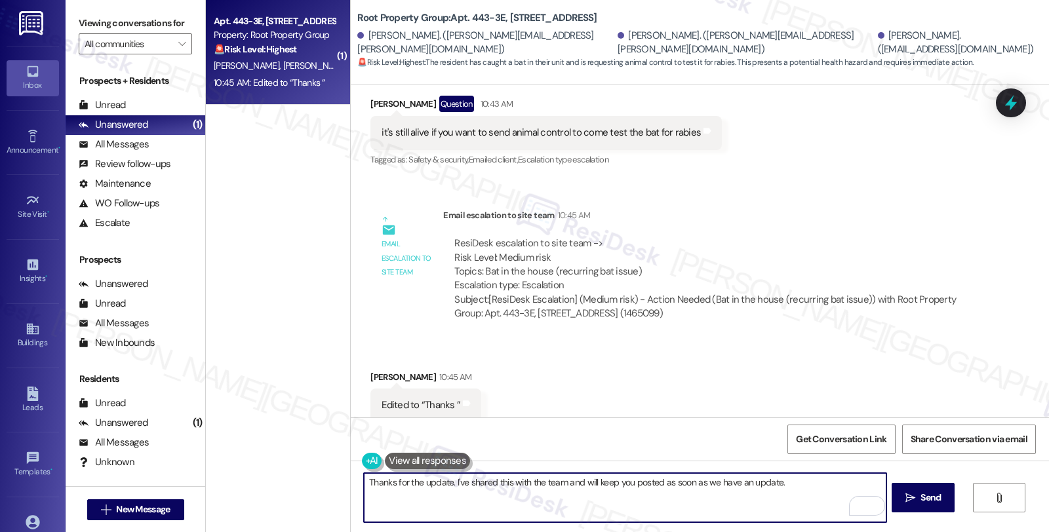
type textarea "Thanks for the update. I've shared this with the team and will keep you posted …"
click at [782, 487] on textarea "Thanks for the update. I've shared this with the team and will keep you posted …" at bounding box center [625, 497] width 522 height 49
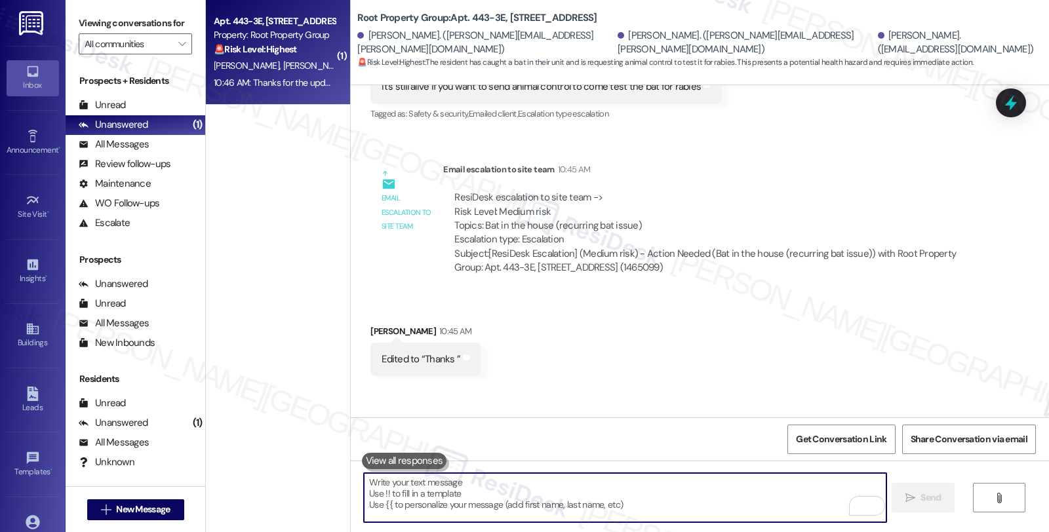
scroll to position [2128, 0]
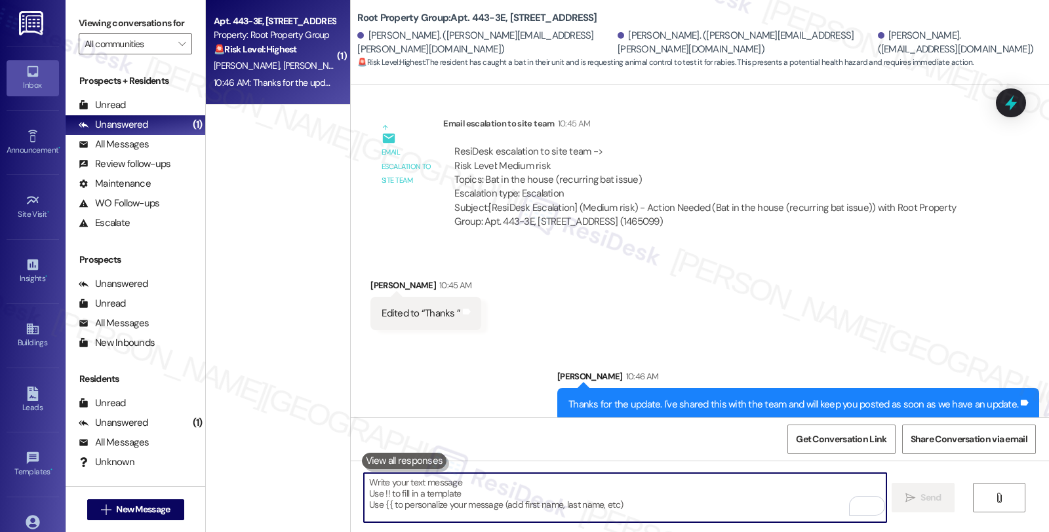
click at [622, 499] on textarea "To enrich screen reader interactions, please activate Accessibility in Grammarl…" at bounding box center [625, 497] width 522 height 49
type textarea "Stay safe!"
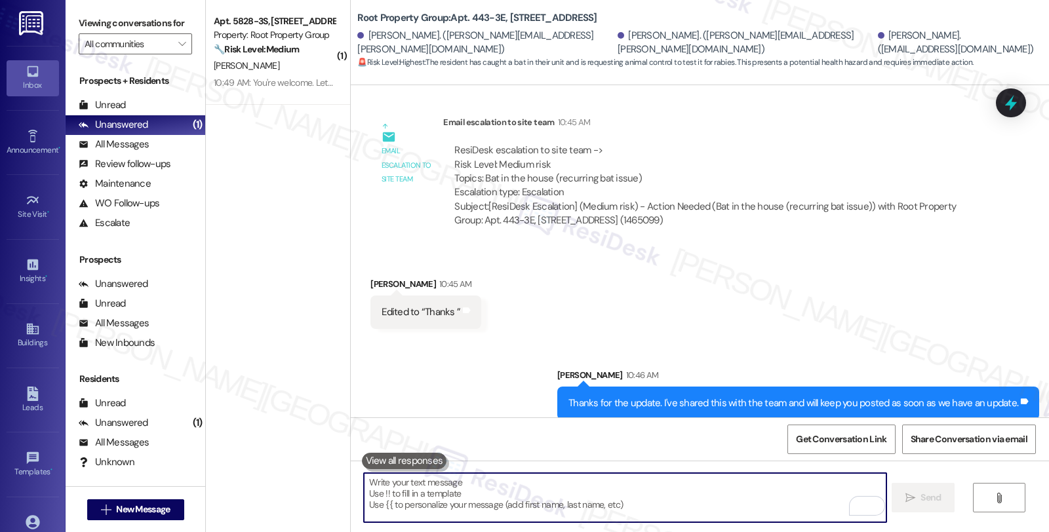
scroll to position [2219, 0]
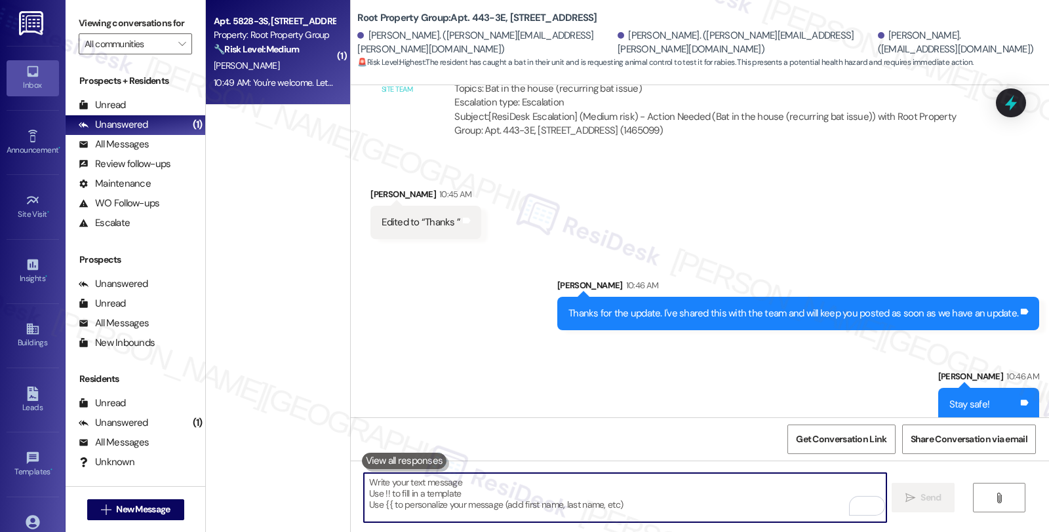
click at [296, 42] on div "Property: Root Property Group" at bounding box center [274, 35] width 121 height 14
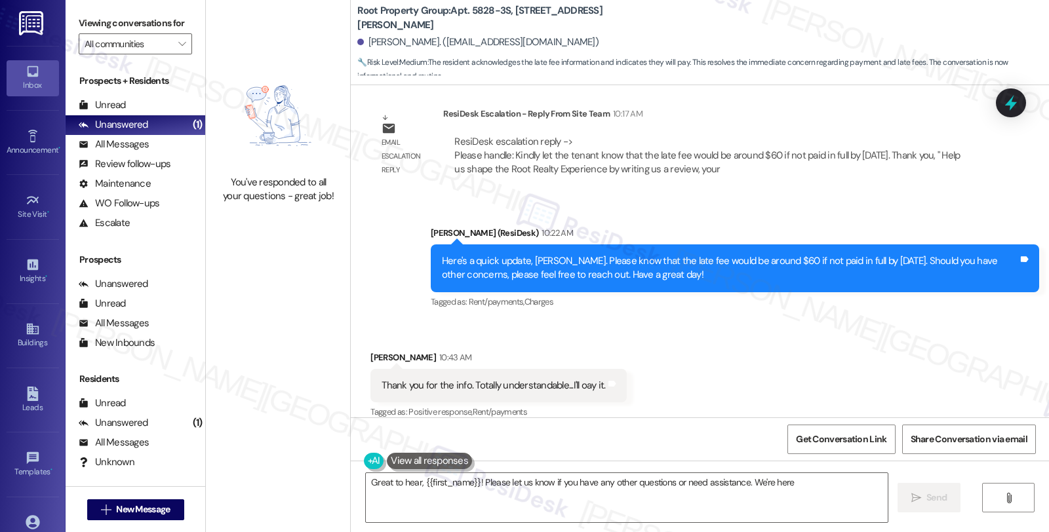
scroll to position [2274, 0]
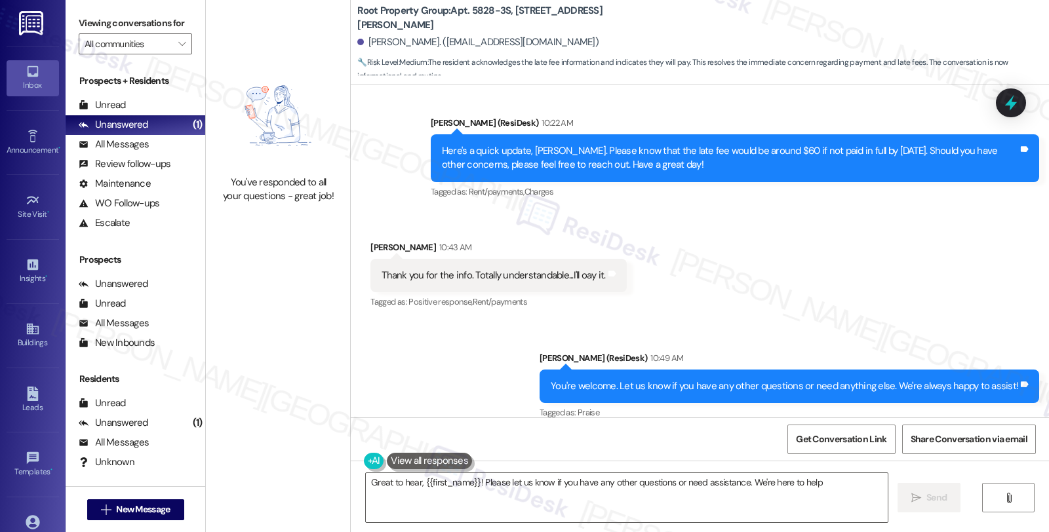
type textarea "Great to hear, {{first_name}}! Please let us know if you have any other questio…"
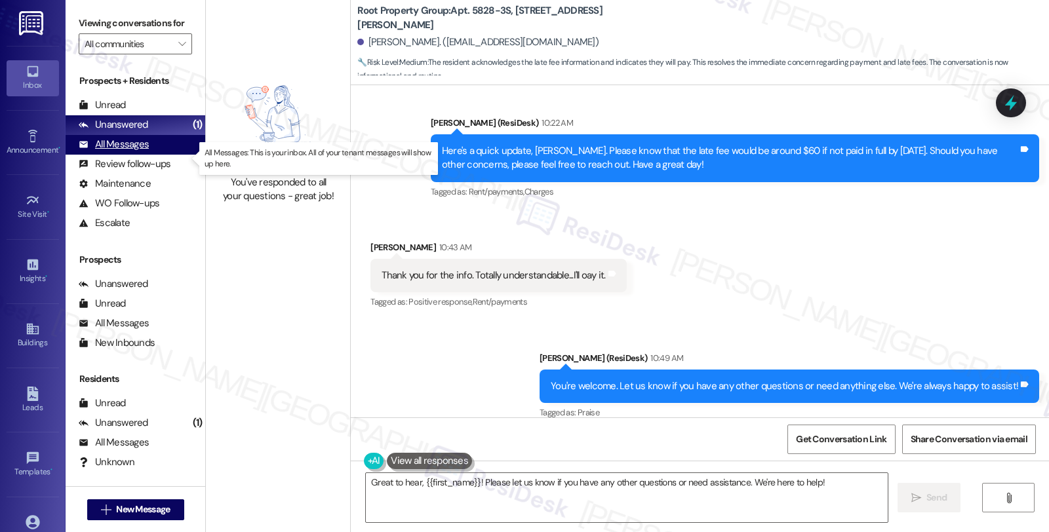
click at [136, 151] on div "All Messages" at bounding box center [114, 145] width 70 height 14
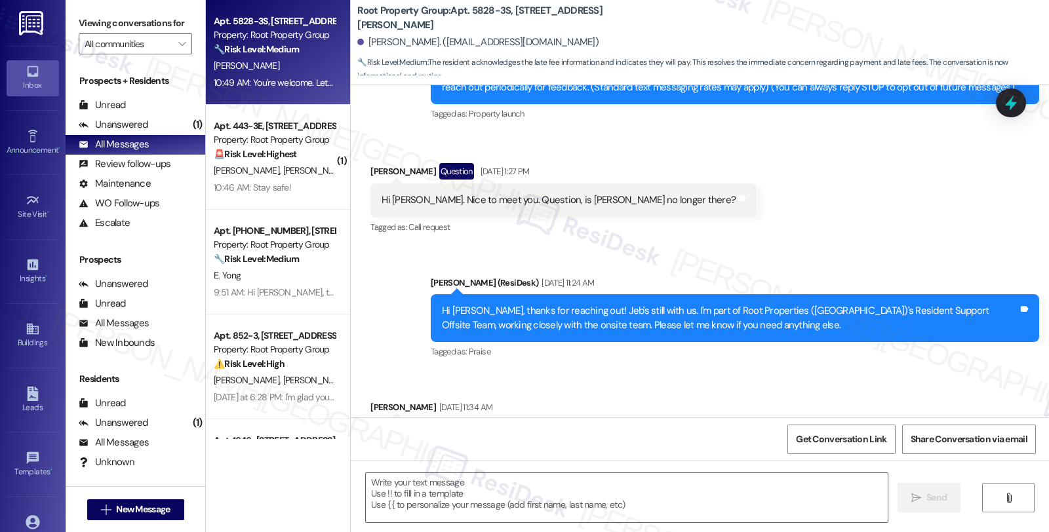
type textarea "Fetching suggested responses. Please feel free to read through the conversation…"
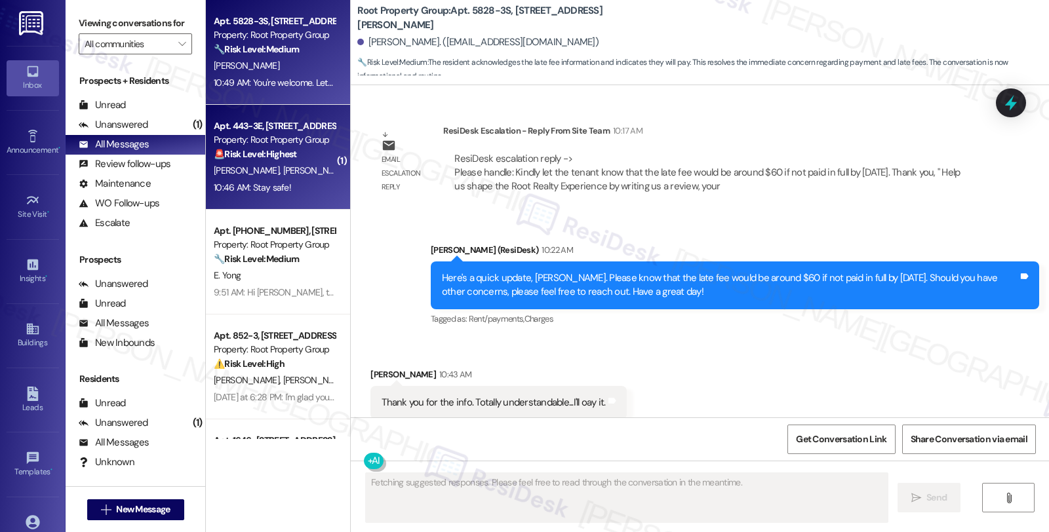
scroll to position [2164, 0]
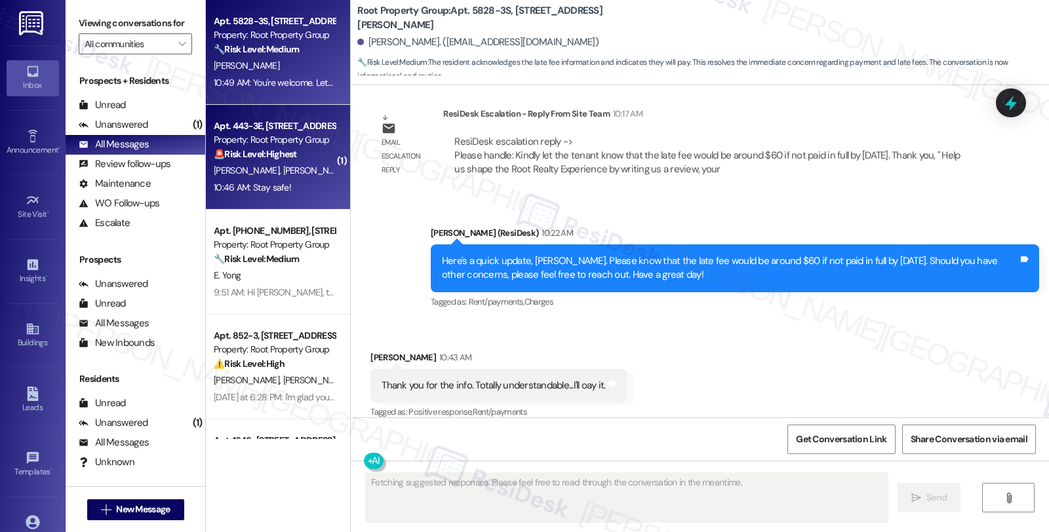
click at [305, 136] on div "Property: Root Property Group" at bounding box center [274, 140] width 121 height 14
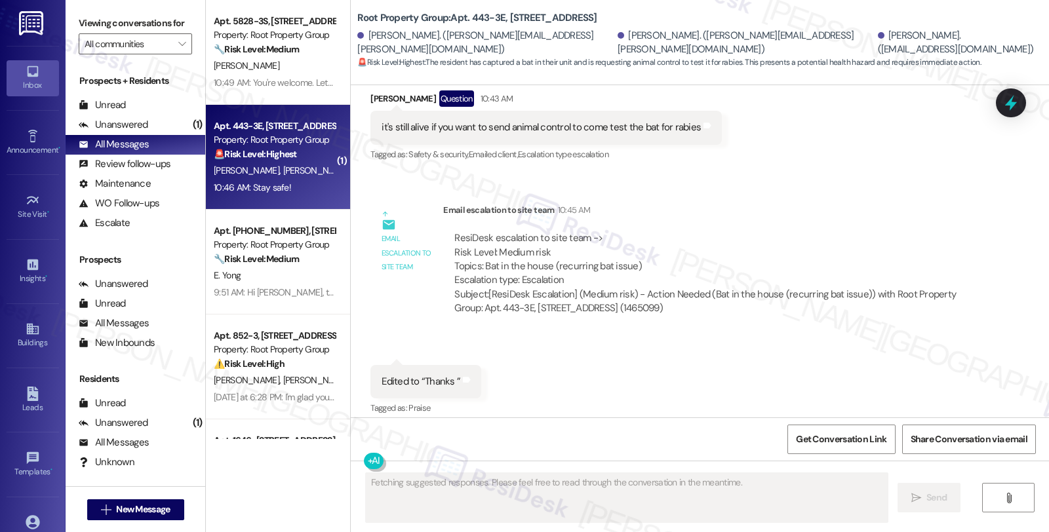
scroll to position [2240, 0]
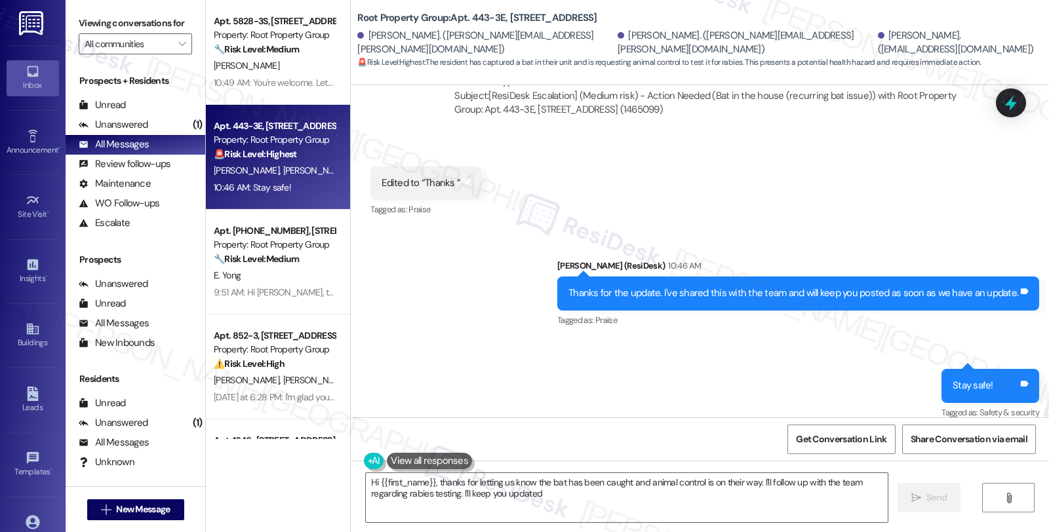
type textarea "Hi {{first_name}}, thanks for letting us know the bat has been caught and anima…"
